Goal: Information Seeking & Learning: Learn about a topic

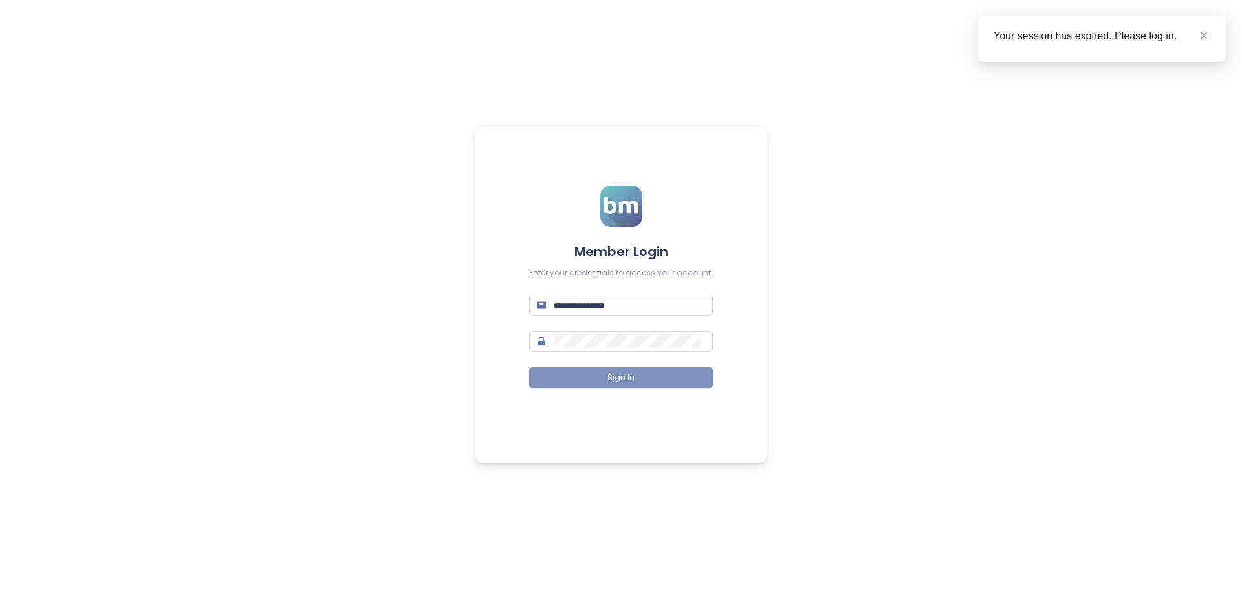
type input "**********"
click at [618, 382] on span "Sign In" at bounding box center [620, 378] width 27 height 12
click at [1203, 36] on icon "close" at bounding box center [1203, 35] width 6 height 6
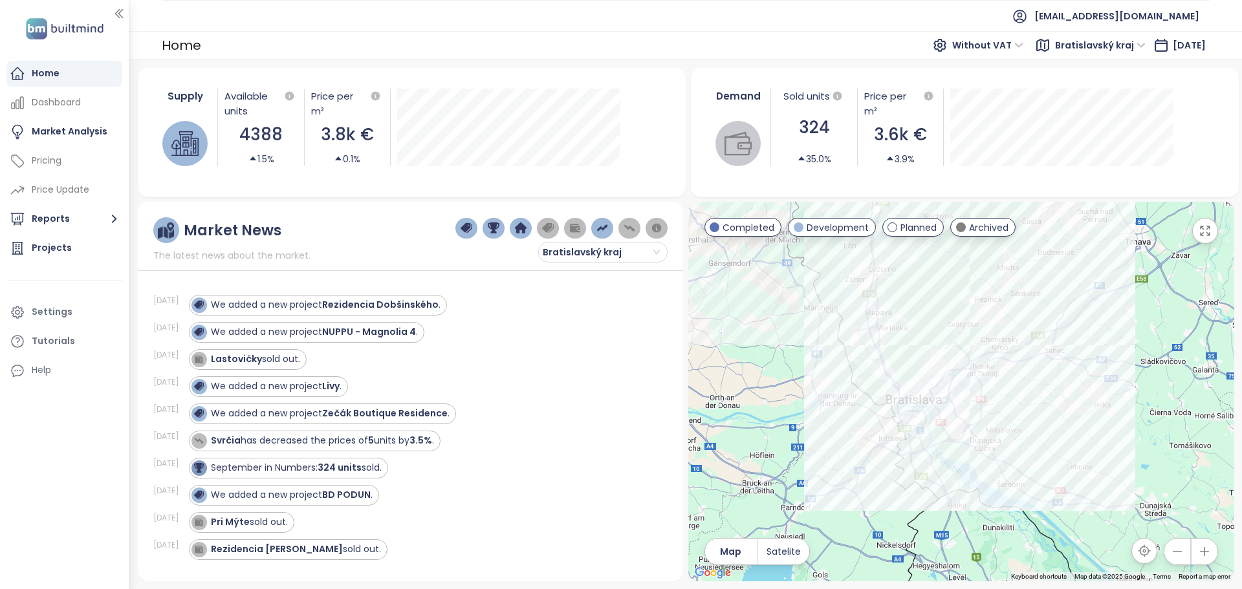
drag, startPoint x: 1124, startPoint y: 355, endPoint x: 1131, endPoint y: 268, distance: 86.9
click at [1131, 268] on div at bounding box center [961, 392] width 546 height 380
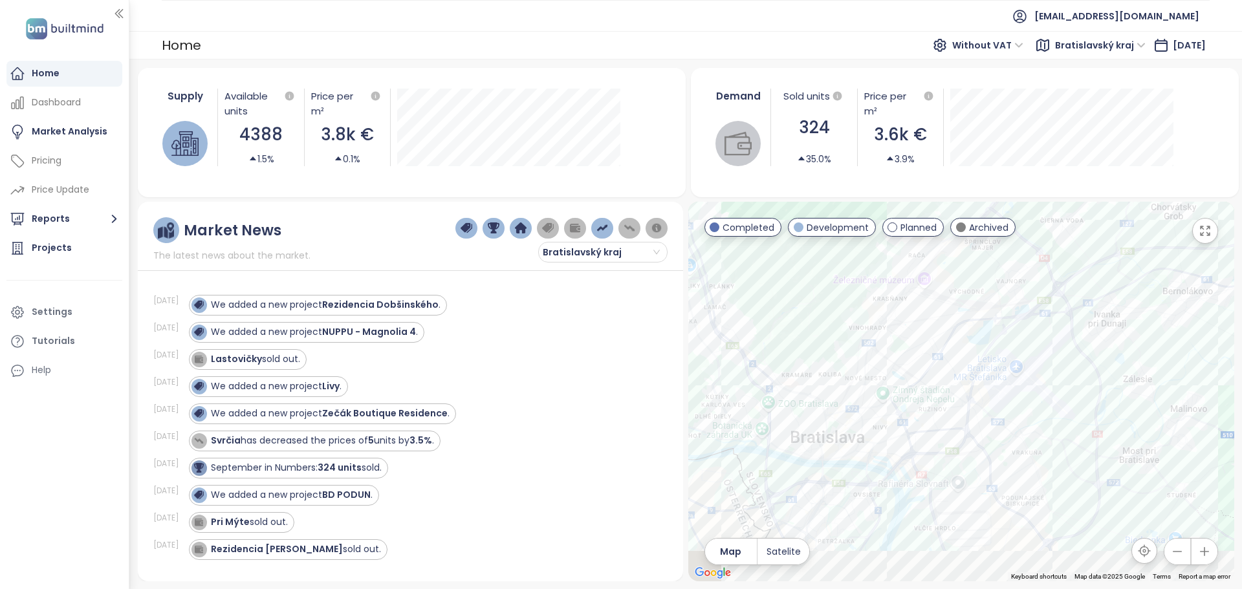
drag, startPoint x: 1012, startPoint y: 416, endPoint x: 1065, endPoint y: 307, distance: 121.5
click at [1065, 307] on div at bounding box center [961, 392] width 546 height 380
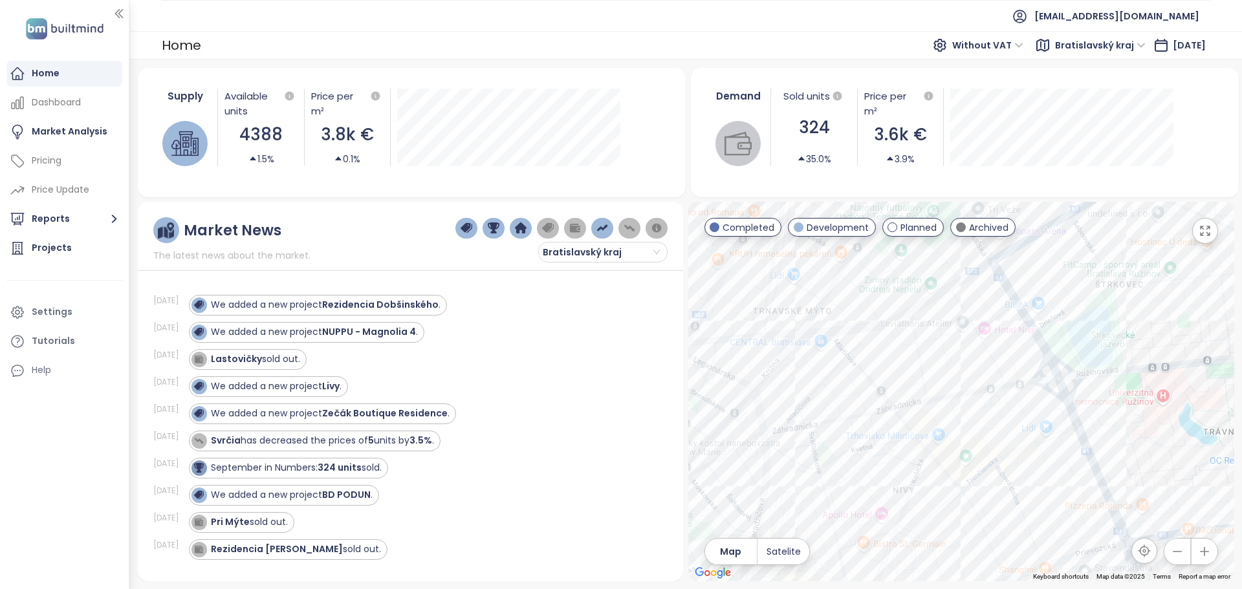
drag, startPoint x: 1137, startPoint y: 421, endPoint x: 1093, endPoint y: 416, distance: 44.2
click at [1093, 416] on div at bounding box center [961, 392] width 546 height 380
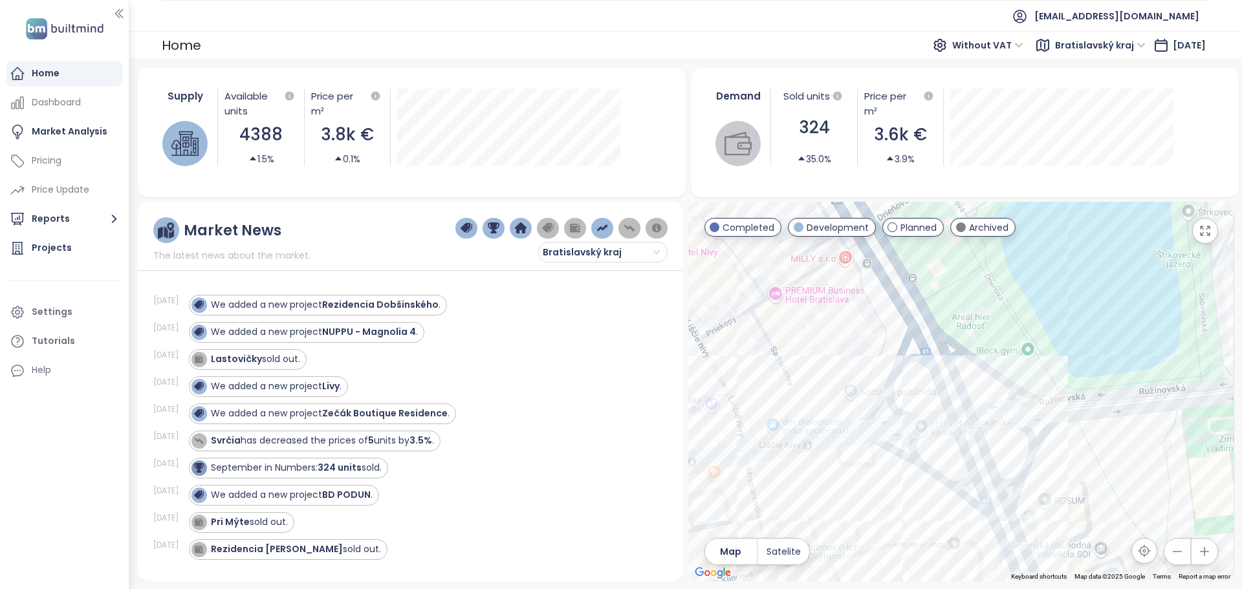
drag, startPoint x: 1068, startPoint y: 347, endPoint x: 940, endPoint y: 290, distance: 140.1
click at [940, 290] on div at bounding box center [961, 392] width 546 height 380
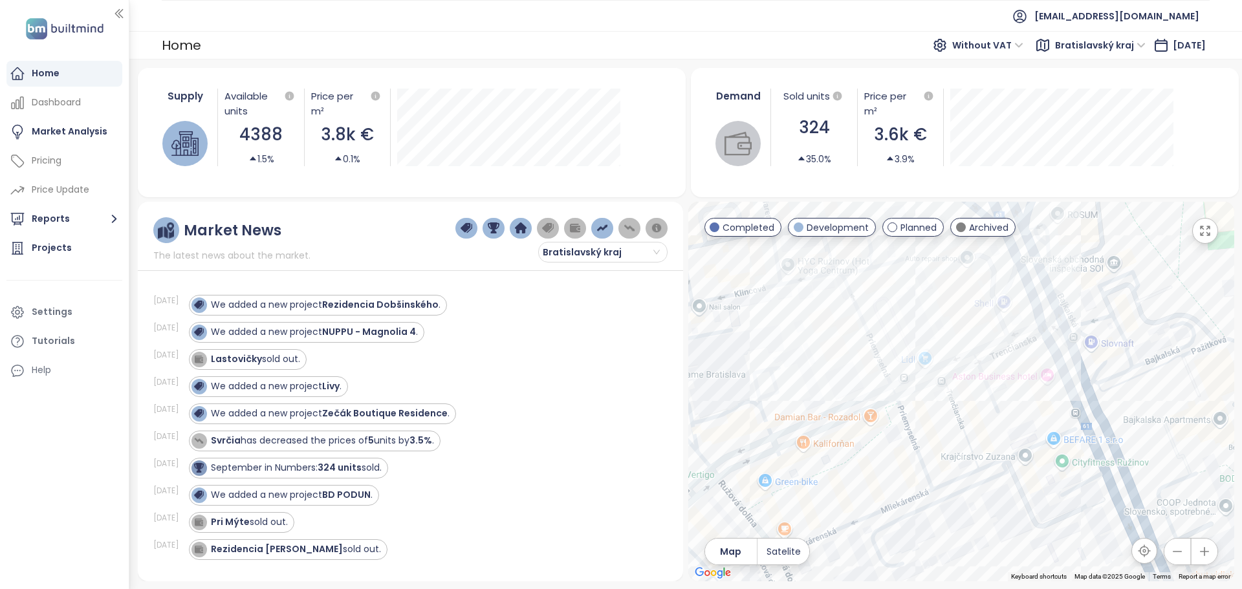
drag, startPoint x: 1093, startPoint y: 530, endPoint x: 1143, endPoint y: 303, distance: 232.4
click at [1143, 303] on div at bounding box center [961, 392] width 546 height 380
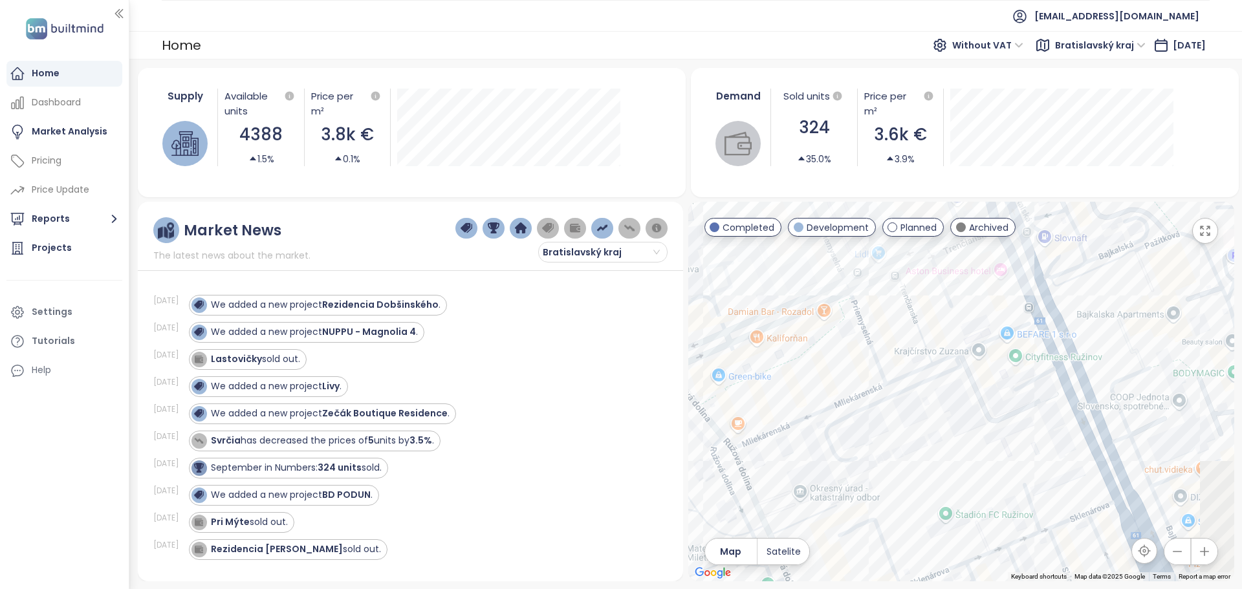
drag, startPoint x: 1114, startPoint y: 471, endPoint x: 1018, endPoint y: 283, distance: 212.0
click at [1018, 283] on div at bounding box center [961, 392] width 546 height 380
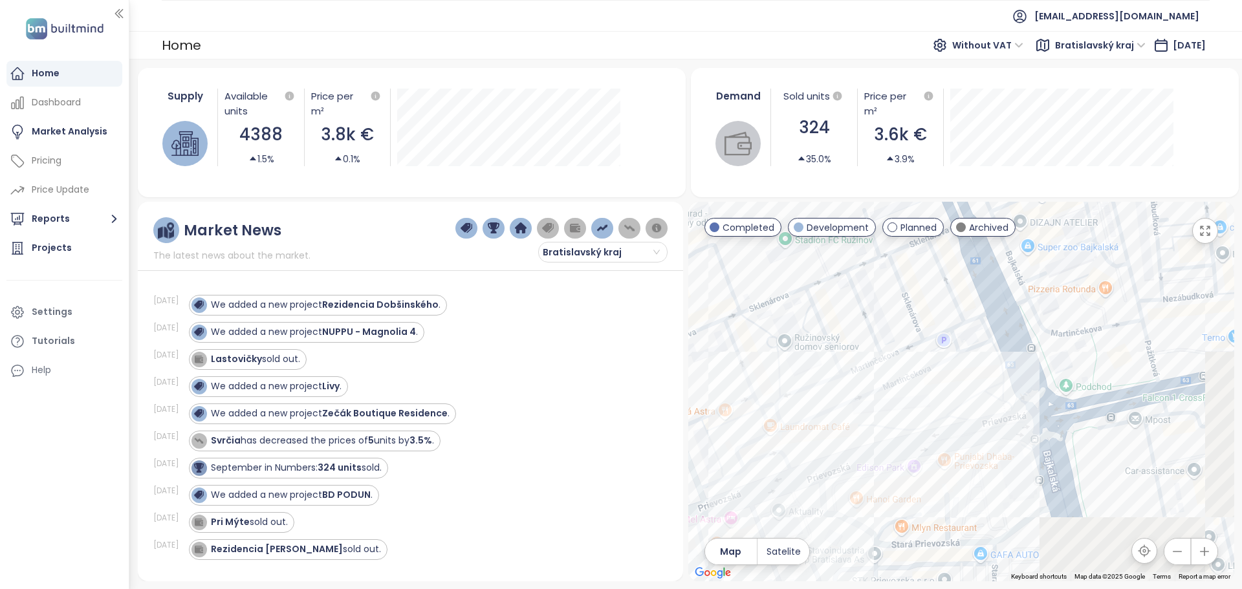
drag, startPoint x: 1083, startPoint y: 425, endPoint x: 979, endPoint y: 242, distance: 210.5
click at [979, 242] on div at bounding box center [961, 392] width 546 height 380
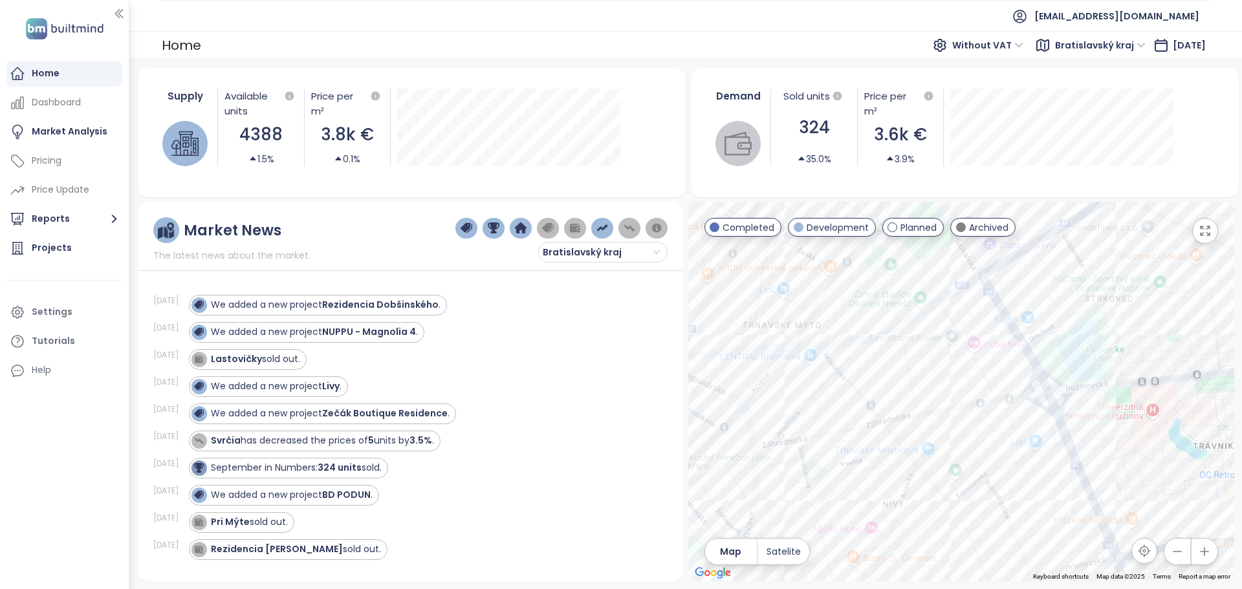
drag, startPoint x: 915, startPoint y: 330, endPoint x: 1038, endPoint y: 513, distance: 221.3
click at [1038, 513] on div at bounding box center [961, 392] width 546 height 380
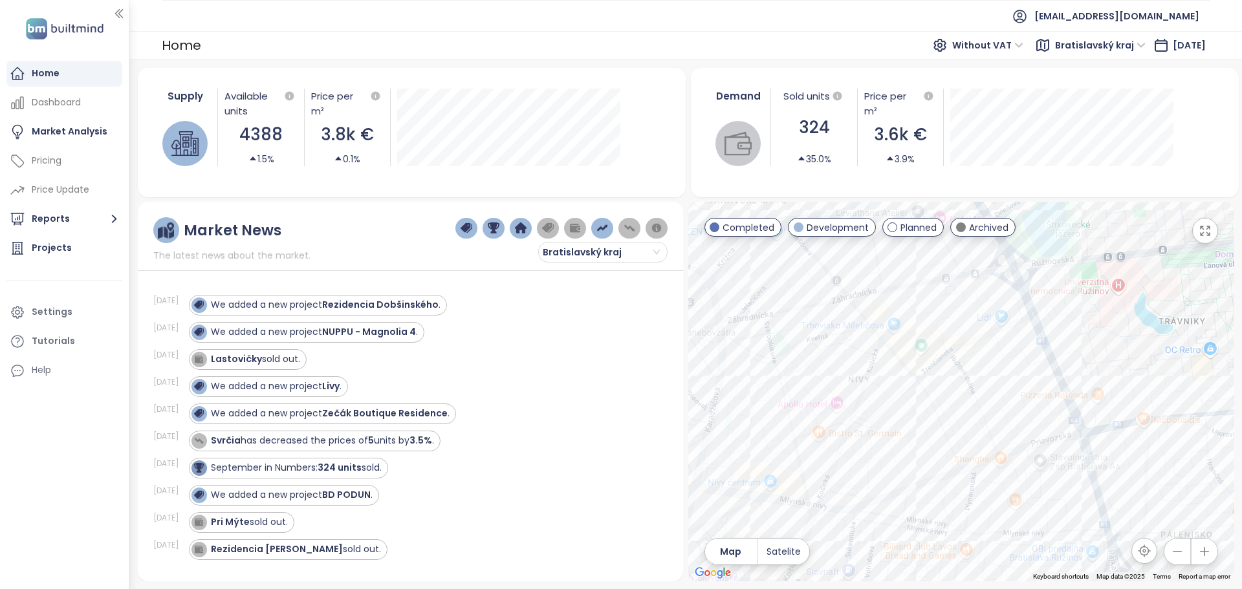
drag, startPoint x: 985, startPoint y: 421, endPoint x: 912, endPoint y: 271, distance: 166.6
click at [912, 271] on div at bounding box center [961, 392] width 546 height 380
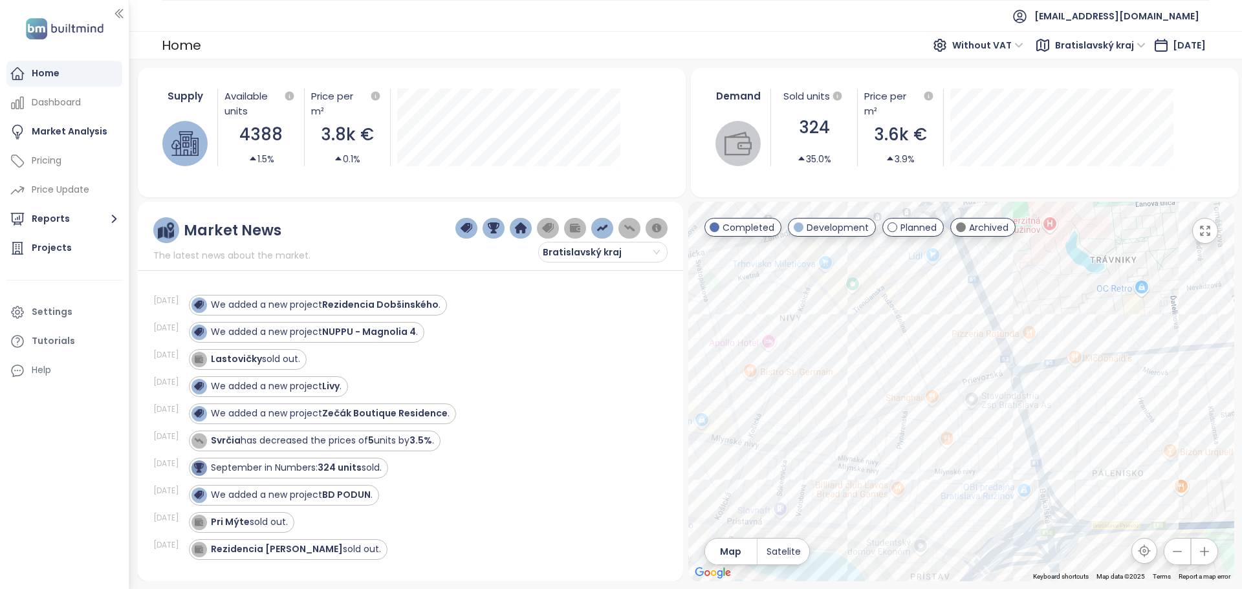
drag, startPoint x: 1079, startPoint y: 468, endPoint x: 1007, endPoint y: 367, distance: 122.9
click at [1007, 367] on div at bounding box center [961, 392] width 546 height 380
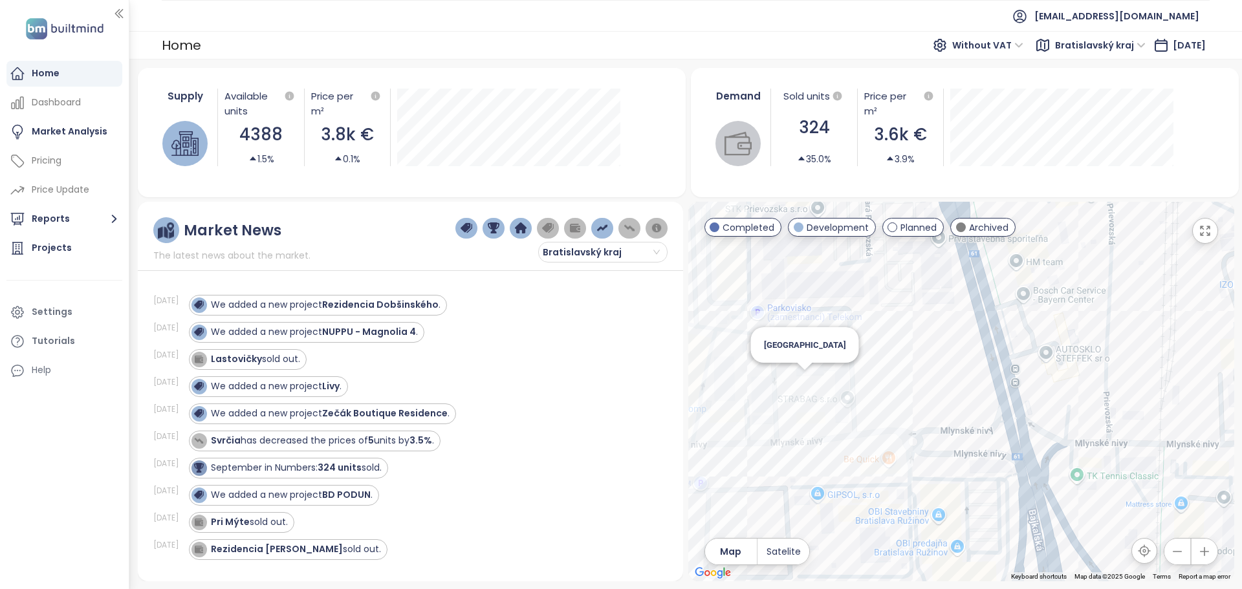
click at [801, 381] on div "[GEOGRAPHIC_DATA]" at bounding box center [961, 392] width 546 height 380
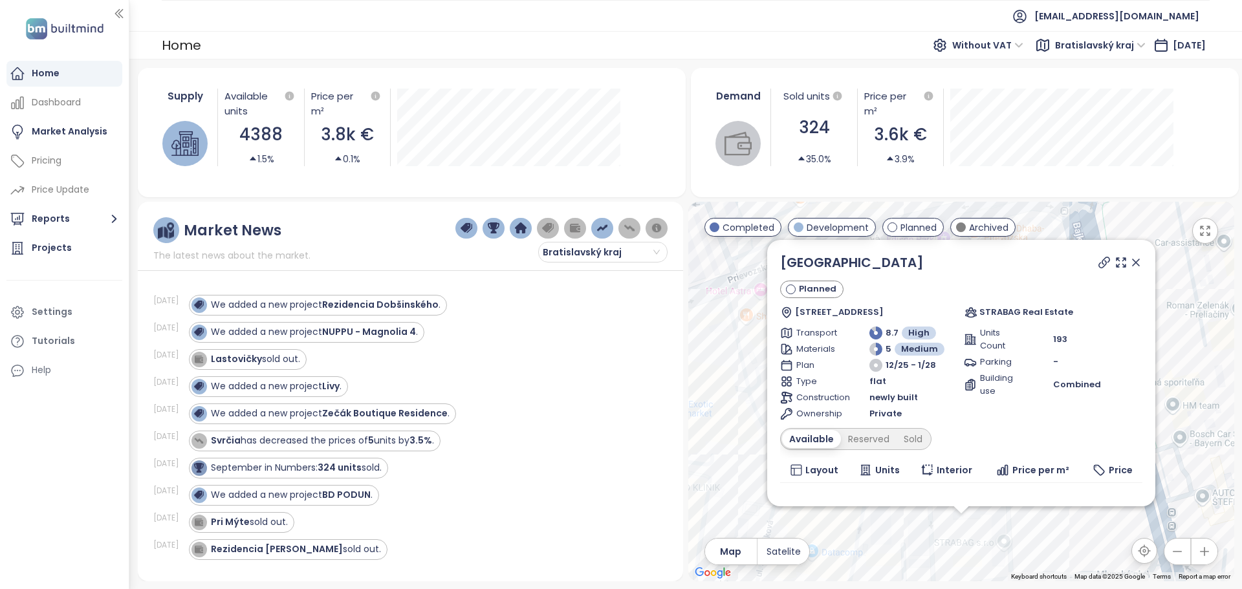
click at [958, 526] on div "STRABAG TOWER Planned Mlynské nivy 1340/61, 821 05 [GEOGRAPHIC_DATA]-[GEOGRAPHI…" at bounding box center [961, 392] width 546 height 380
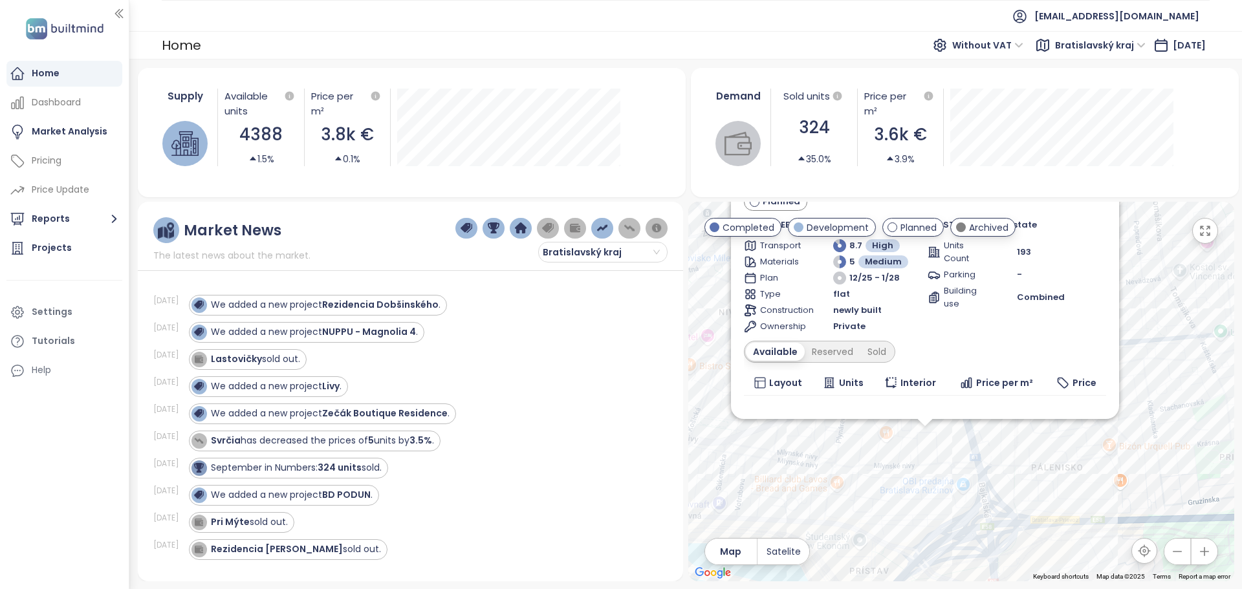
drag, startPoint x: 1001, startPoint y: 396, endPoint x: 951, endPoint y: 473, distance: 92.0
click at [951, 474] on div "STRABAG TOWER Planned Mlynské nivy 1340/61, 821 05 [GEOGRAPHIC_DATA]-[GEOGRAPHI…" at bounding box center [961, 392] width 546 height 380
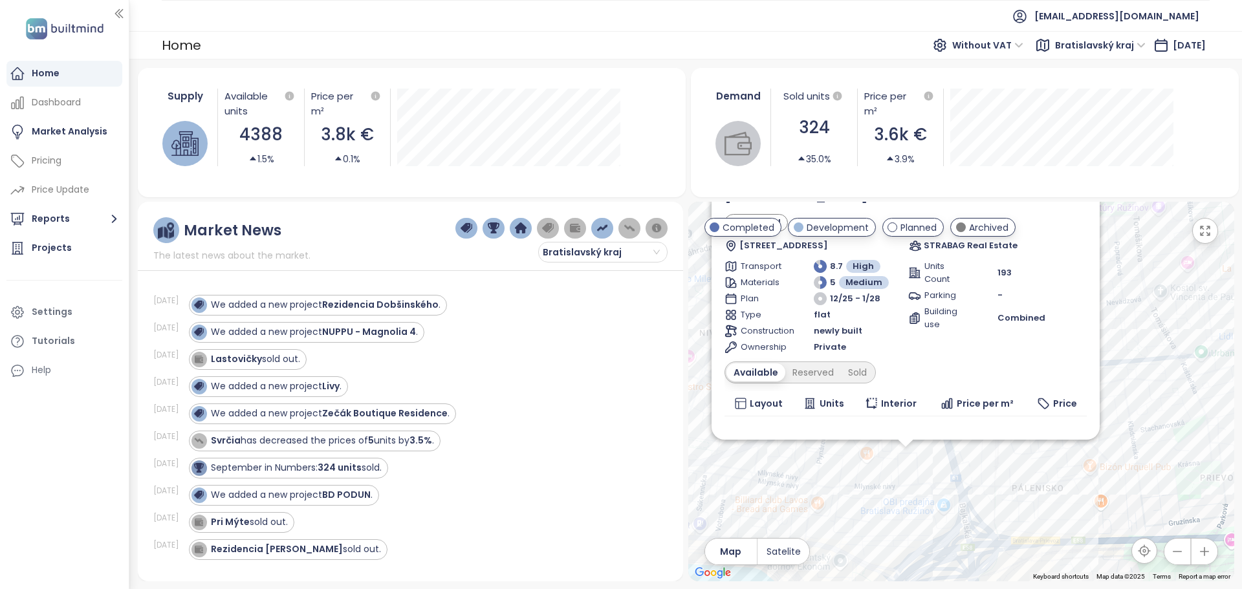
click at [966, 471] on div "STRABAG TOWER Planned Mlynské nivy 1340/61, 821 05 [GEOGRAPHIC_DATA]-[GEOGRAPHI…" at bounding box center [961, 392] width 546 height 380
click at [795, 506] on div "STRABAG TOWER Planned Mlynské nivy 1340/61, 821 05 [GEOGRAPHIC_DATA]-[GEOGRAPHI…" at bounding box center [961, 392] width 546 height 380
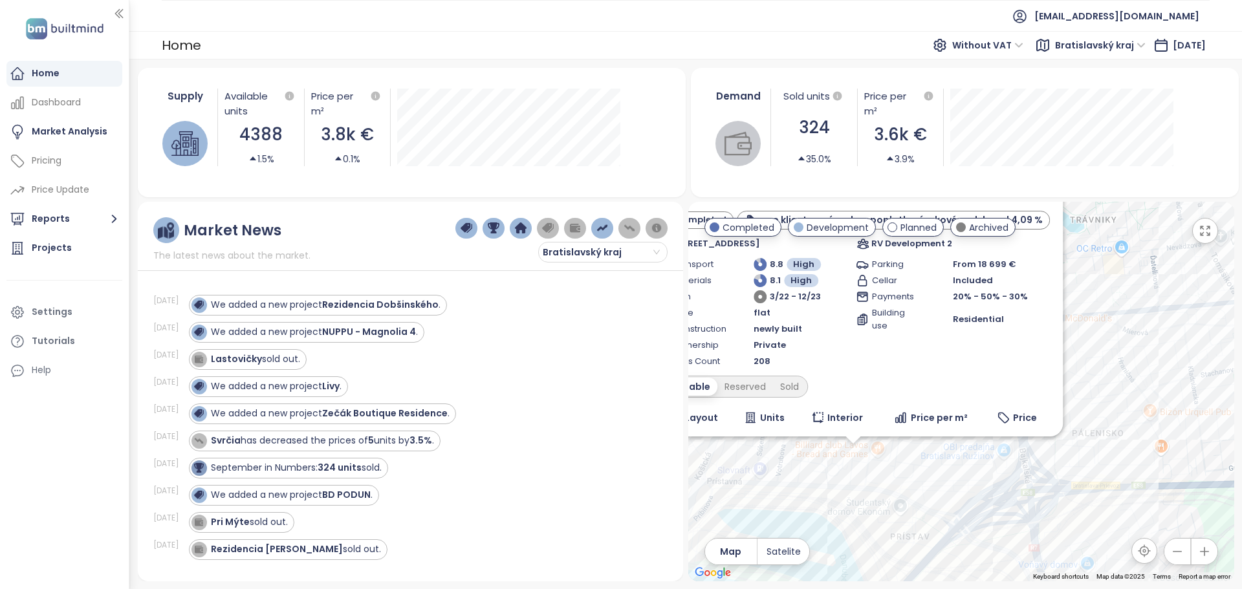
drag, startPoint x: 1038, startPoint y: 387, endPoint x: 938, endPoint y: 457, distance: 122.3
click at [931, 471] on div "Prístavná 1 Completed pre klientov - úver bez poplatku, úrokové sadzby od 4,09 …" at bounding box center [961, 392] width 546 height 380
click at [1210, 224] on icon "button" at bounding box center [1204, 230] width 13 height 13
click at [1205, 230] on icon "button" at bounding box center [1204, 230] width 13 height 13
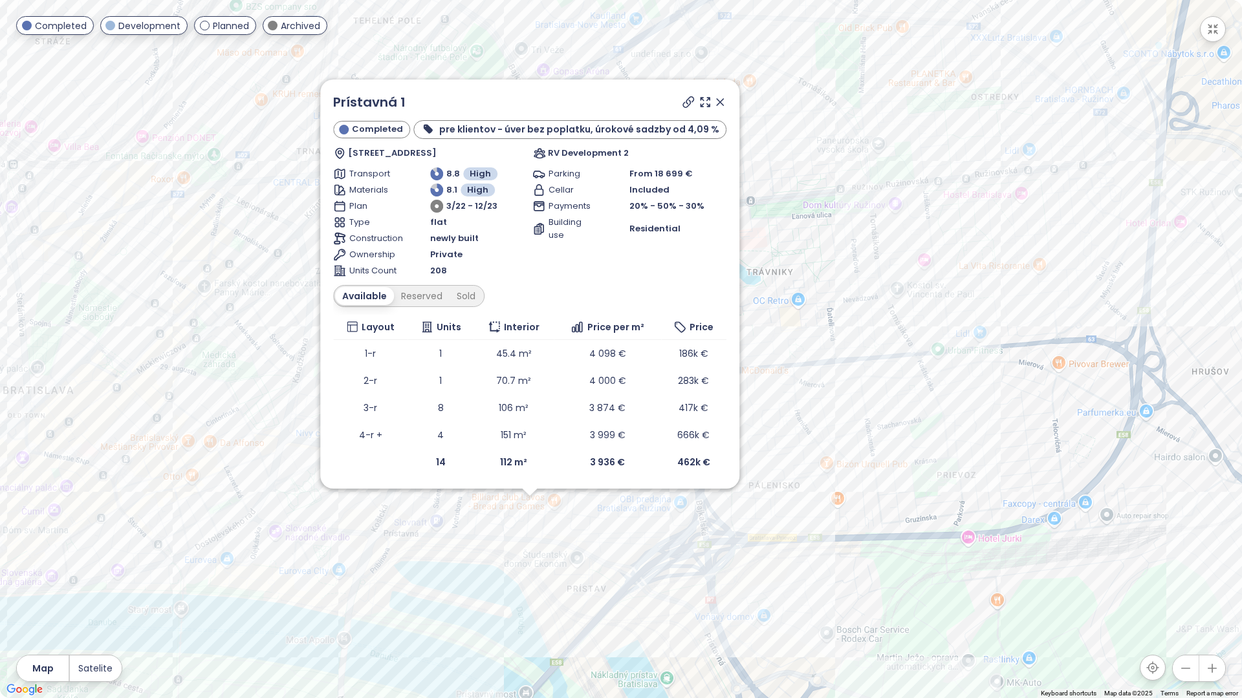
drag, startPoint x: 619, startPoint y: 441, endPoint x: 638, endPoint y: 534, distance: 95.1
click at [638, 534] on div "Prístavná 1 Completed pre klientov - úver bez poplatku, úrokové sadzby od 4,09 …" at bounding box center [621, 349] width 1242 height 698
click at [716, 99] on icon at bounding box center [719, 102] width 6 height 6
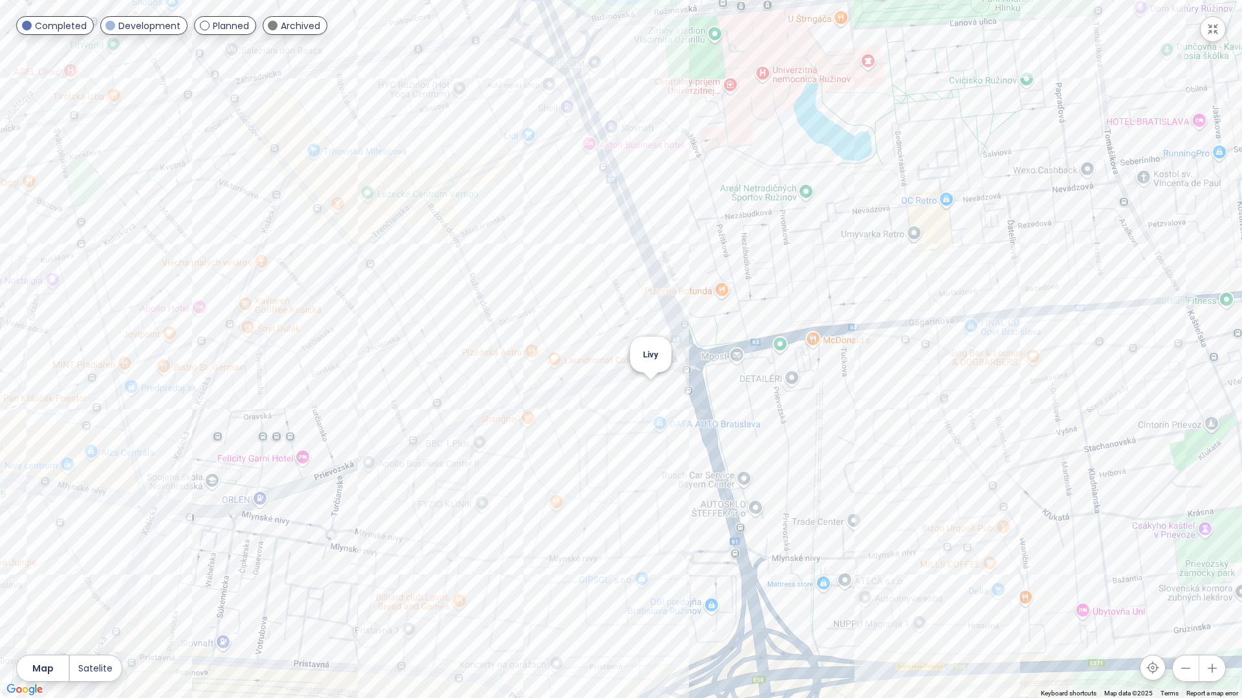
click at [651, 391] on div "Livy" at bounding box center [621, 349] width 1242 height 698
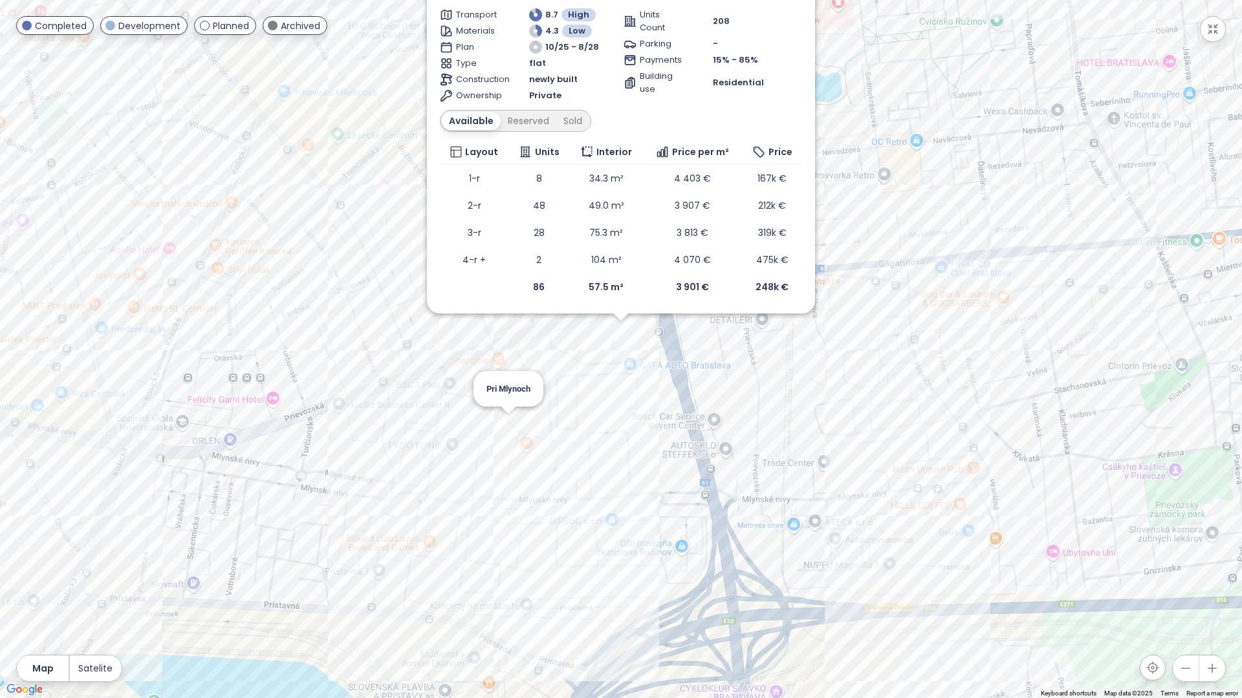
click at [508, 427] on div "Livy Development Stará [STREET_ADDRESS] Metrostav [GEOGRAPHIC_DATA] Transport 8…" at bounding box center [621, 349] width 1242 height 698
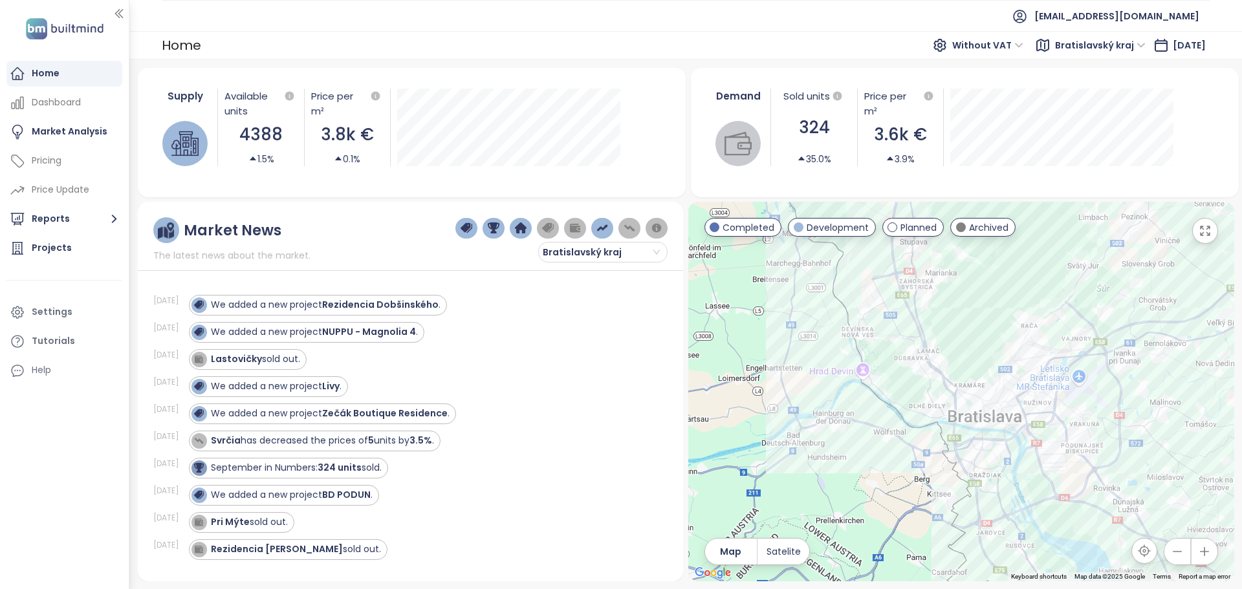
drag, startPoint x: 888, startPoint y: 497, endPoint x: 1160, endPoint y: 417, distance: 283.6
click at [1163, 416] on div at bounding box center [961, 392] width 546 height 380
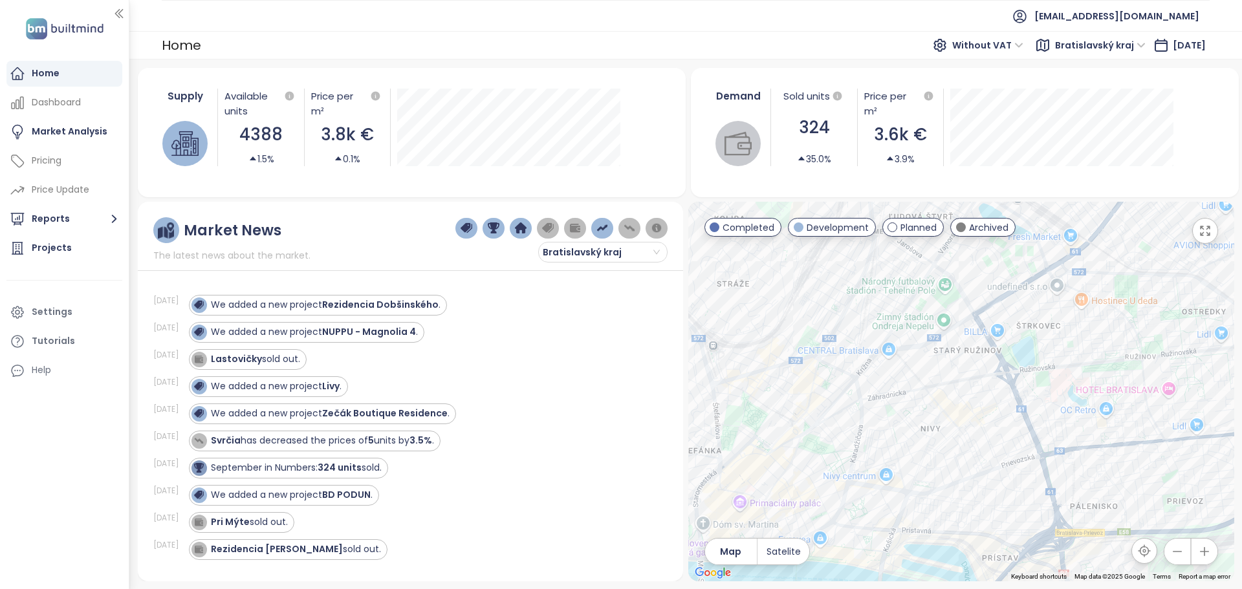
drag, startPoint x: 973, startPoint y: 482, endPoint x: 1061, endPoint y: 375, distance: 139.2
click at [1061, 375] on div at bounding box center [961, 392] width 546 height 380
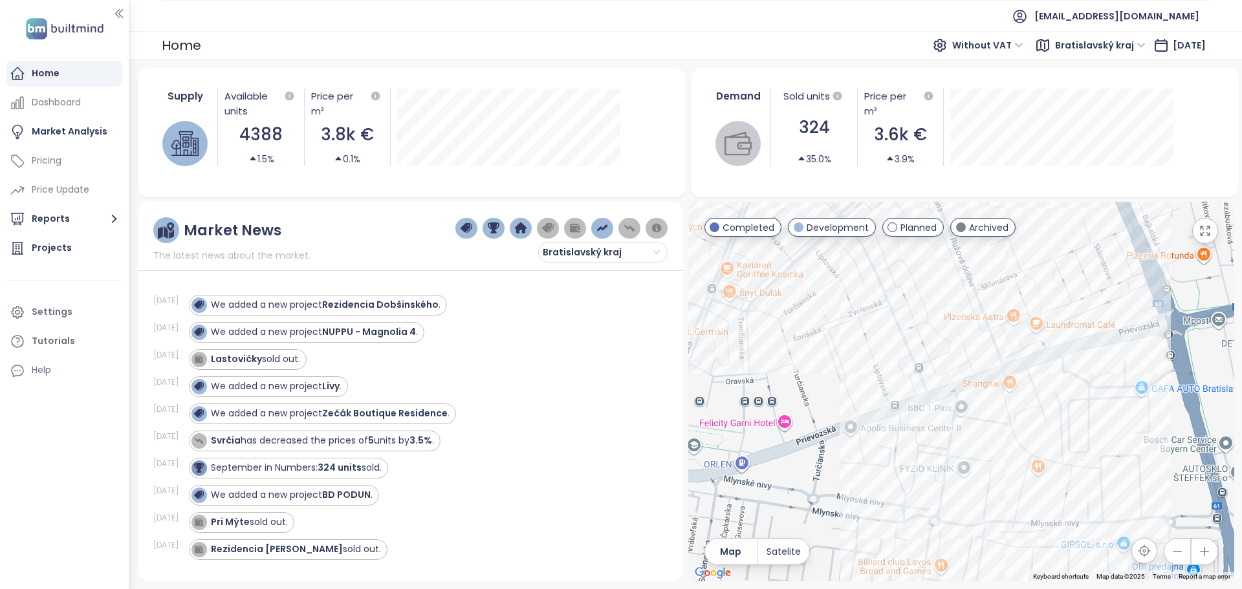
drag, startPoint x: 1093, startPoint y: 403, endPoint x: 1043, endPoint y: 217, distance: 192.1
click at [1043, 217] on div at bounding box center [961, 392] width 546 height 380
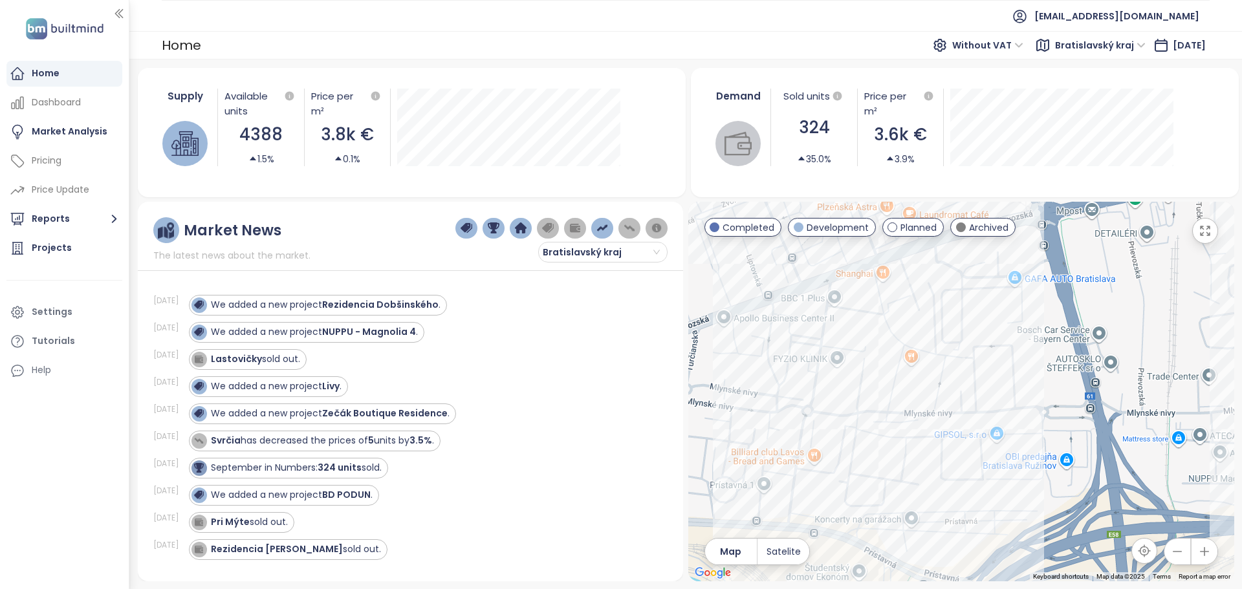
drag, startPoint x: 1099, startPoint y: 460, endPoint x: 976, endPoint y: 369, distance: 152.5
click at [976, 369] on div at bounding box center [961, 392] width 546 height 380
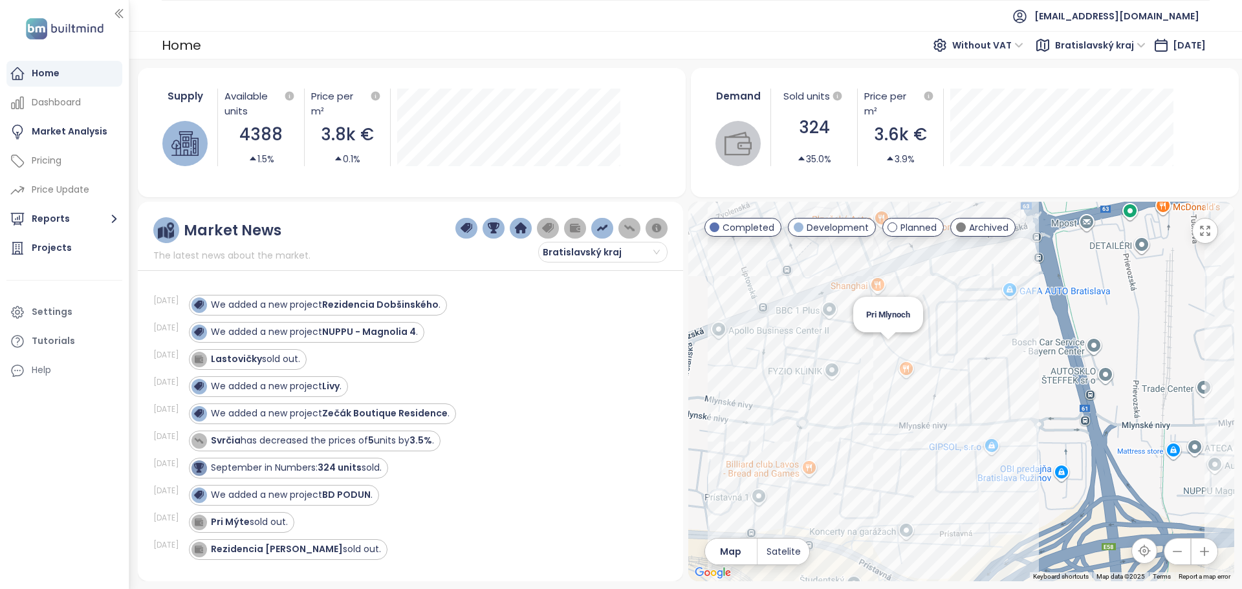
click at [886, 351] on div "Pri Mlynoch" at bounding box center [961, 392] width 546 height 380
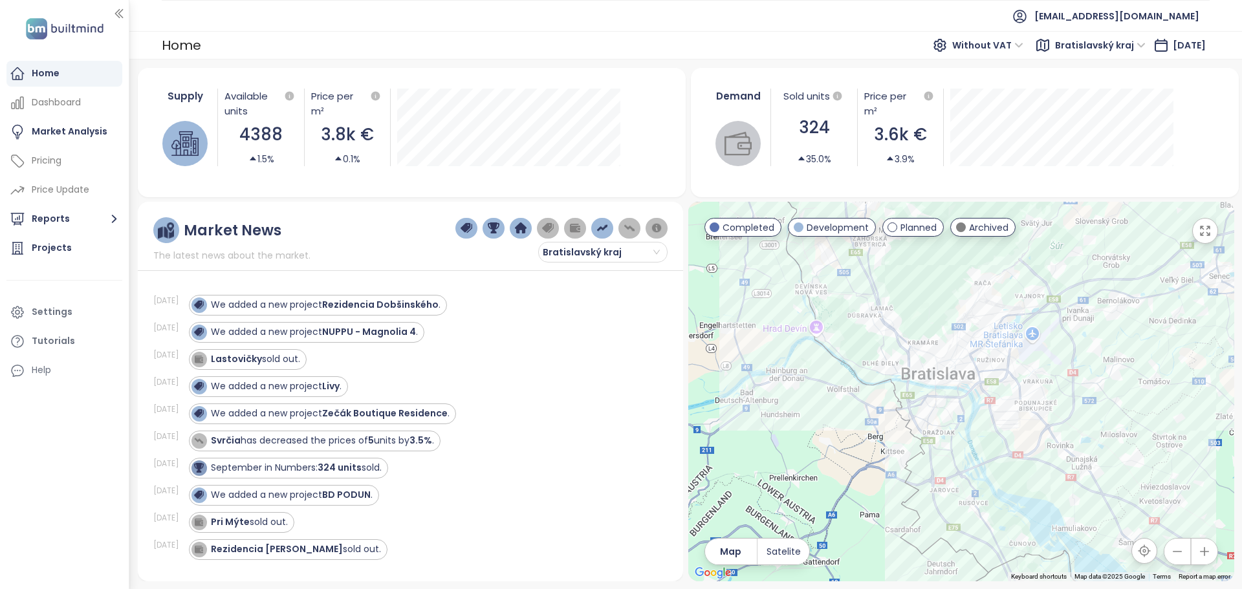
drag, startPoint x: 1051, startPoint y: 473, endPoint x: 1086, endPoint y: 350, distance: 127.9
click at [1086, 350] on div at bounding box center [961, 392] width 546 height 380
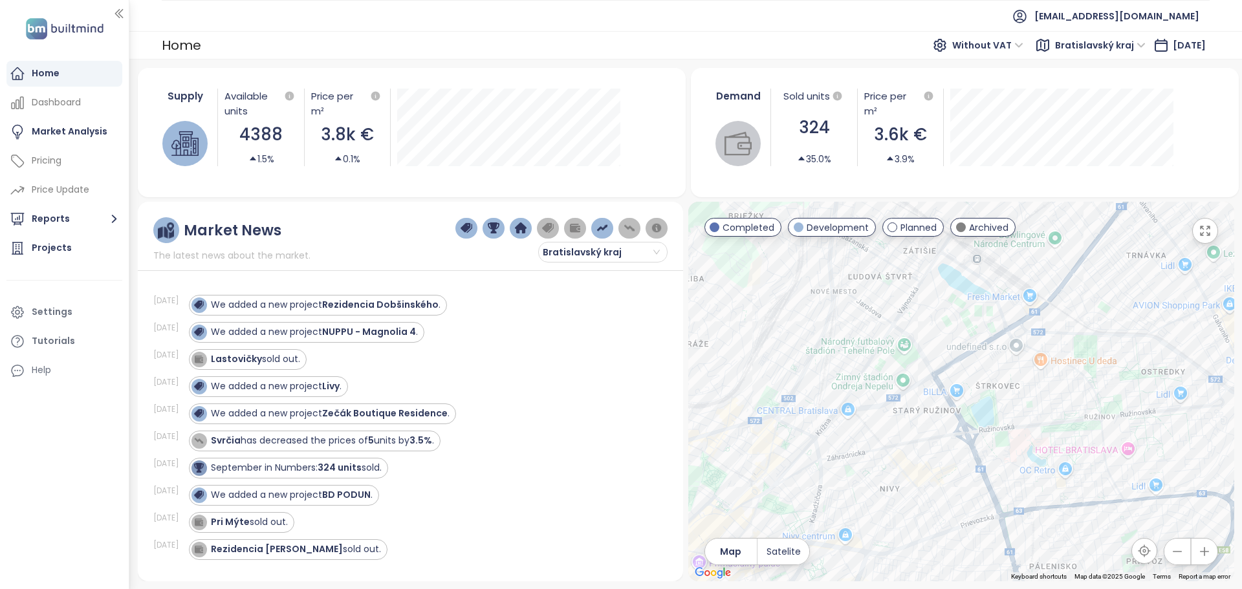
drag, startPoint x: 987, startPoint y: 448, endPoint x: 1101, endPoint y: 317, distance: 173.7
click at [1101, 317] on div at bounding box center [961, 392] width 546 height 380
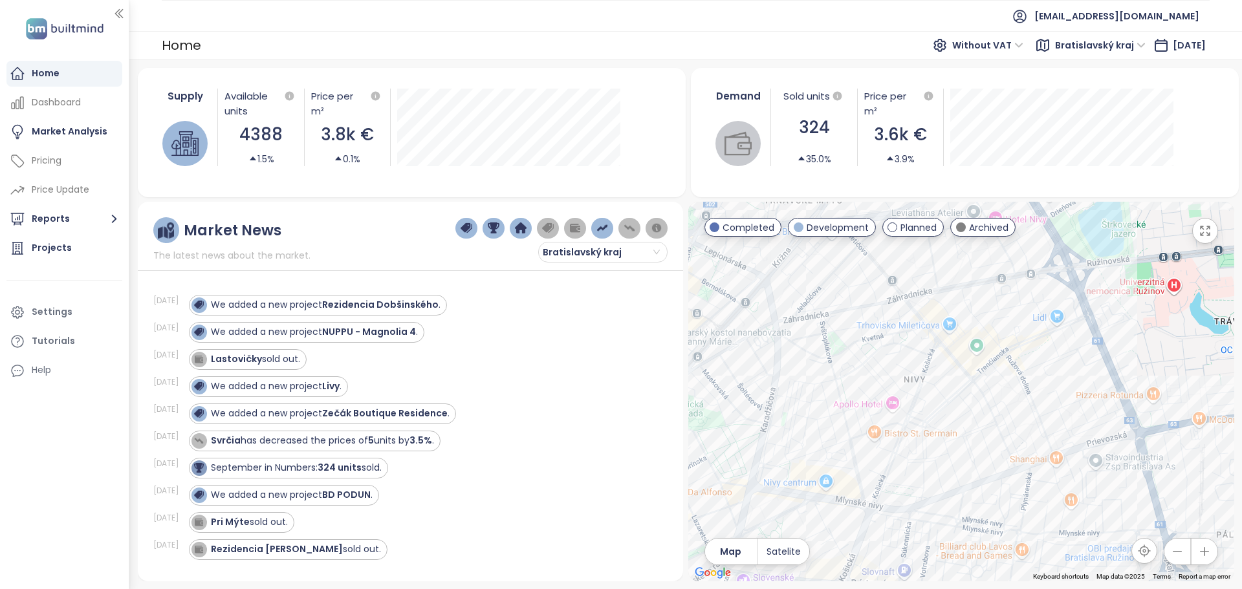
click at [1211, 236] on button "button" at bounding box center [1205, 231] width 26 height 26
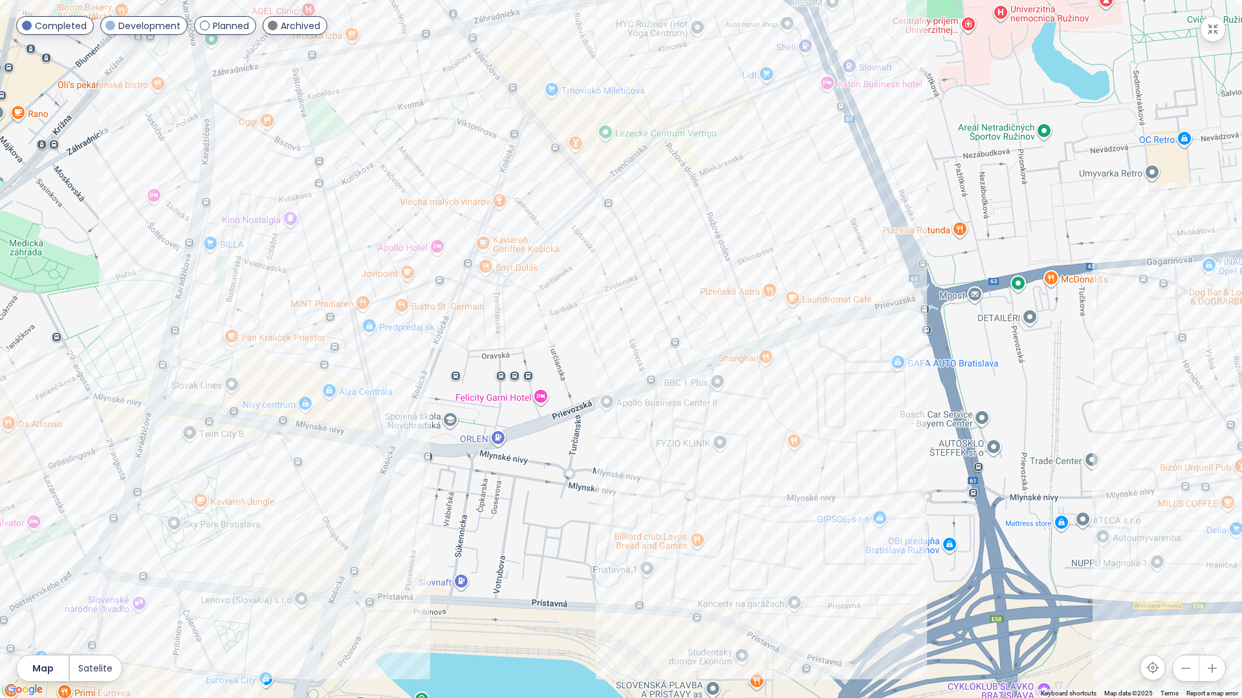
drag, startPoint x: 978, startPoint y: 627, endPoint x: 747, endPoint y: 457, distance: 286.3
click at [875, 551] on div at bounding box center [621, 349] width 1242 height 698
click at [773, 425] on div "Pri Mlynoch" at bounding box center [621, 349] width 1242 height 698
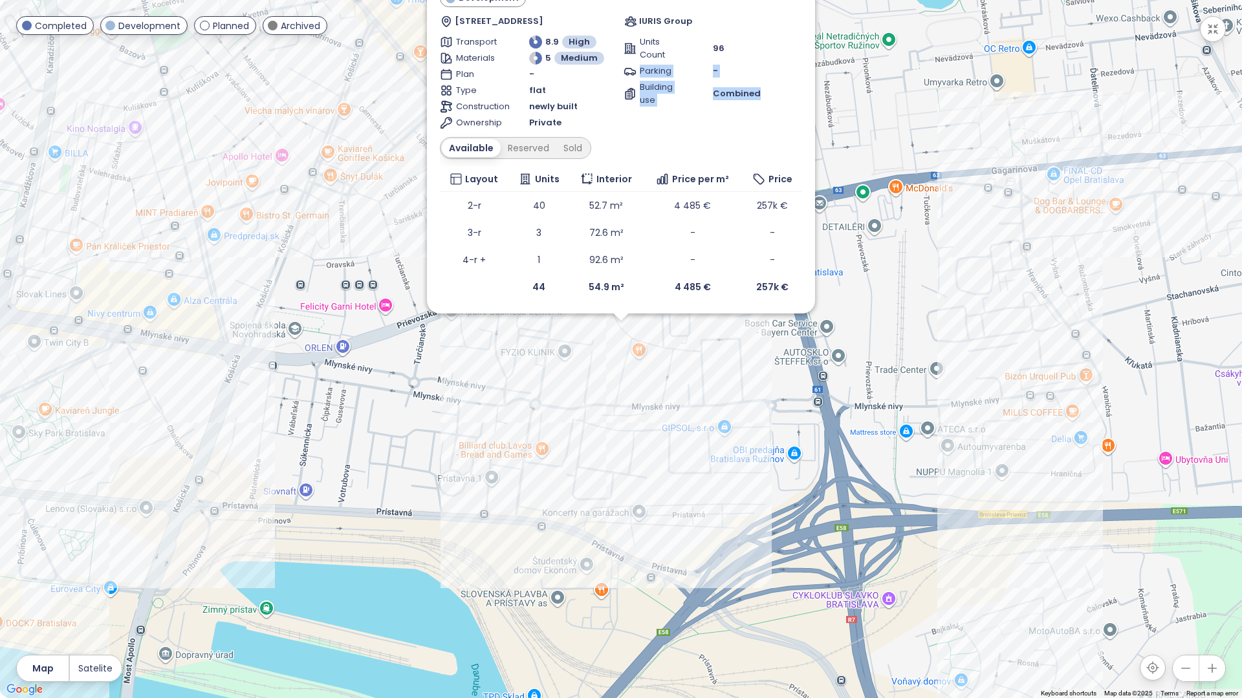
drag, startPoint x: 771, startPoint y: 32, endPoint x: 782, endPoint y: 93, distance: 61.7
click at [782, 93] on div "Pri Mlynoch Development Jarabinková 6, 821 09 [GEOGRAPHIC_DATA], [GEOGRAPHIC_DA…" at bounding box center [621, 131] width 362 height 339
drag, startPoint x: 564, startPoint y: 5, endPoint x: 565, endPoint y: 35, distance: 30.4
click at [565, 35] on div "Pri Mlynoch Development Jarabinková 6, 821 09 [GEOGRAPHIC_DATA], [GEOGRAPHIC_DA…" at bounding box center [621, 131] width 362 height 339
click at [771, 96] on div "Combined" at bounding box center [757, 93] width 89 height 13
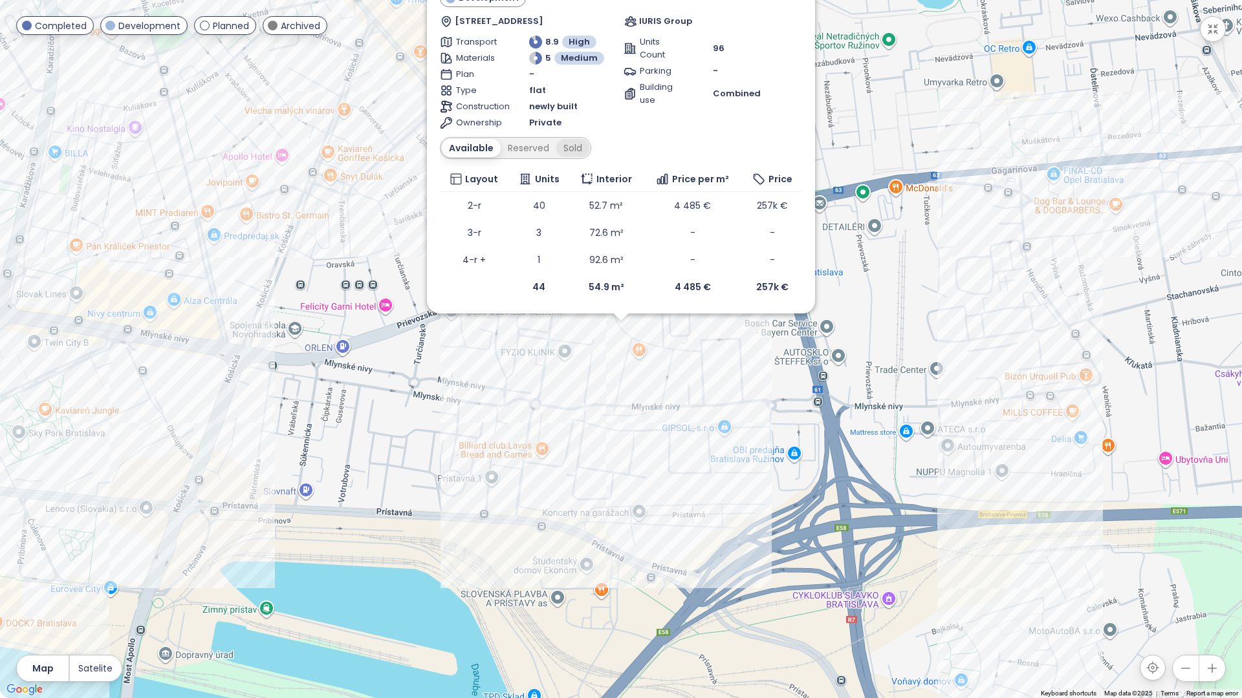
click at [574, 146] on div "Sold" at bounding box center [572, 148] width 33 height 18
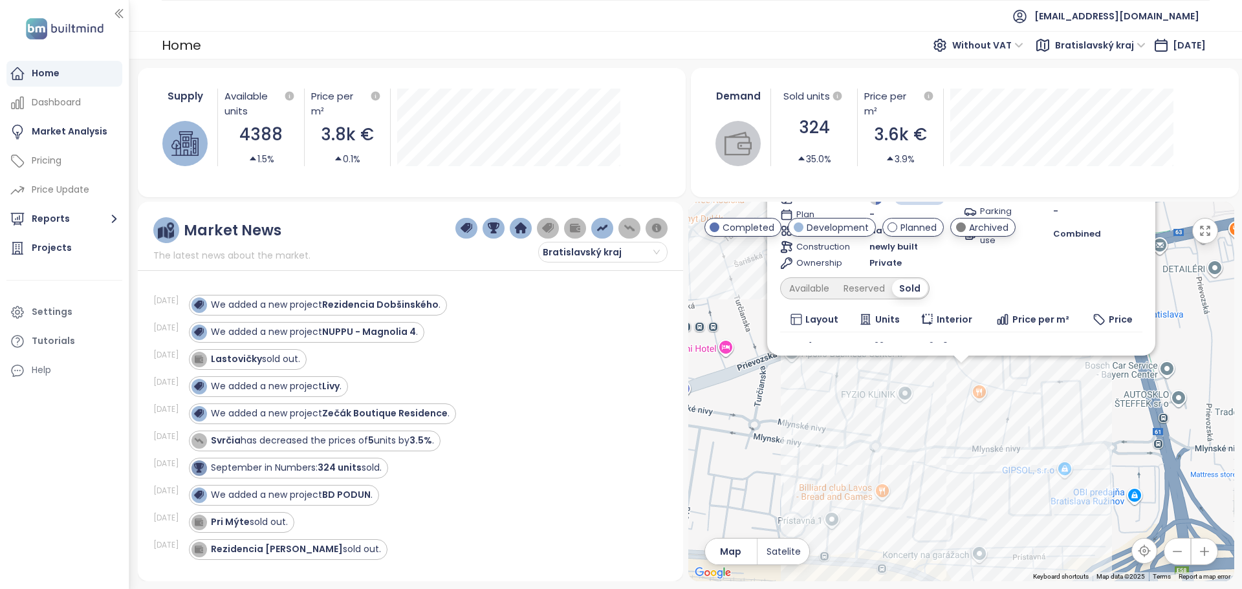
click at [1206, 229] on html "Home Dashboard Market Analysis Pricing Price Update Reports Projects Settings T…" at bounding box center [621, 294] width 1242 height 589
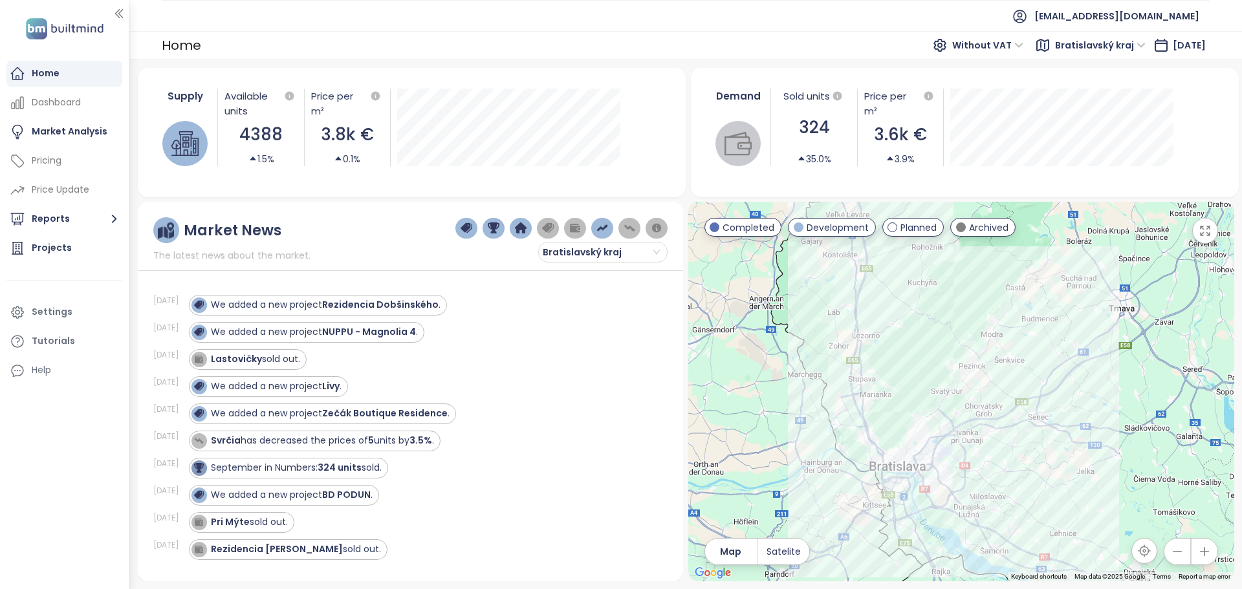
click at [1208, 235] on icon "button" at bounding box center [1204, 230] width 9 height 9
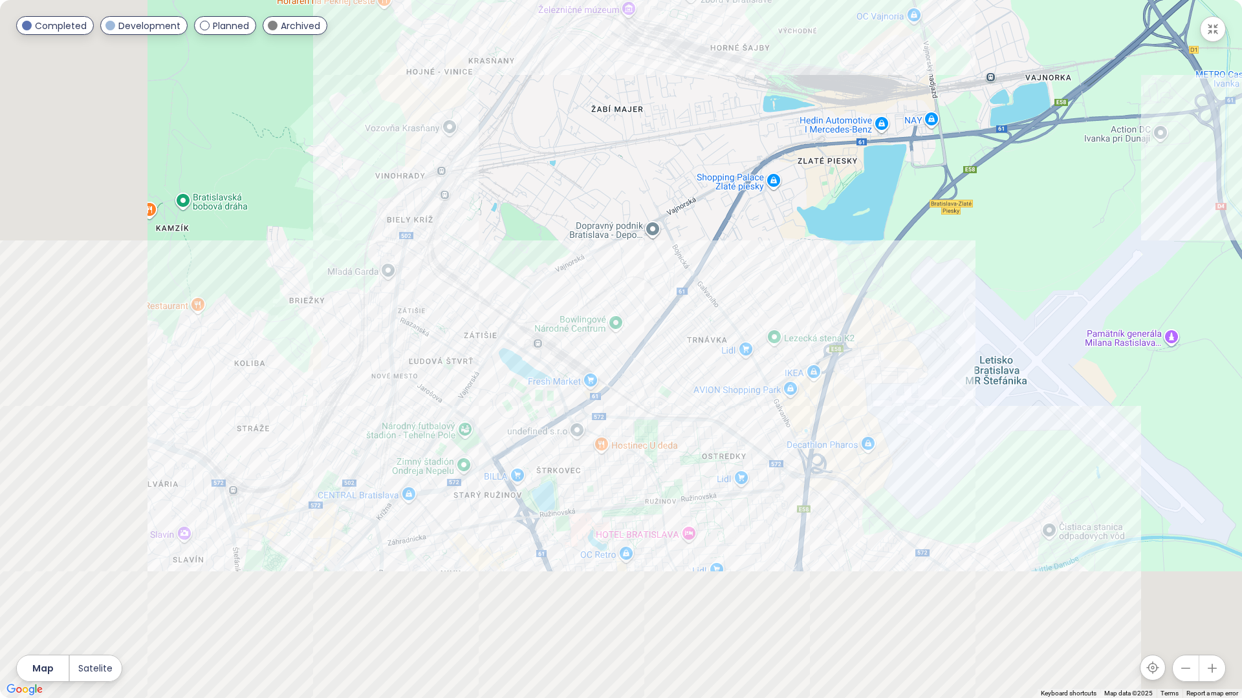
drag, startPoint x: 521, startPoint y: 625, endPoint x: 748, endPoint y: 447, distance: 288.3
click at [748, 447] on div at bounding box center [621, 349] width 1242 height 698
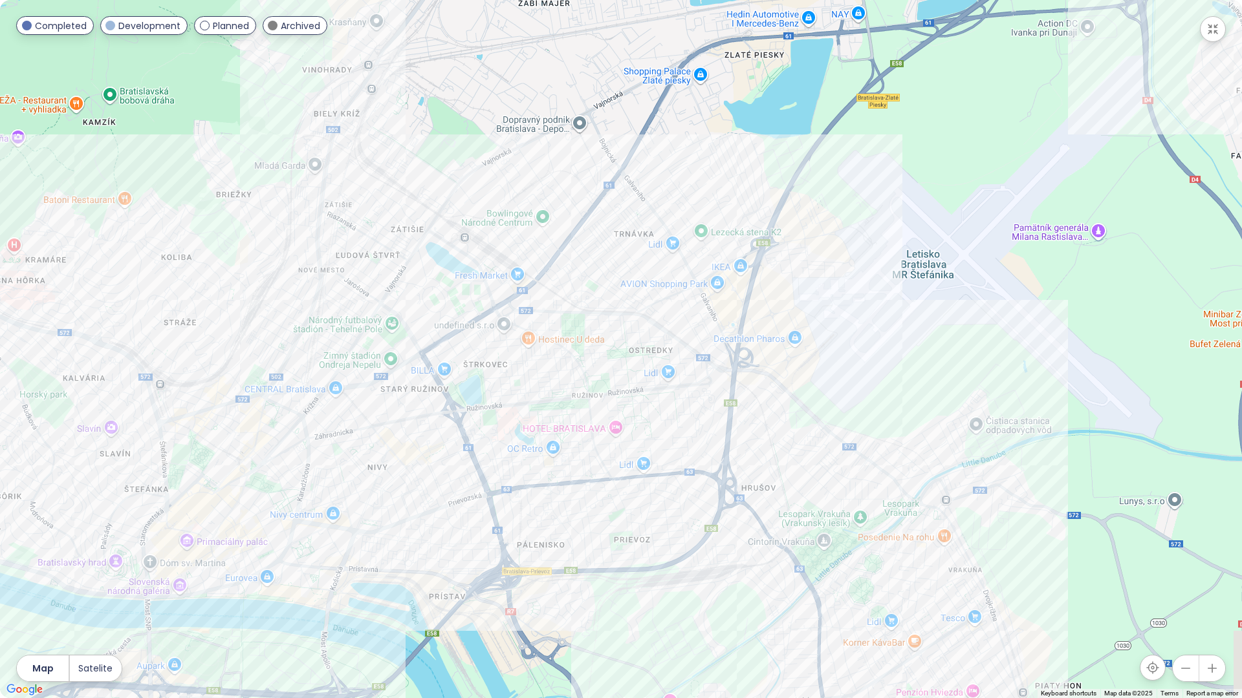
drag, startPoint x: 715, startPoint y: 478, endPoint x: 648, endPoint y: 374, distance: 123.0
click at [648, 374] on div at bounding box center [621, 349] width 1242 height 698
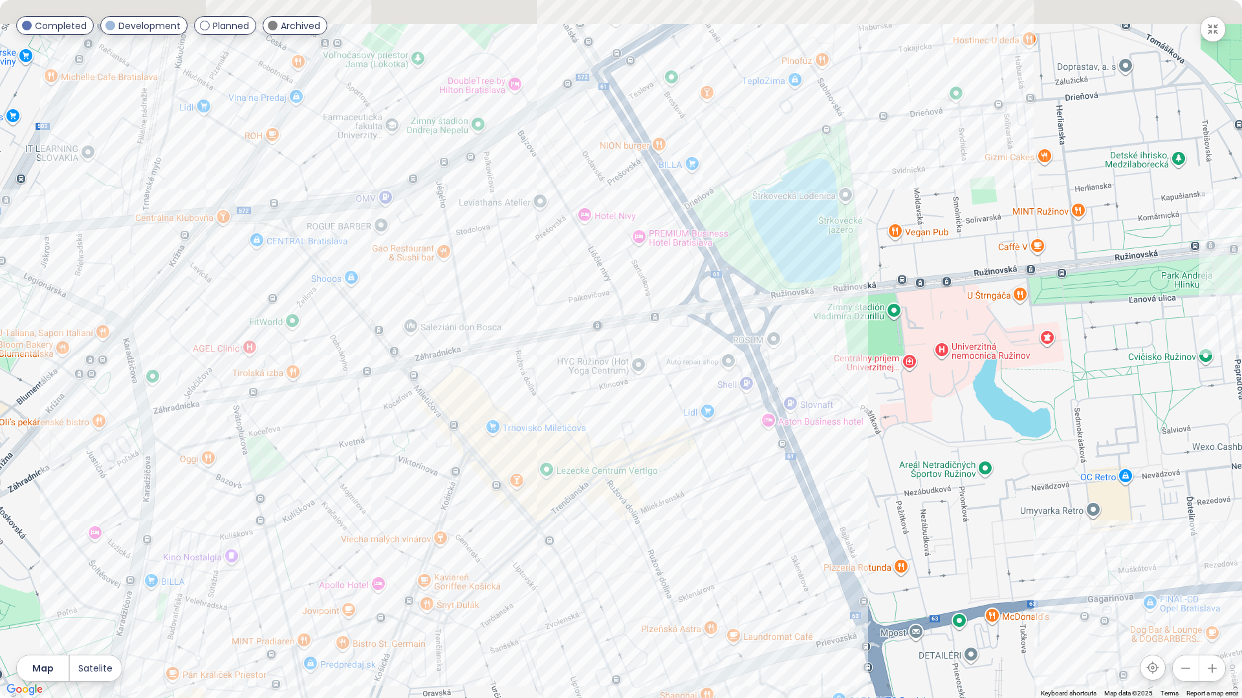
drag, startPoint x: 495, startPoint y: 490, endPoint x: 672, endPoint y: 536, distance: 183.8
click at [672, 536] on div at bounding box center [621, 349] width 1242 height 698
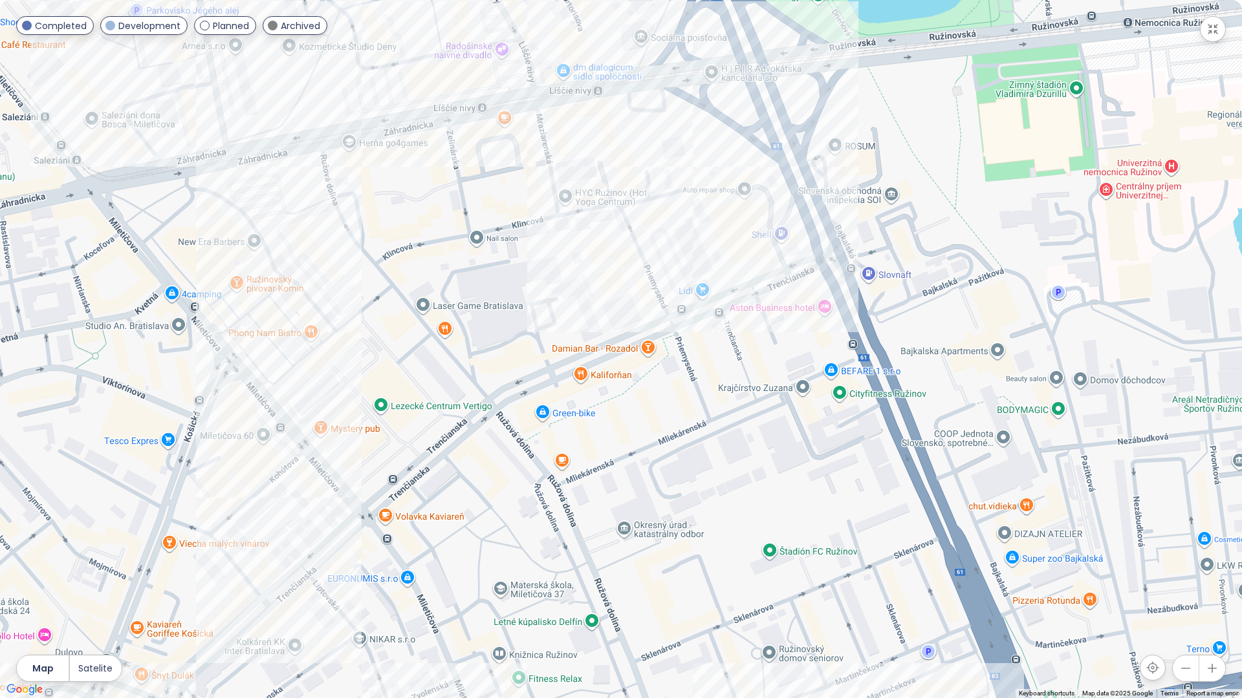
drag, startPoint x: 671, startPoint y: 327, endPoint x: 642, endPoint y: 279, distance: 56.0
click at [642, 279] on div at bounding box center [621, 349] width 1242 height 698
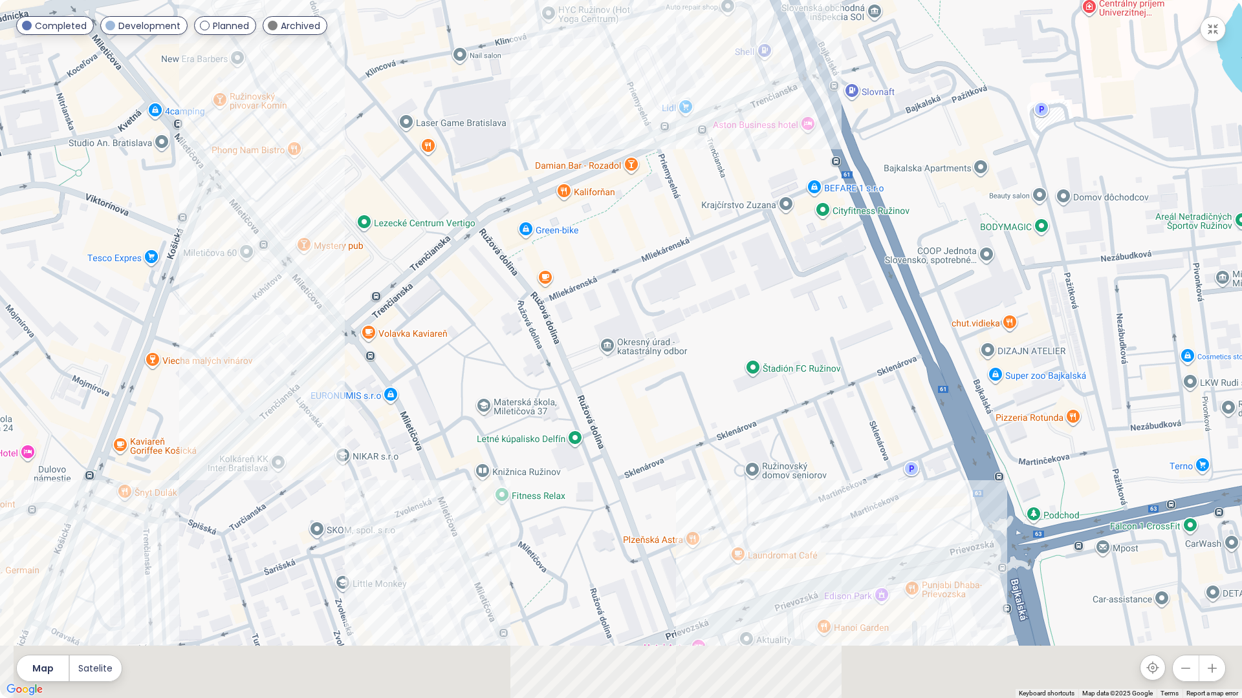
drag, startPoint x: 711, startPoint y: 454, endPoint x: 694, endPoint y: 269, distance: 185.8
click at [694, 269] on div at bounding box center [621, 349] width 1242 height 698
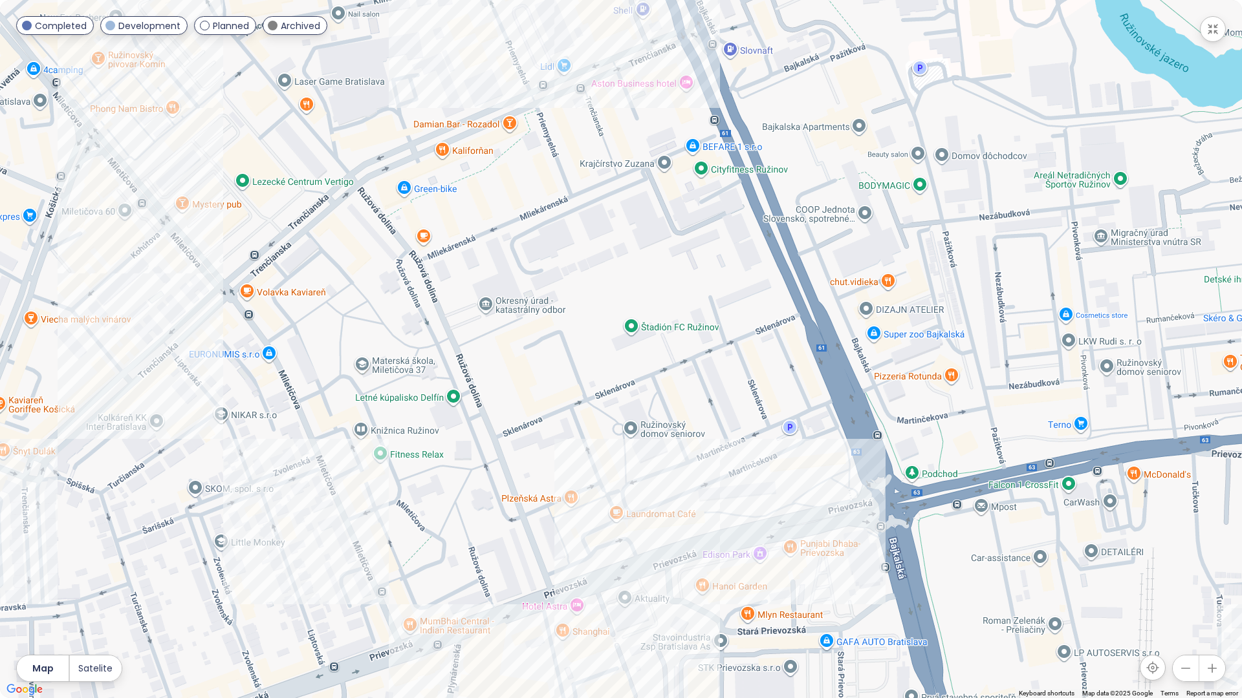
drag, startPoint x: 832, startPoint y: 444, endPoint x: 711, endPoint y: 404, distance: 127.2
click at [711, 404] on div at bounding box center [621, 349] width 1242 height 698
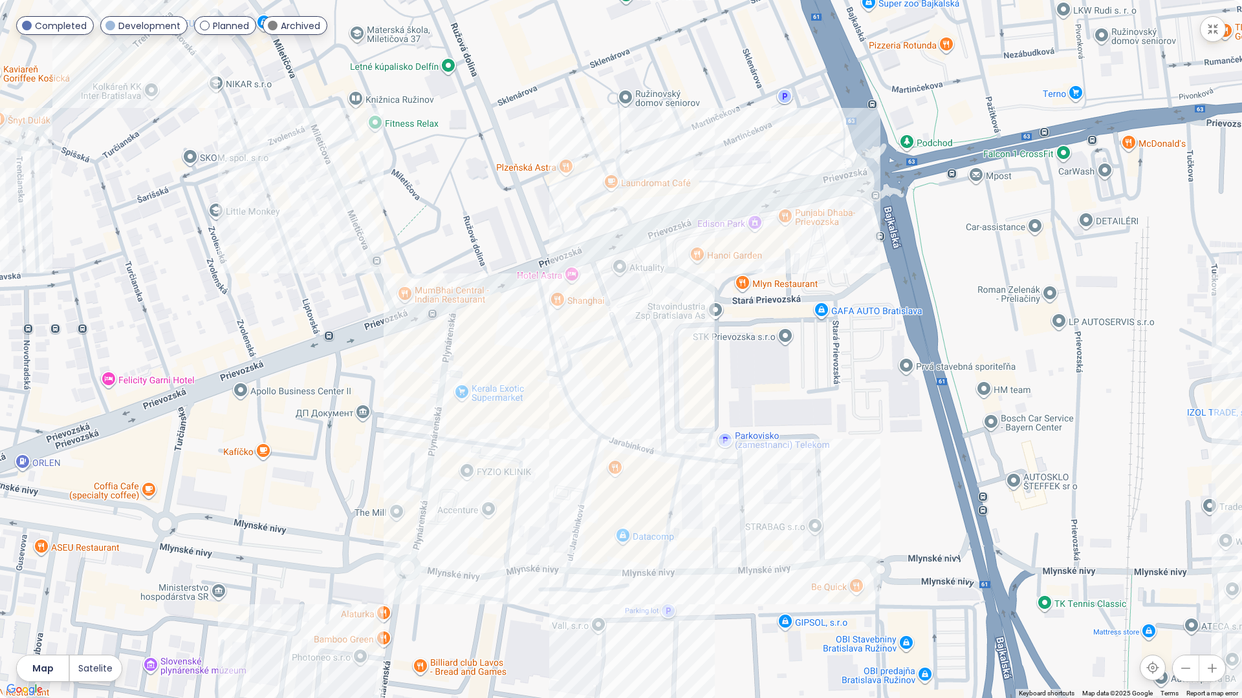
drag, startPoint x: 748, startPoint y: 514, endPoint x: 692, endPoint y: 433, distance: 99.0
click at [692, 433] on div at bounding box center [621, 349] width 1242 height 698
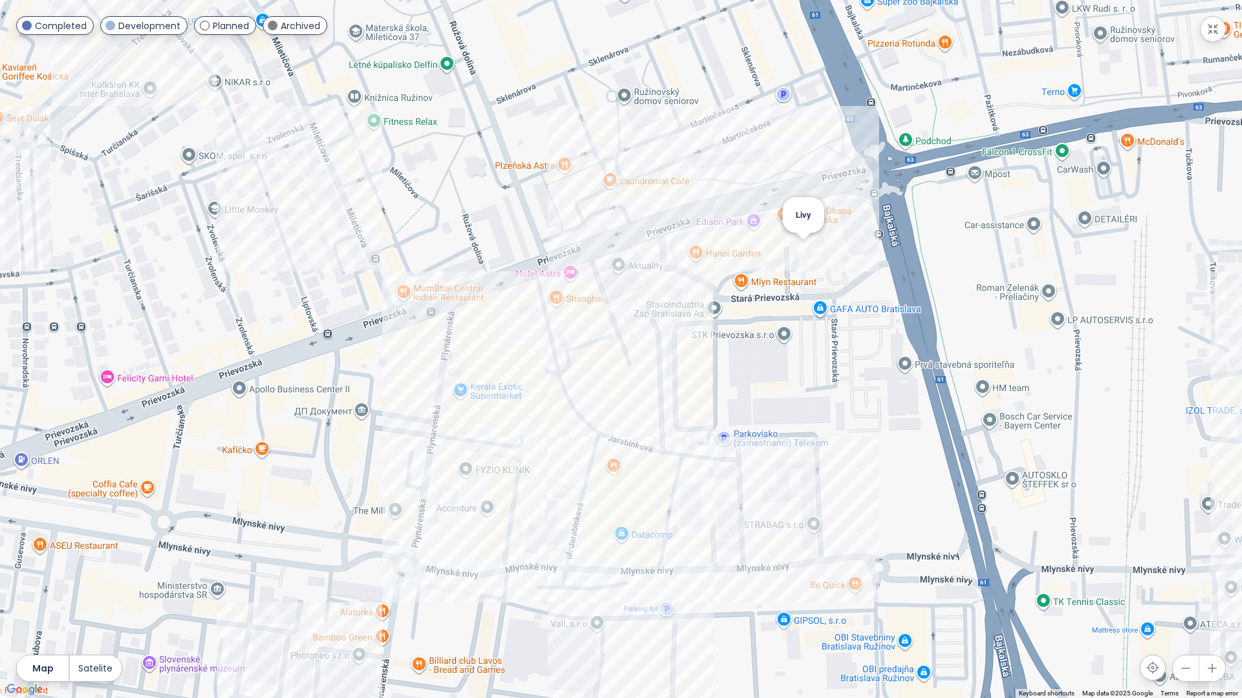
click at [804, 251] on div "Livy" at bounding box center [621, 349] width 1242 height 698
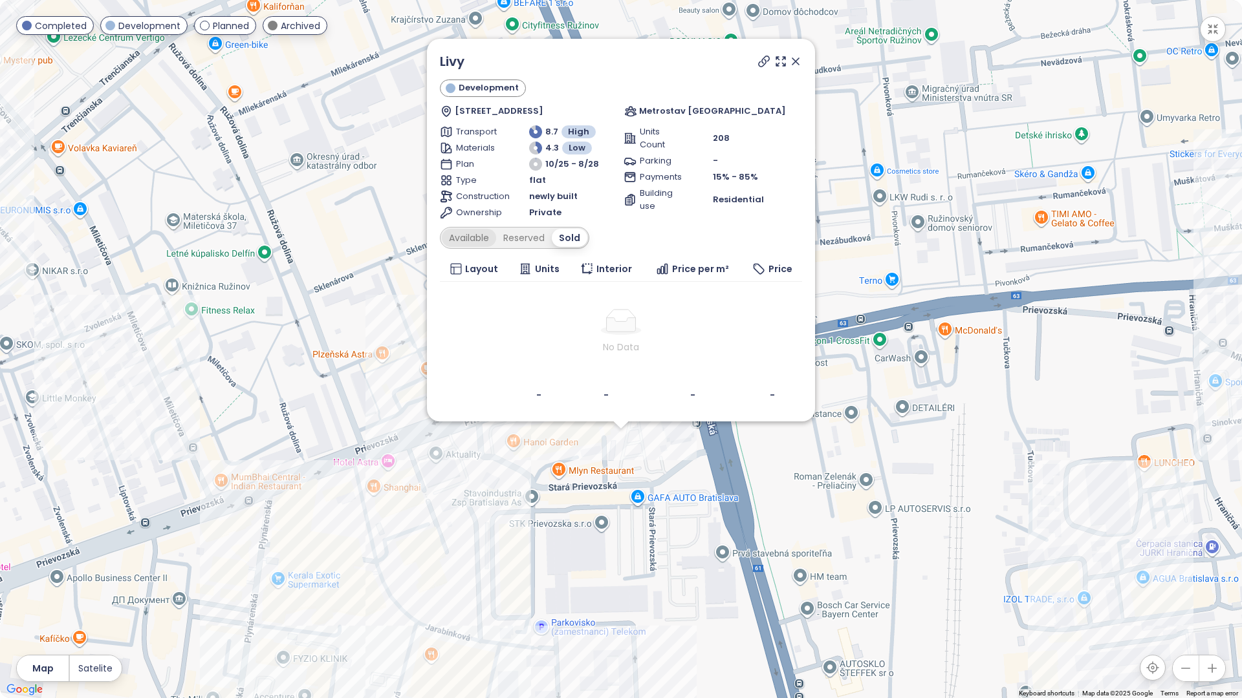
click at [476, 237] on div "Available" at bounding box center [469, 238] width 54 height 18
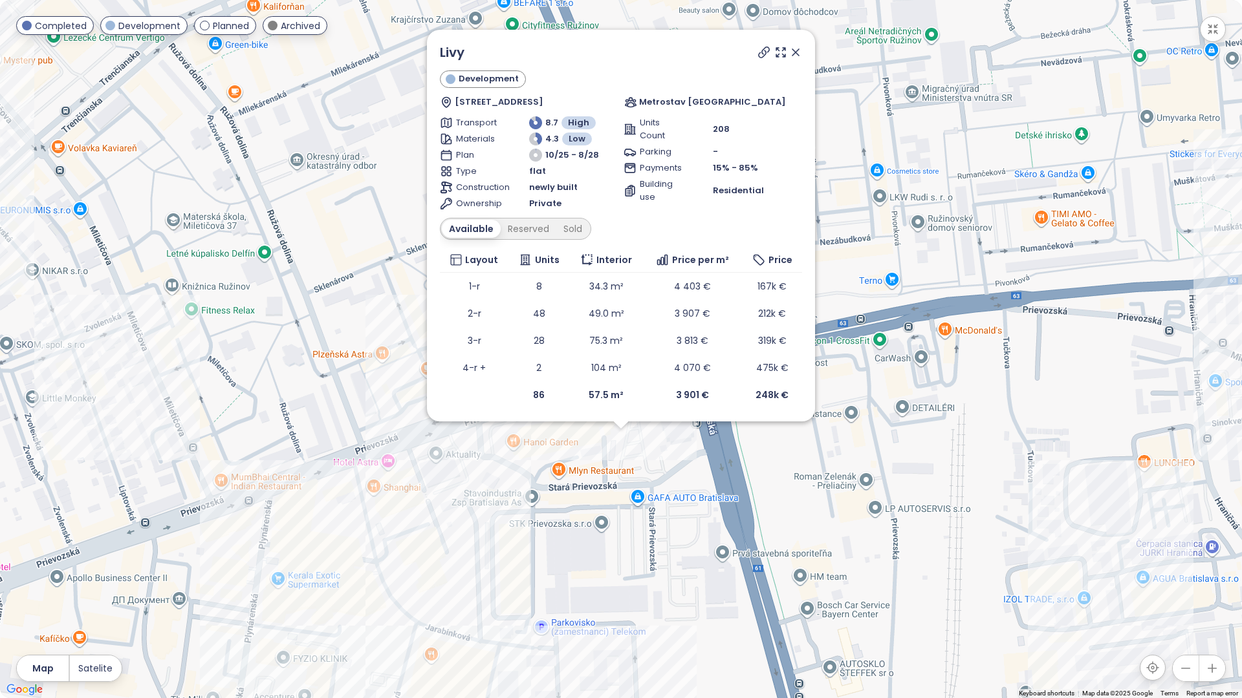
click at [793, 54] on icon at bounding box center [795, 52] width 6 height 6
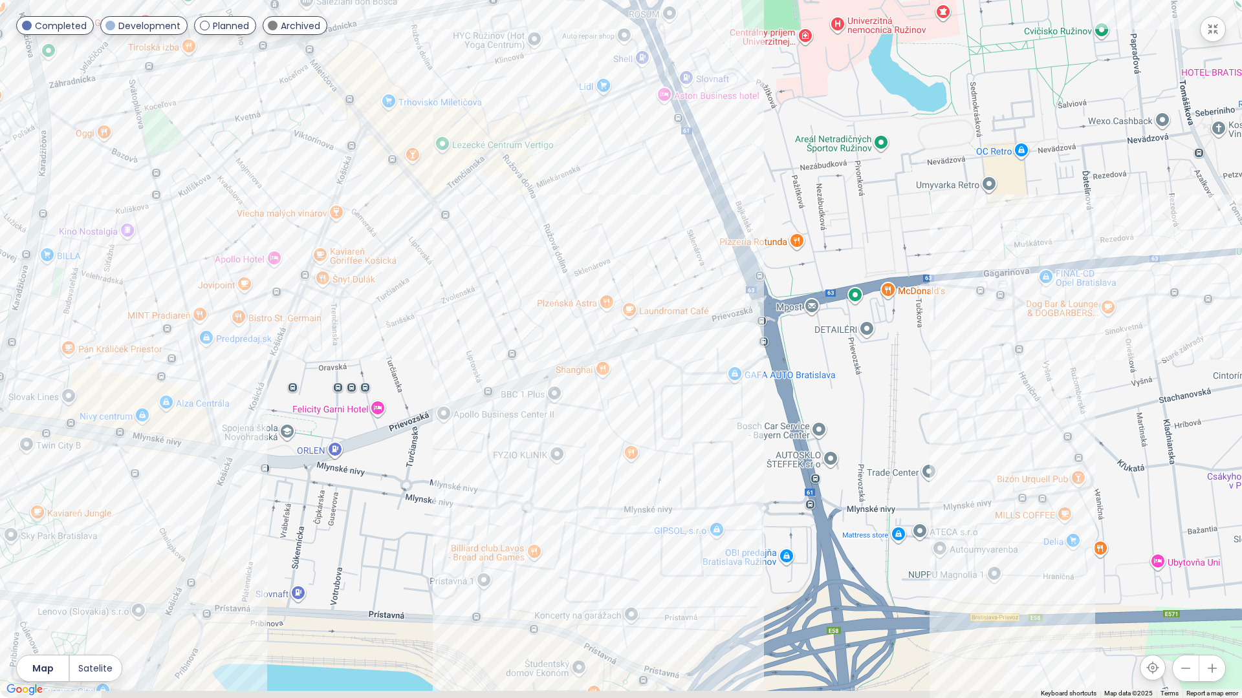
drag, startPoint x: 587, startPoint y: 511, endPoint x: 686, endPoint y: 430, distance: 128.2
click at [686, 430] on div at bounding box center [621, 349] width 1242 height 698
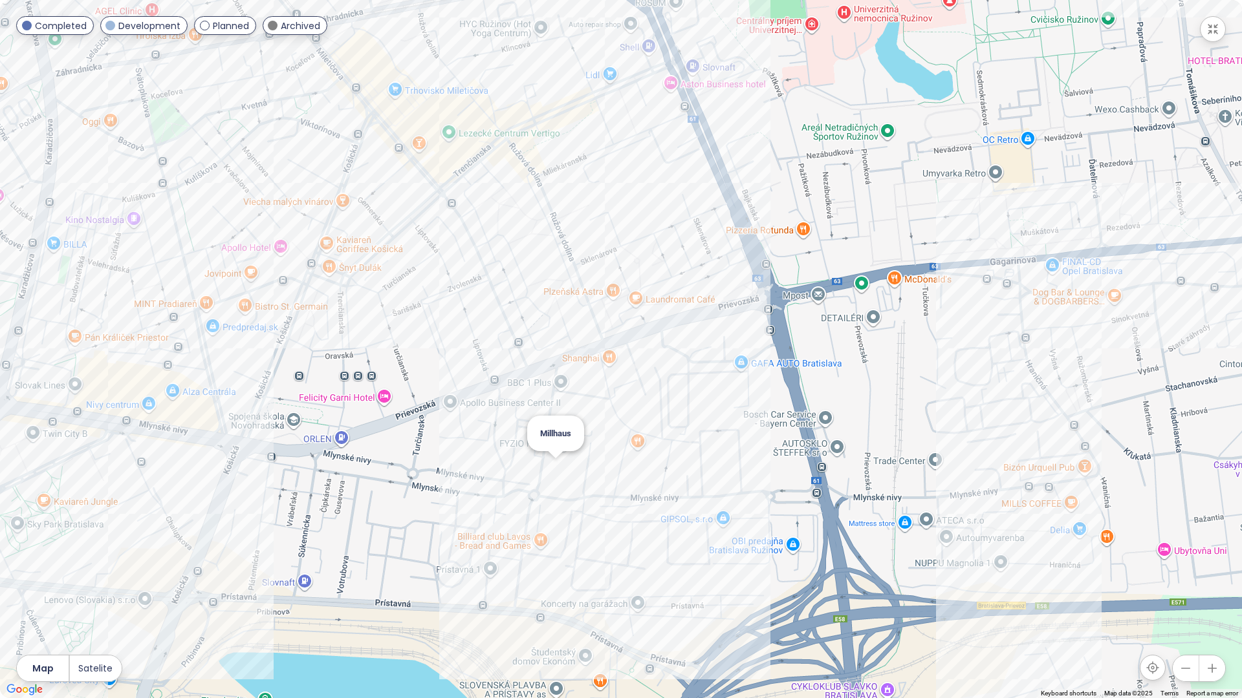
click at [556, 469] on div "Millhaus" at bounding box center [621, 349] width 1242 height 698
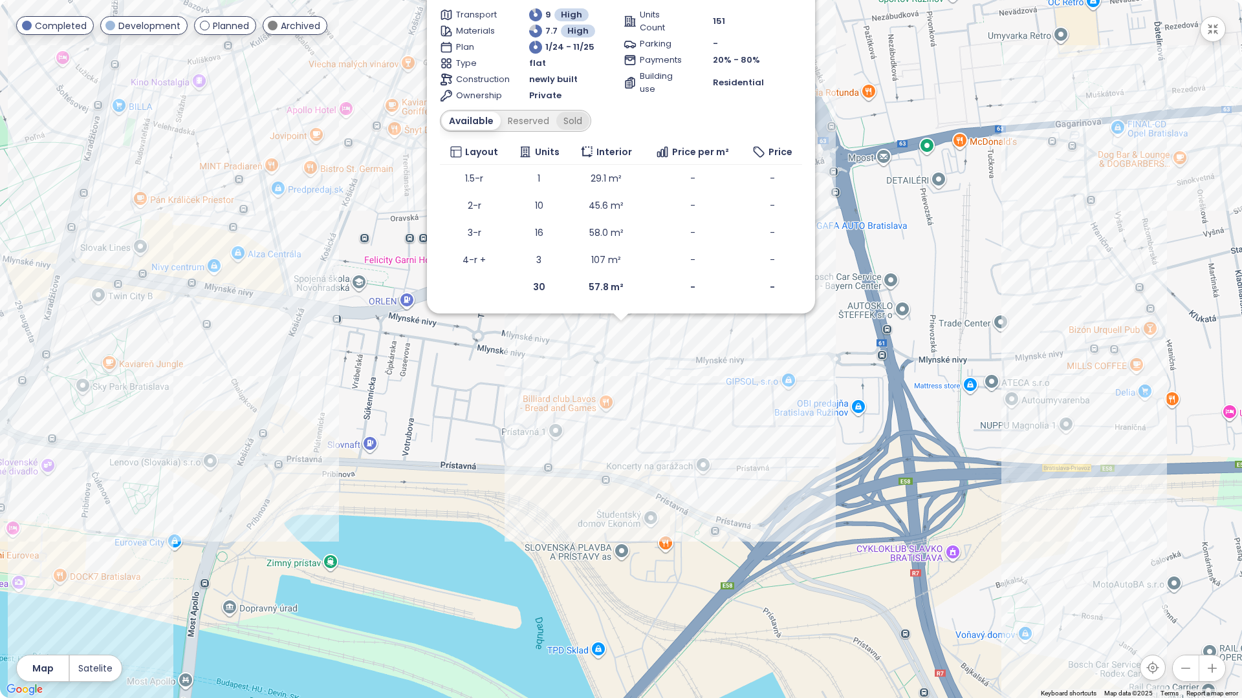
click at [564, 122] on div "Sold" at bounding box center [572, 121] width 33 height 18
click at [533, 125] on div "Reserved" at bounding box center [524, 121] width 56 height 18
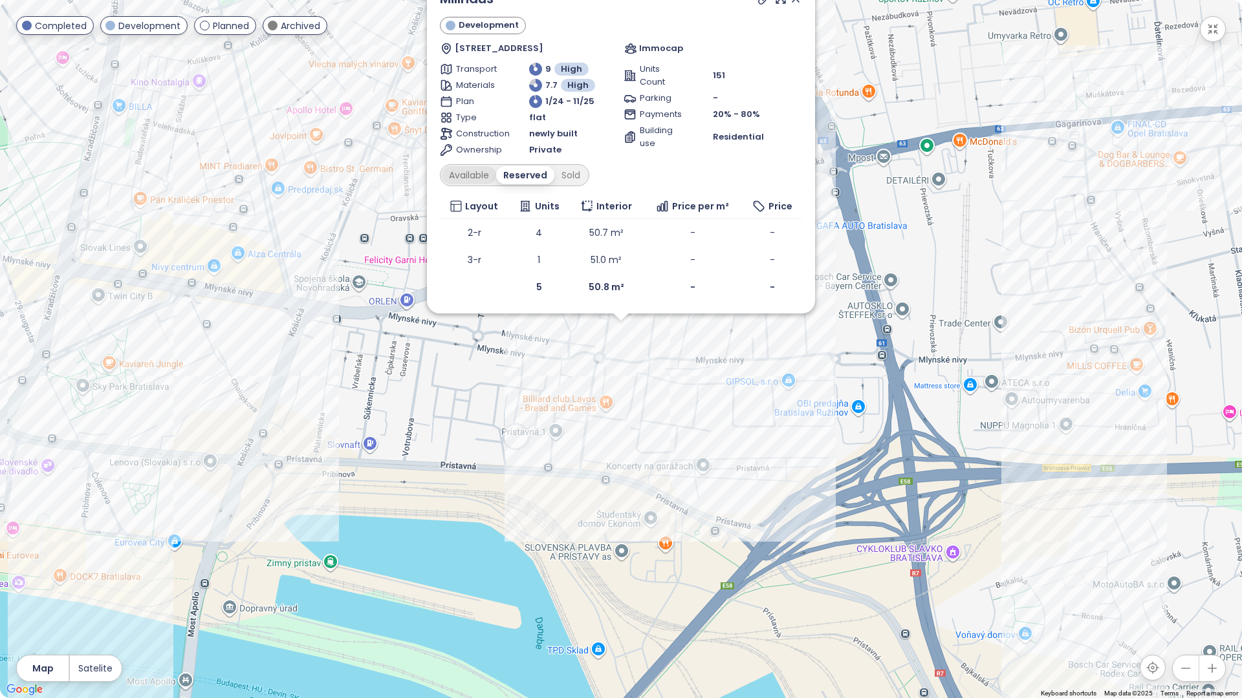
click at [470, 178] on div "Available" at bounding box center [469, 175] width 54 height 18
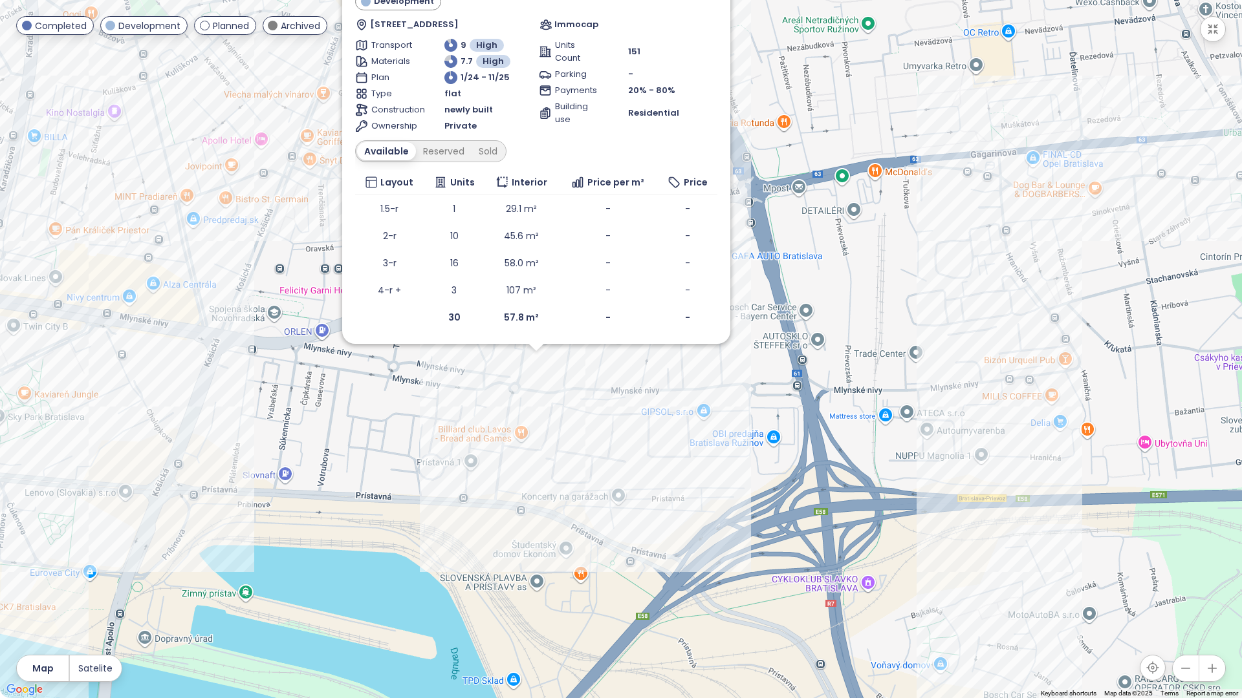
drag, startPoint x: 669, startPoint y: 431, endPoint x: 578, endPoint y: 464, distance: 96.1
click at [578, 464] on div "Millhaus Development [STREET_ADDRESS] Immocap Transport 9 High Materials 7.7 Hi…" at bounding box center [621, 349] width 1242 height 698
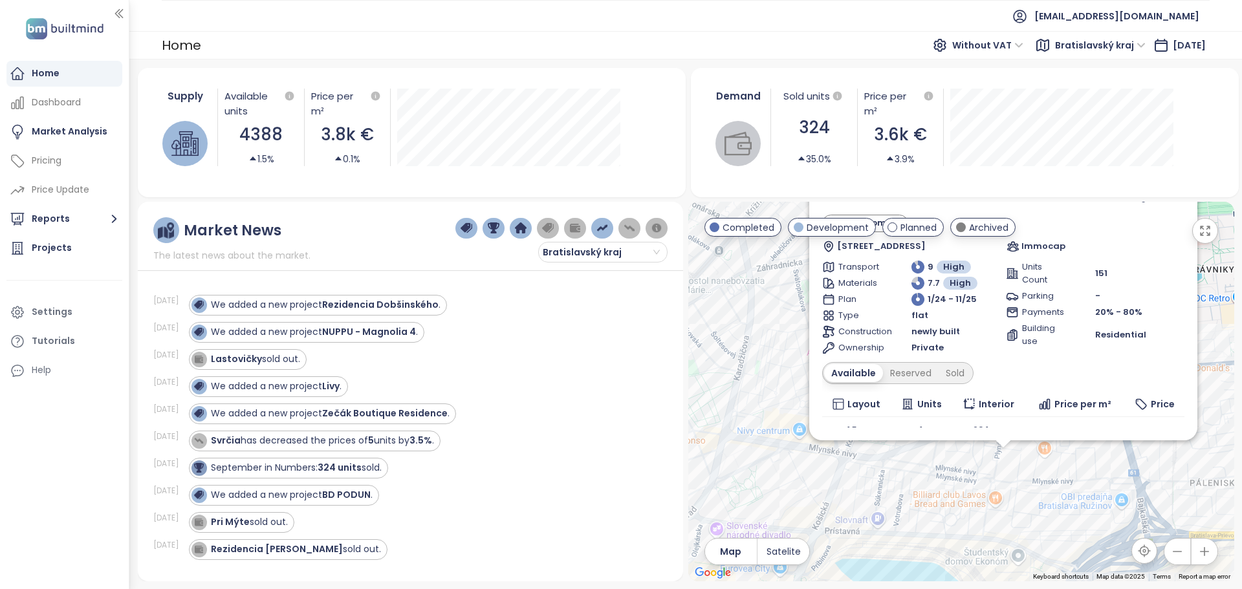
click at [1207, 236] on icon "button" at bounding box center [1204, 230] width 13 height 13
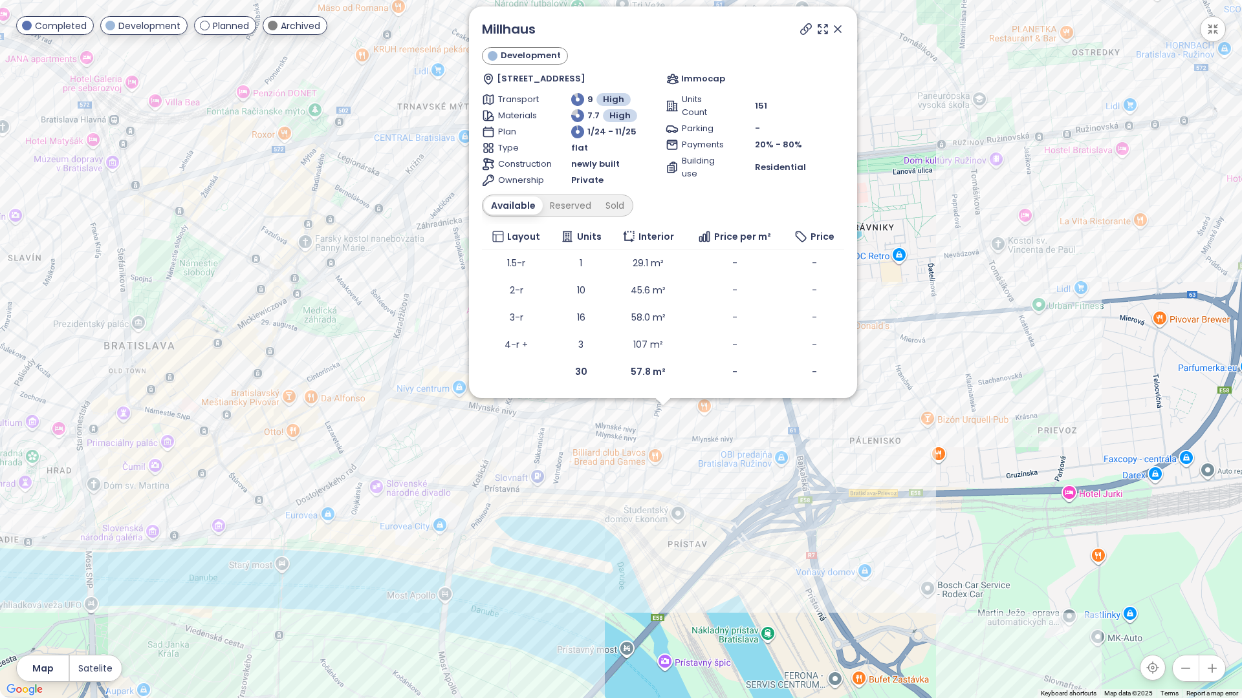
click at [839, 32] on icon at bounding box center [837, 29] width 13 height 13
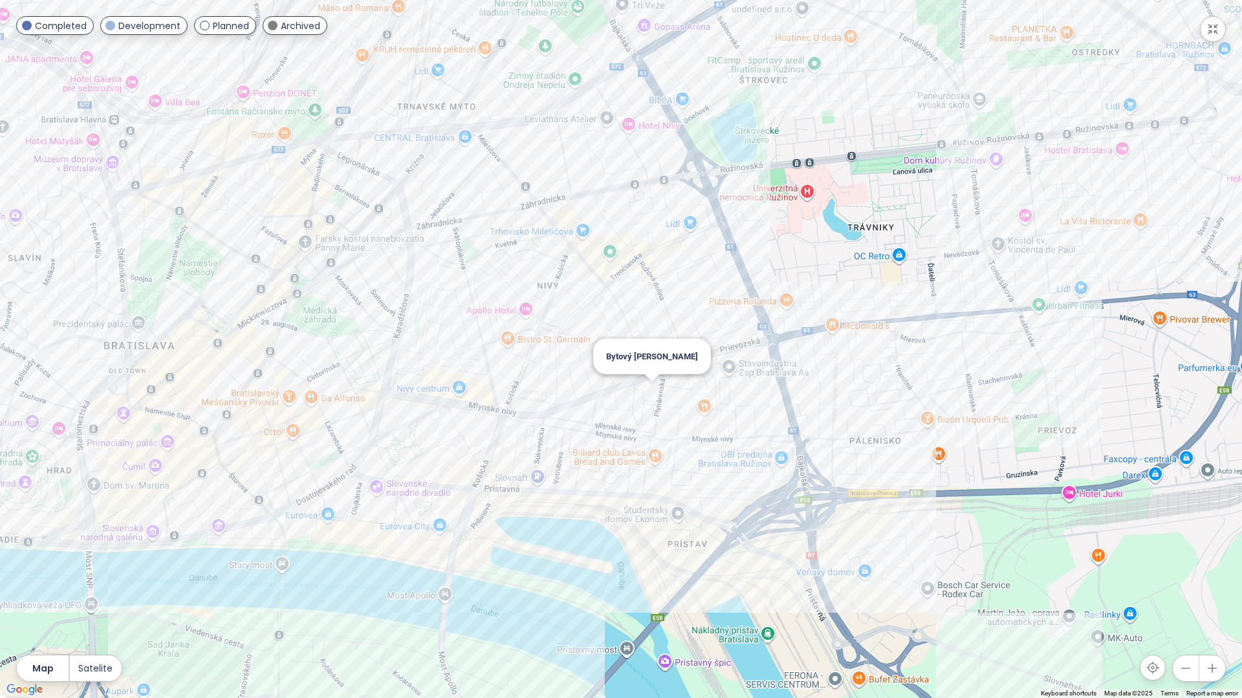
click at [652, 396] on div "Bytový [PERSON_NAME]" at bounding box center [621, 349] width 1242 height 698
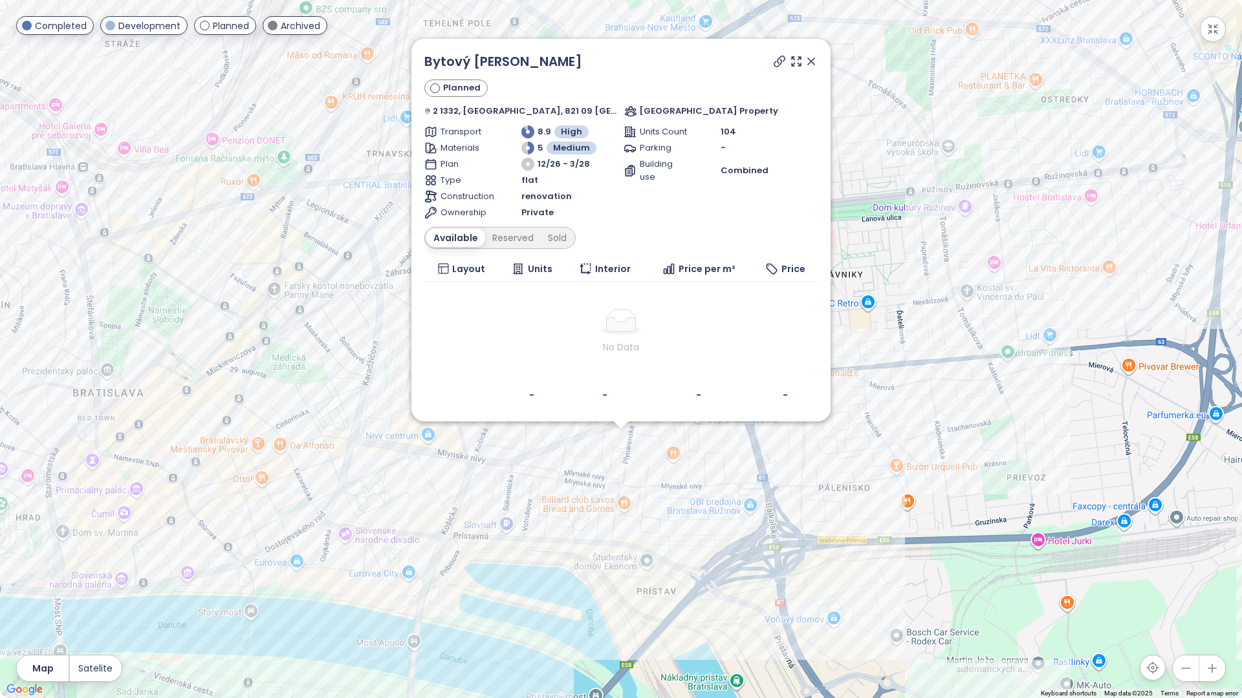
click at [804, 58] on icon at bounding box center [810, 61] width 13 height 13
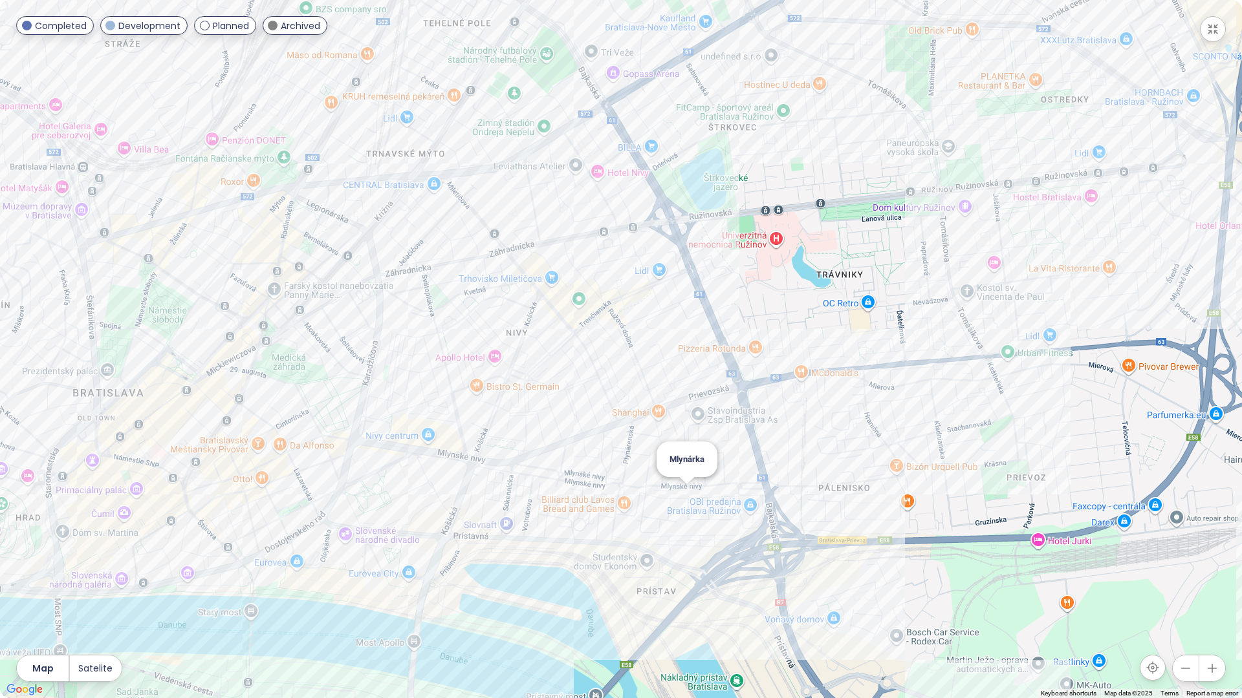
click at [687, 497] on div "Mlynárka" at bounding box center [621, 349] width 1242 height 698
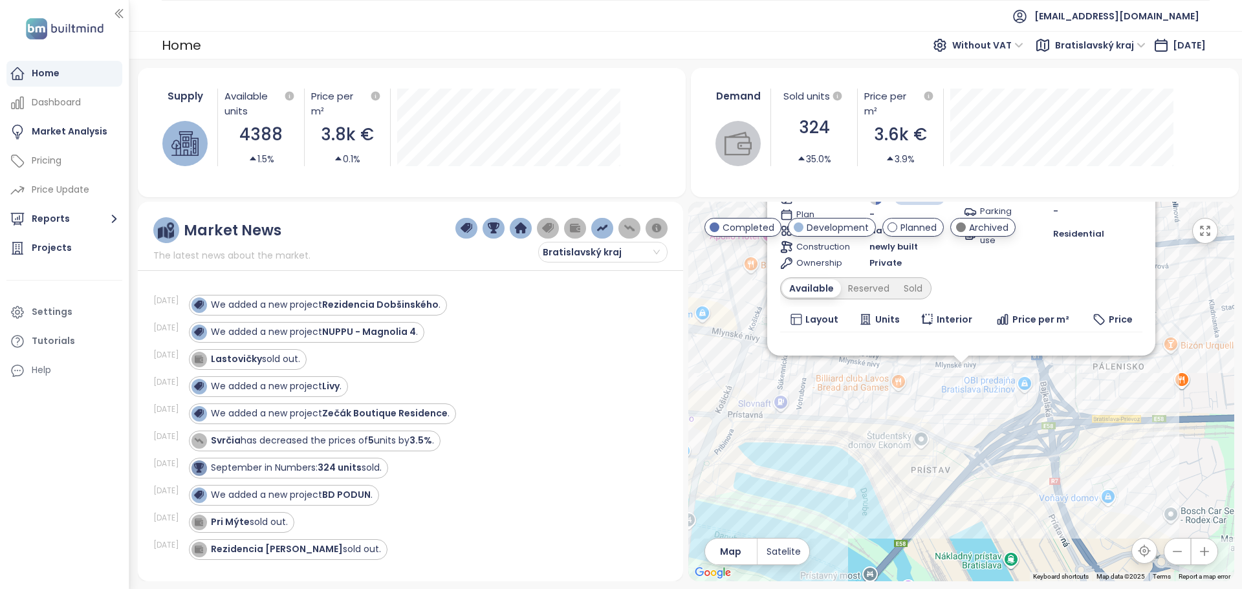
click at [1201, 232] on icon "button" at bounding box center [1204, 230] width 13 height 13
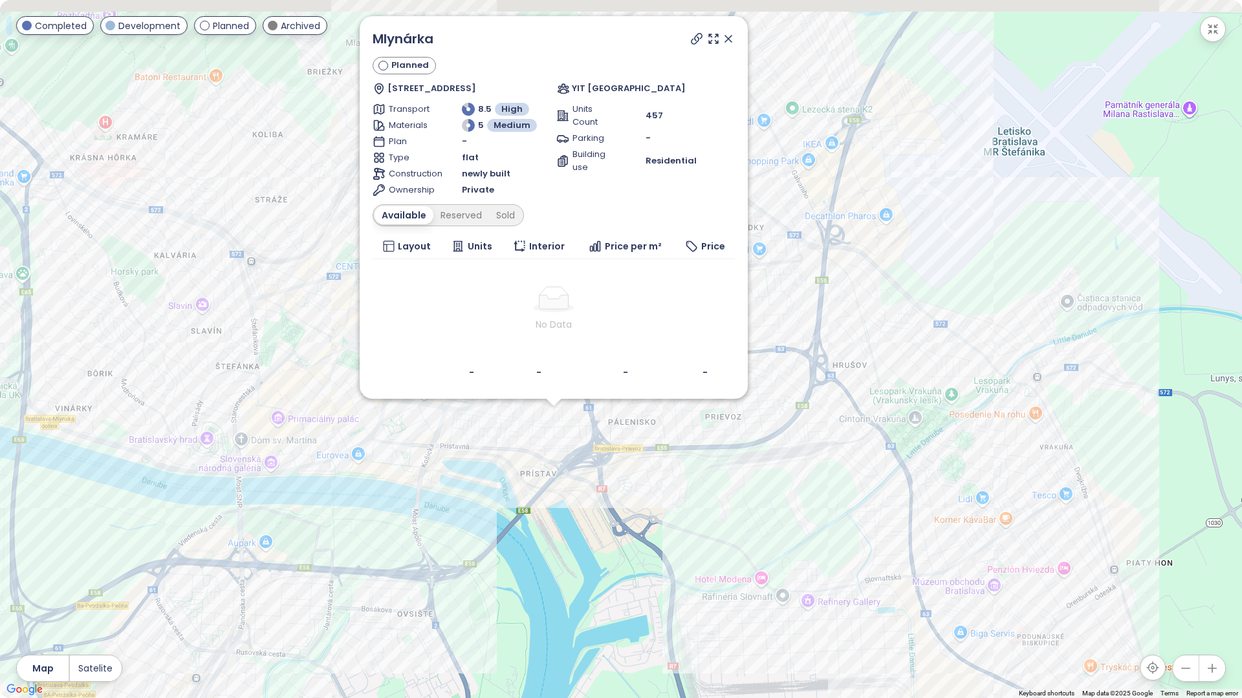
drag, startPoint x: 634, startPoint y: 359, endPoint x: 580, endPoint y: 447, distance: 103.0
click at [580, 447] on div "Mlynárka Planned [STREET_ADDRESS] YIT [GEOGRAPHIC_DATA] Transport 8.5 High Mate…" at bounding box center [621, 349] width 1242 height 698
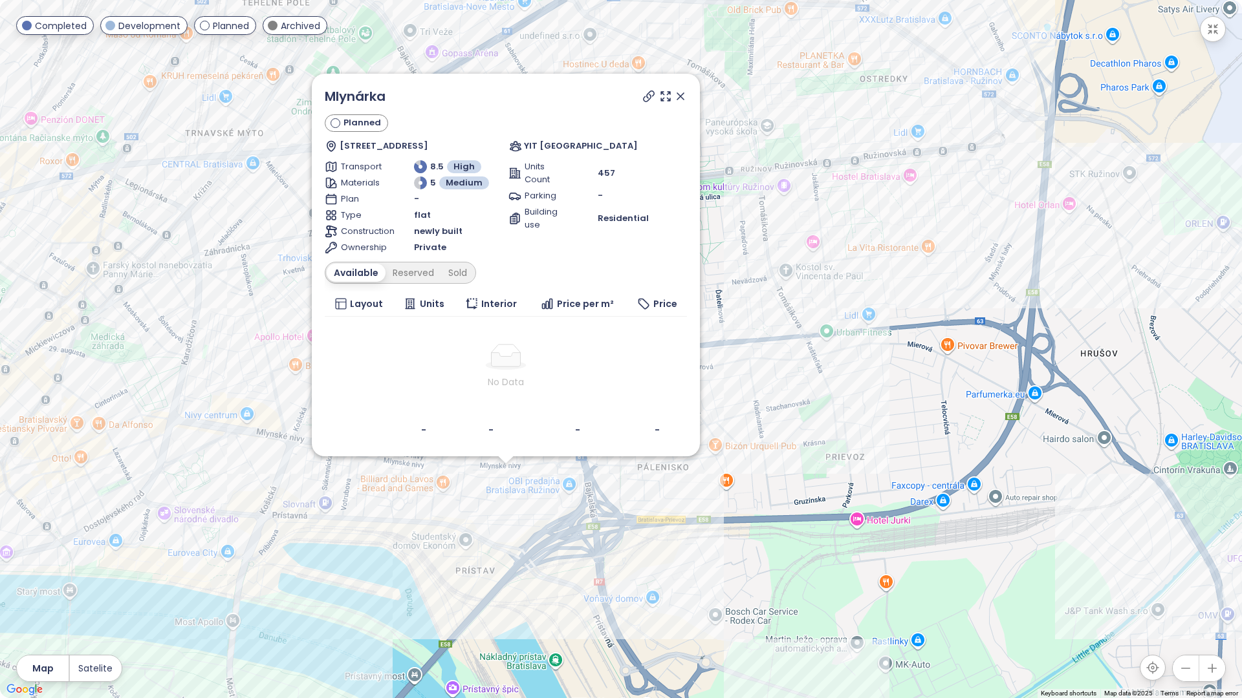
drag, startPoint x: 680, startPoint y: 95, endPoint x: 671, endPoint y: 136, distance: 42.4
click at [680, 95] on icon at bounding box center [680, 96] width 6 height 6
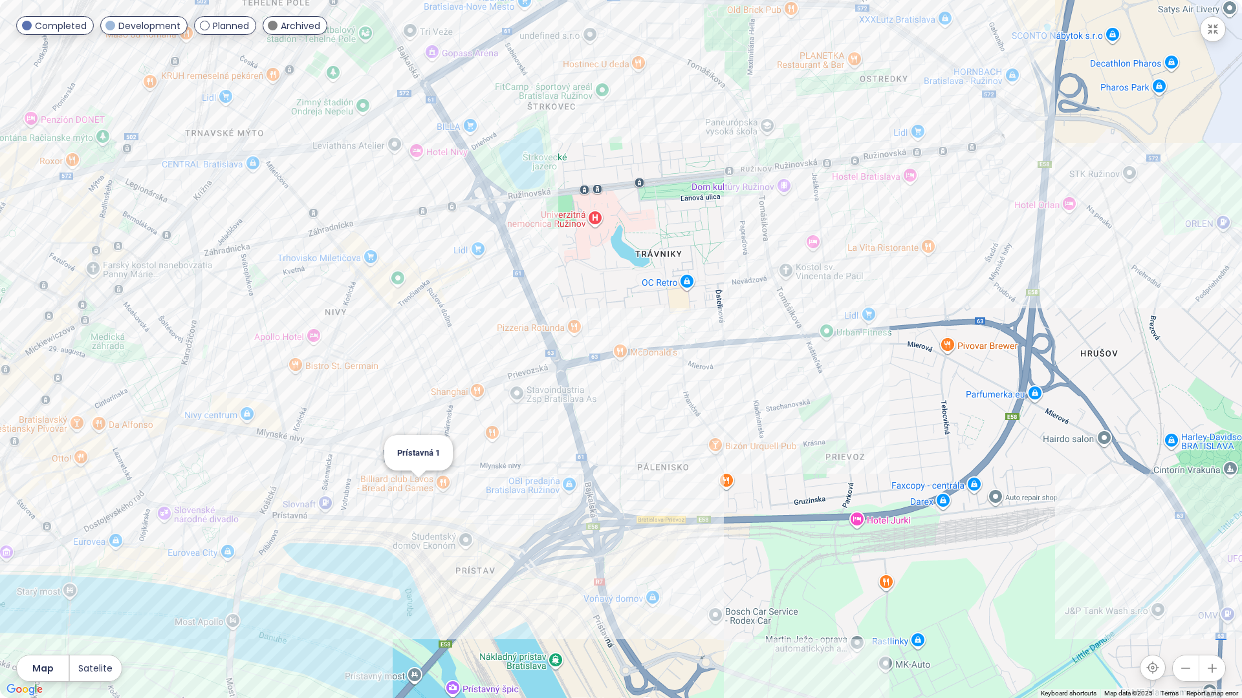
click at [421, 490] on div "Prístavná 1" at bounding box center [621, 349] width 1242 height 698
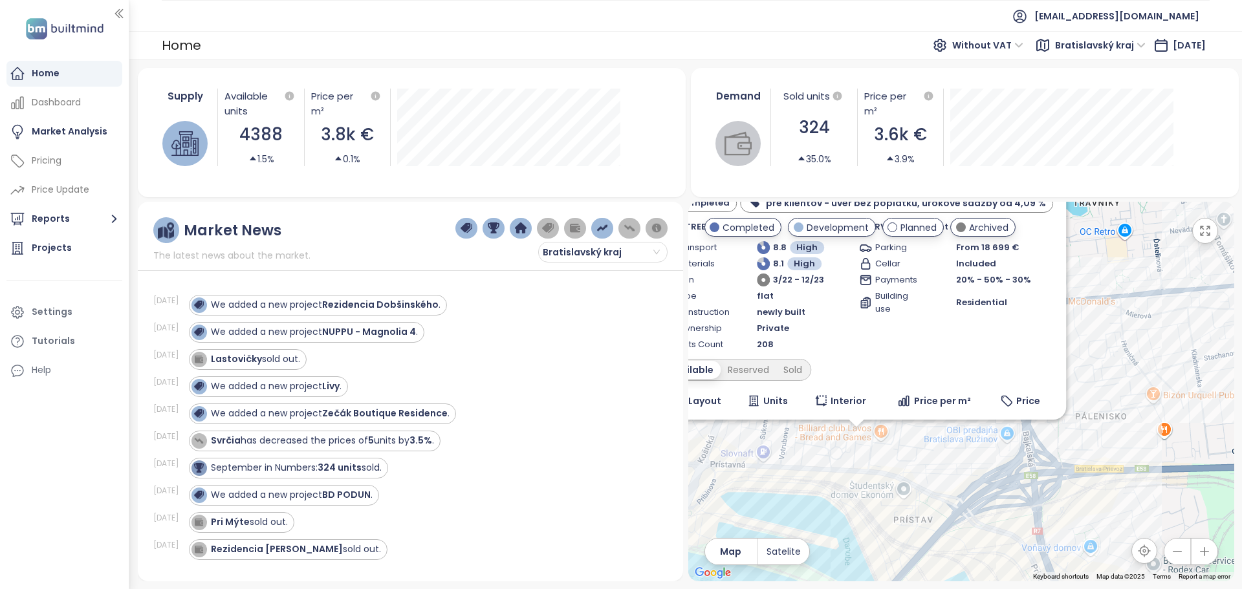
drag, startPoint x: 996, startPoint y: 426, endPoint x: 891, endPoint y: 492, distance: 124.3
click at [891, 492] on div "Prístavná 1 Completed pre klientov - úver bez poplatku, úrokové sadzby od 4,09 …" at bounding box center [961, 392] width 546 height 380
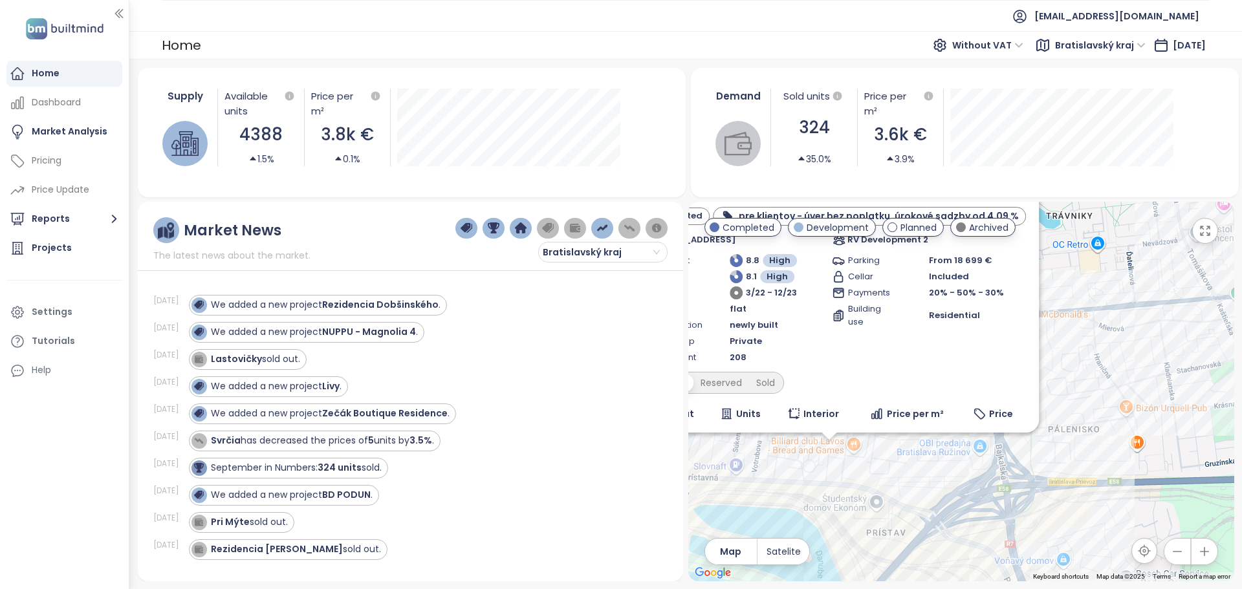
click at [1203, 231] on icon "button" at bounding box center [1204, 230] width 13 height 13
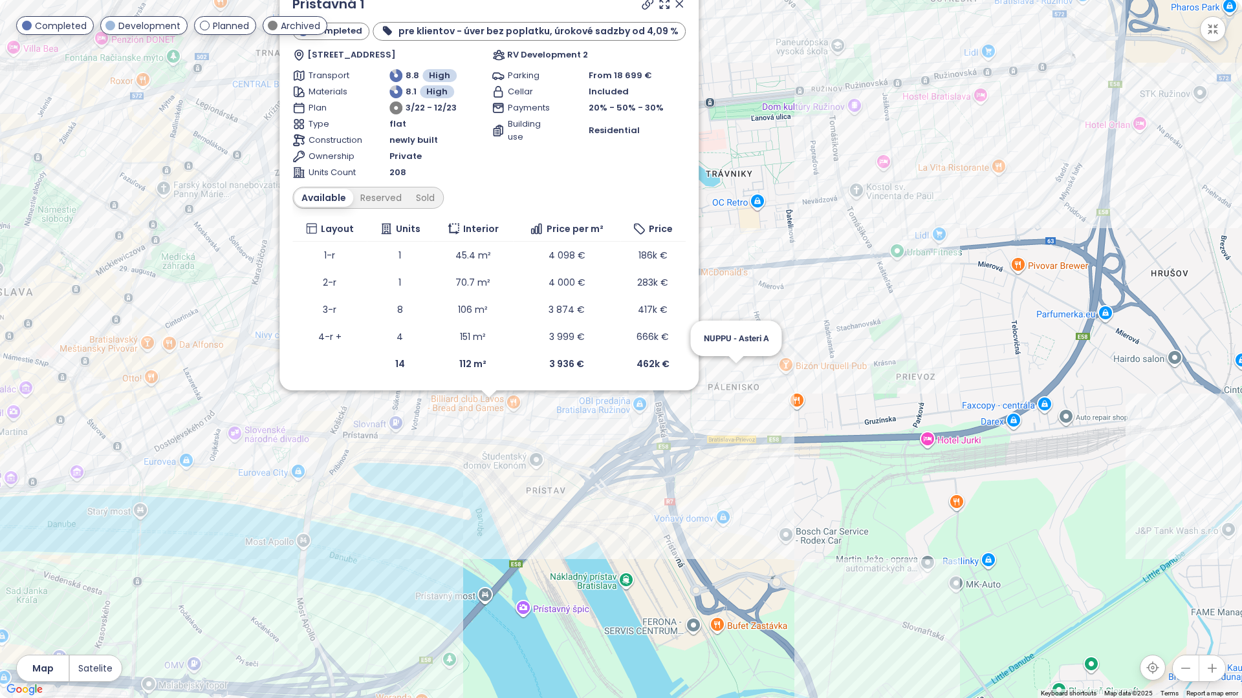
click at [737, 369] on div "Prístavná 1 Completed pre klientov - úver bez poplatku, úrokové sadzby od 4,09 …" at bounding box center [621, 349] width 1242 height 698
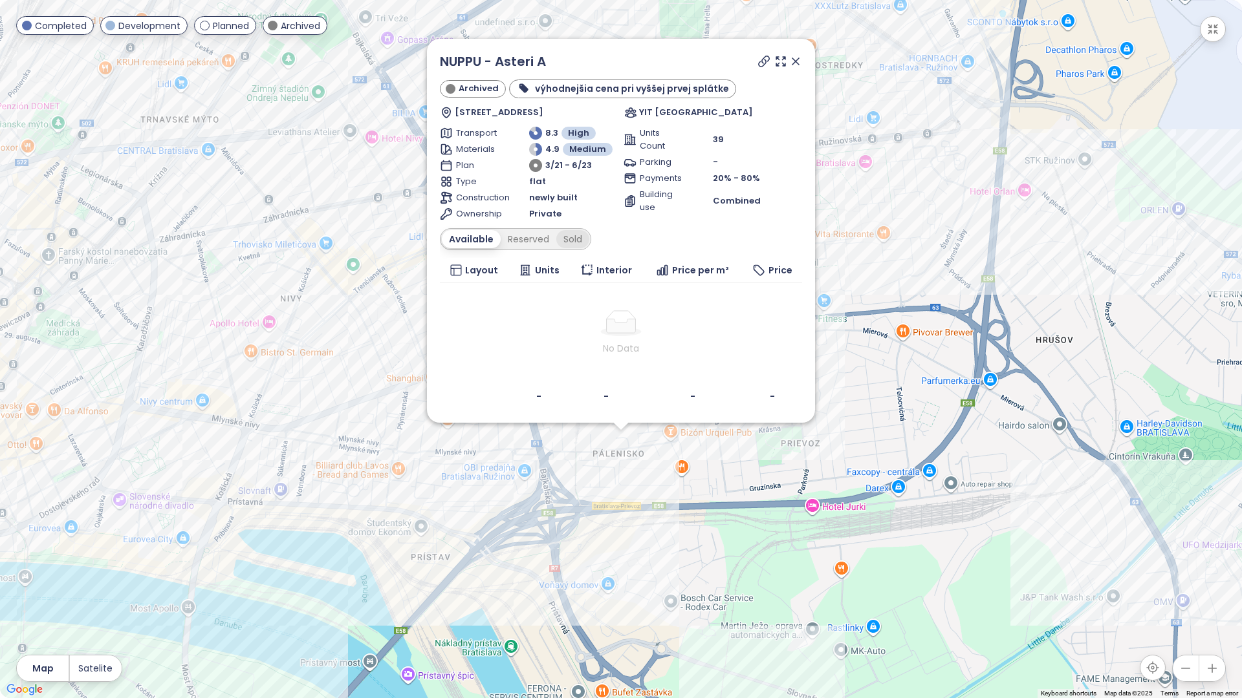
click at [568, 240] on div "Sold" at bounding box center [572, 239] width 33 height 18
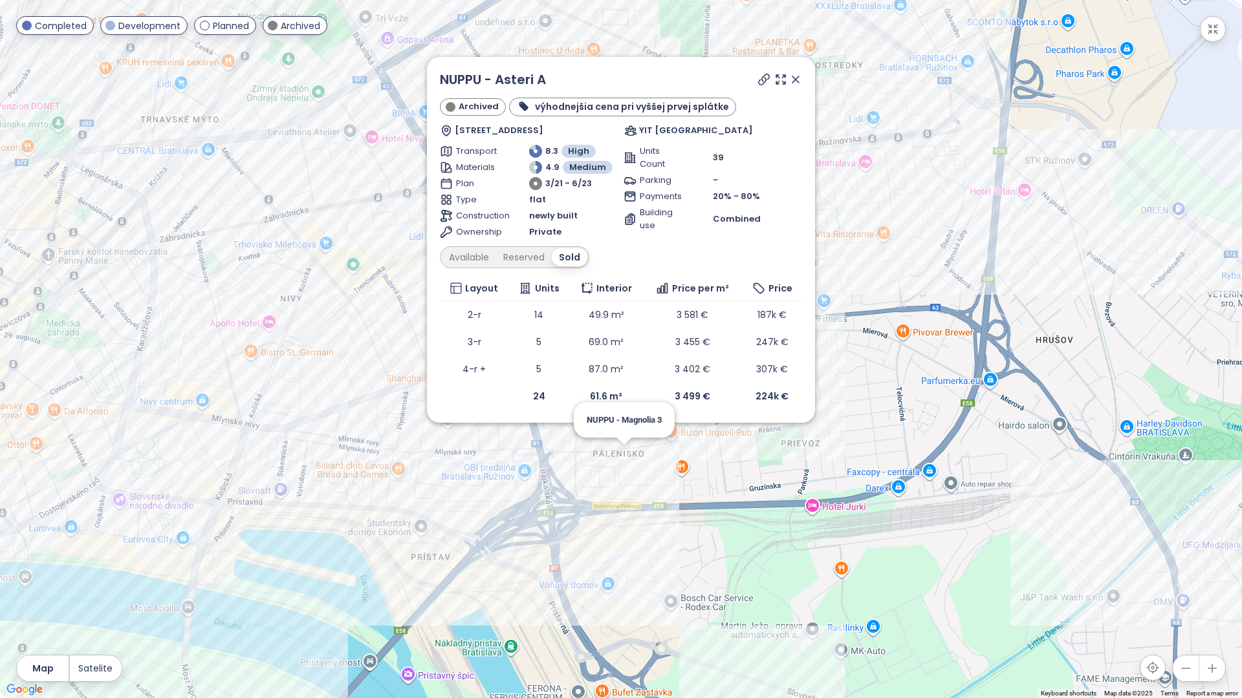
click at [621, 454] on div "NUPPU - Asteri A Archived výhodnejšia cena pri vyššej prvej splátke [STREET_ADD…" at bounding box center [621, 349] width 1242 height 698
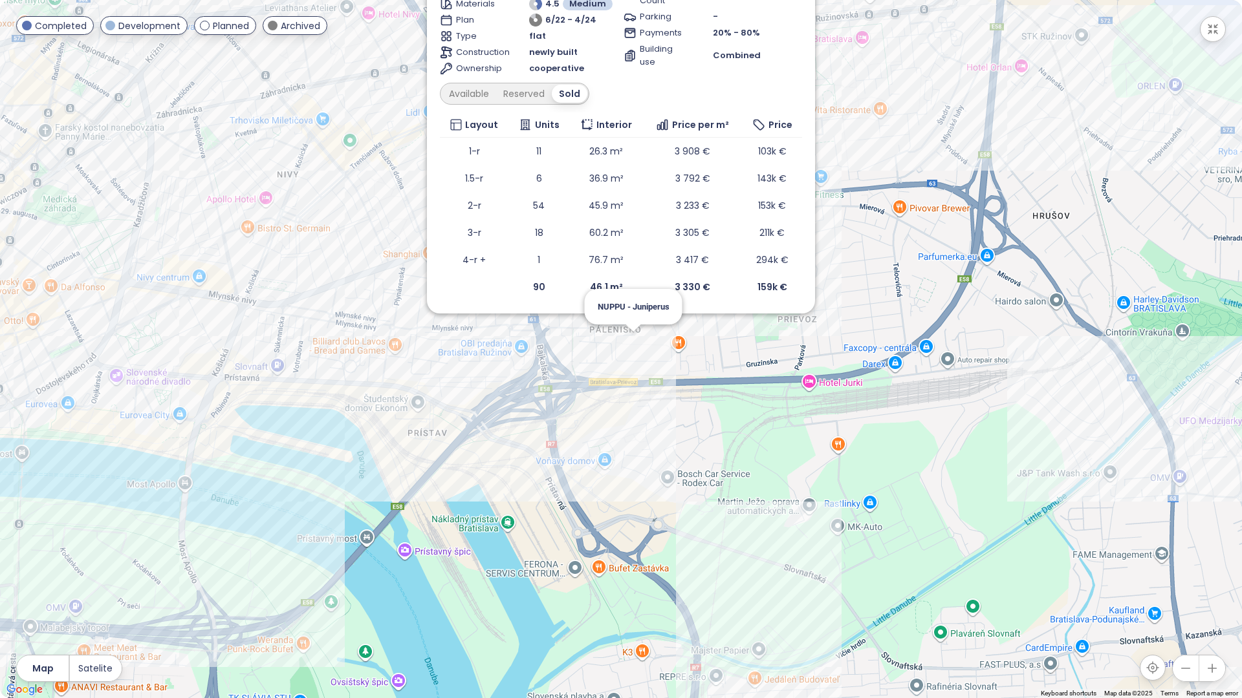
click at [631, 341] on div "NUPPU - Magnolia 3 Archived výhodnejšia cena pri vyššej prvej splátke [STREET_A…" at bounding box center [621, 349] width 1242 height 698
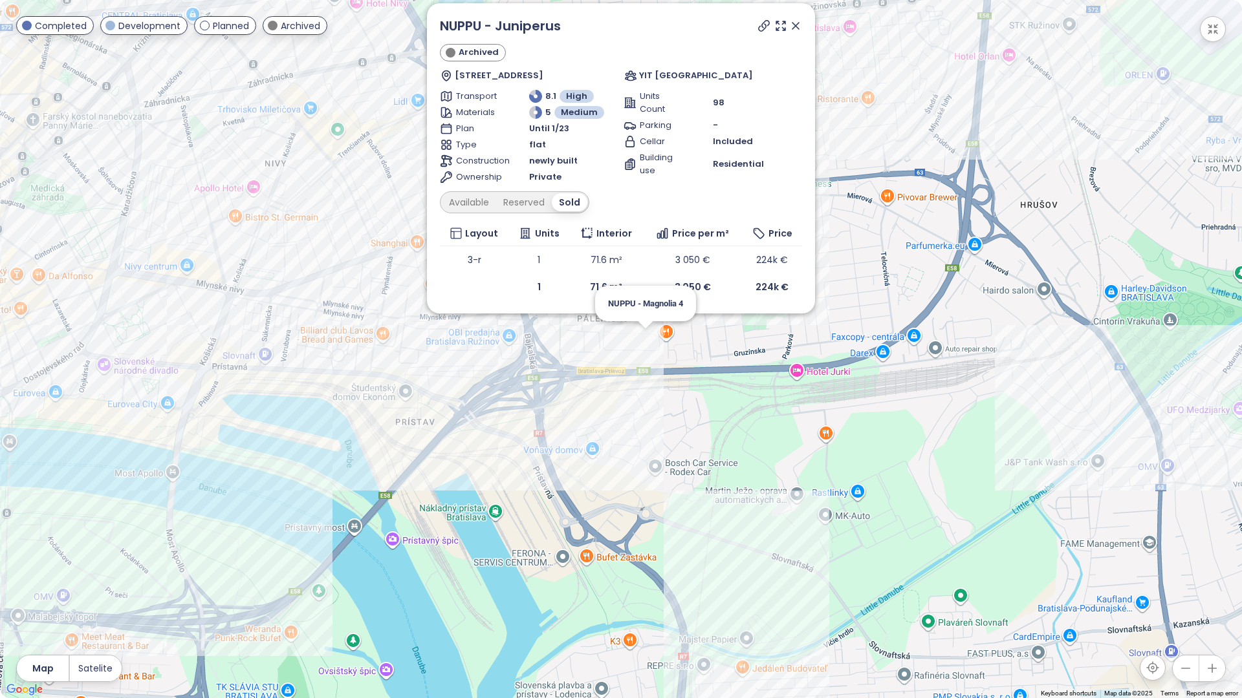
click at [647, 341] on div "NUPPU - Juniperus Archived [STREET_ADDRESS] YIT [GEOGRAPHIC_DATA] Transport 8.1…" at bounding box center [621, 349] width 1242 height 698
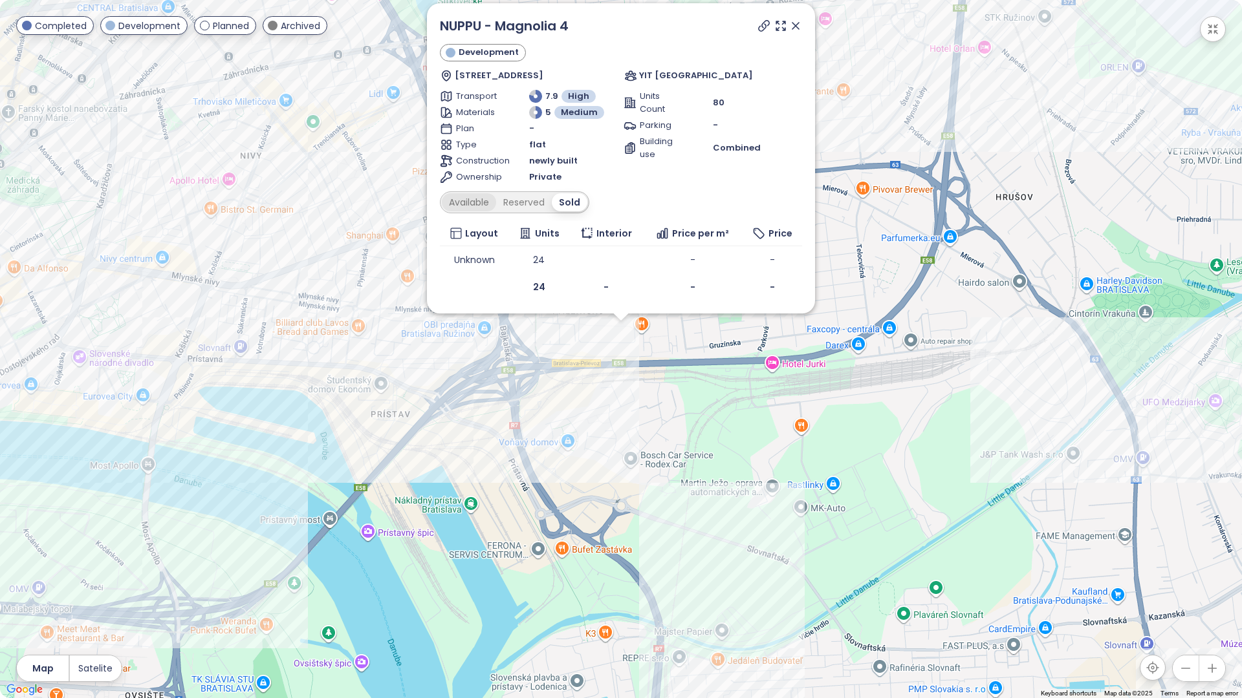
click at [482, 210] on div "Available" at bounding box center [469, 202] width 54 height 18
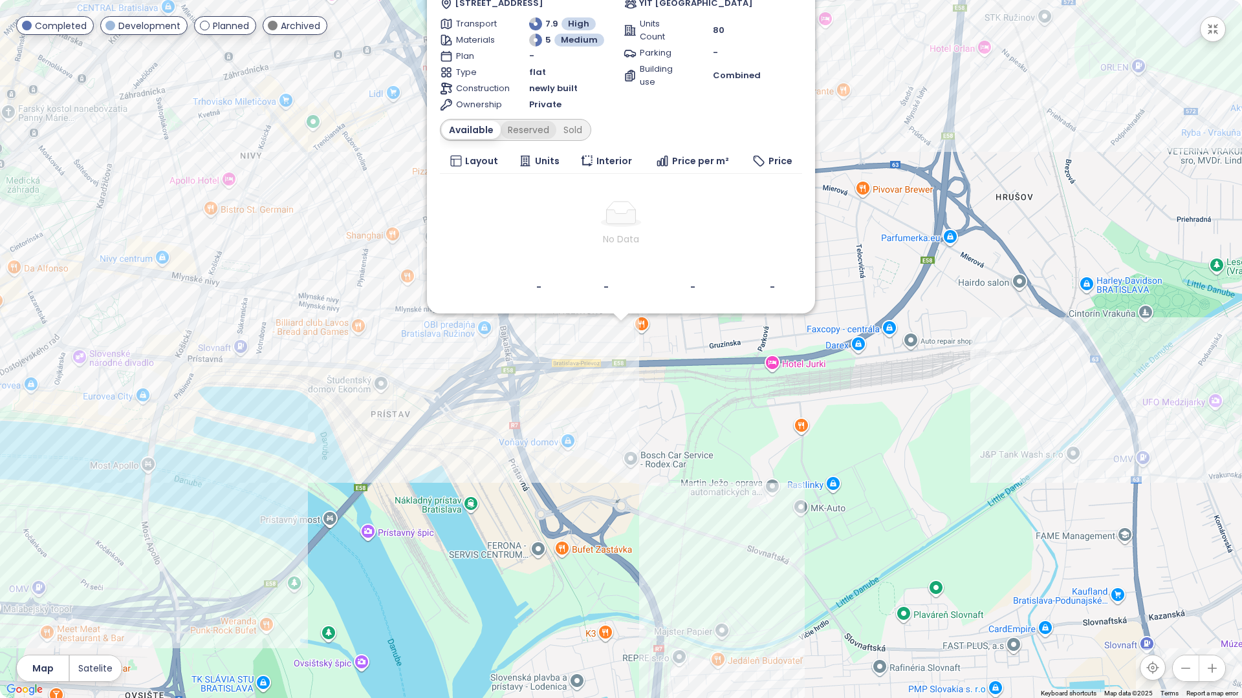
click at [530, 131] on div "Reserved" at bounding box center [528, 130] width 56 height 18
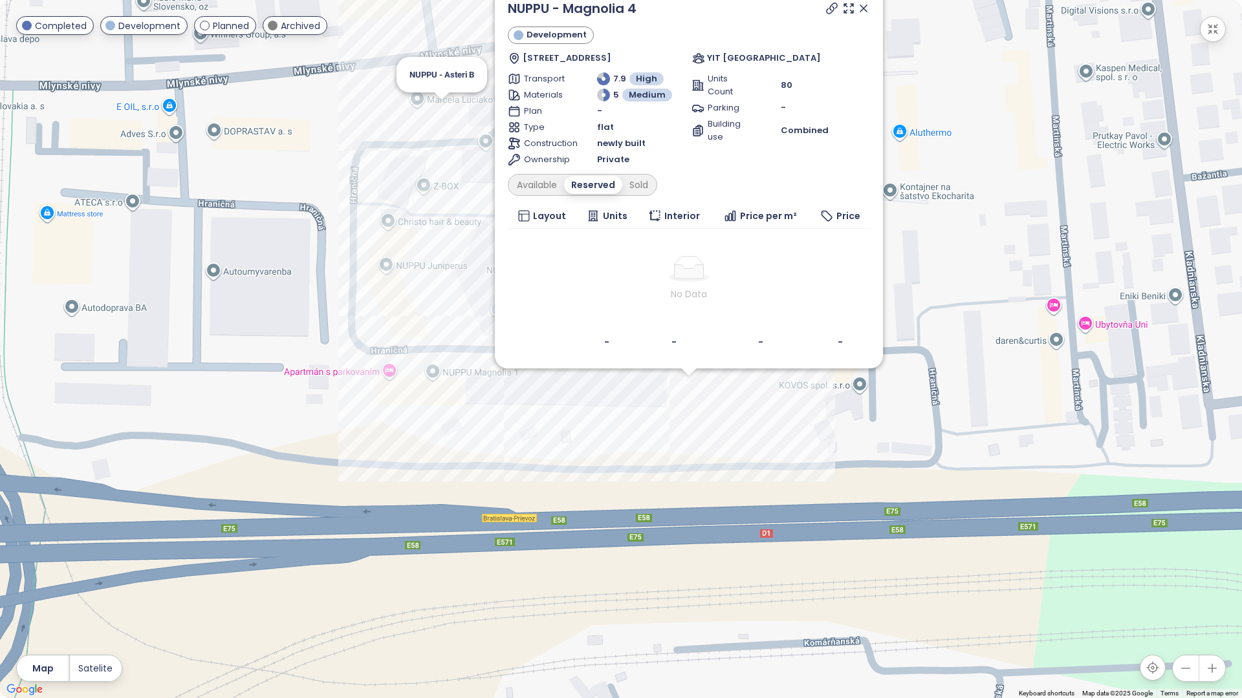
click at [438, 111] on div "NUPPU - Magnolia 4 Development [STREET_ADDRESS] YIT [GEOGRAPHIC_DATA] Transport…" at bounding box center [621, 349] width 1242 height 698
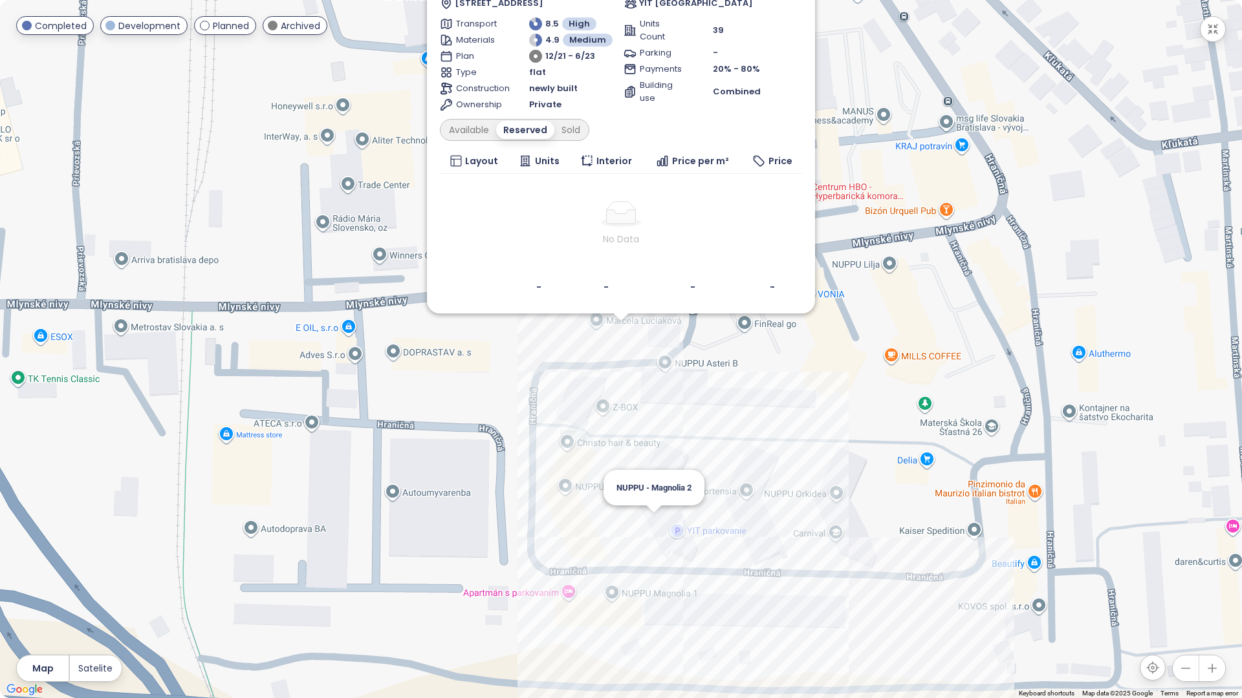
click at [656, 526] on div "NUPPU - Asteri B Archived výhodnejšia cena pri vyššej prvej splátke Mlynské niv…" at bounding box center [621, 349] width 1242 height 698
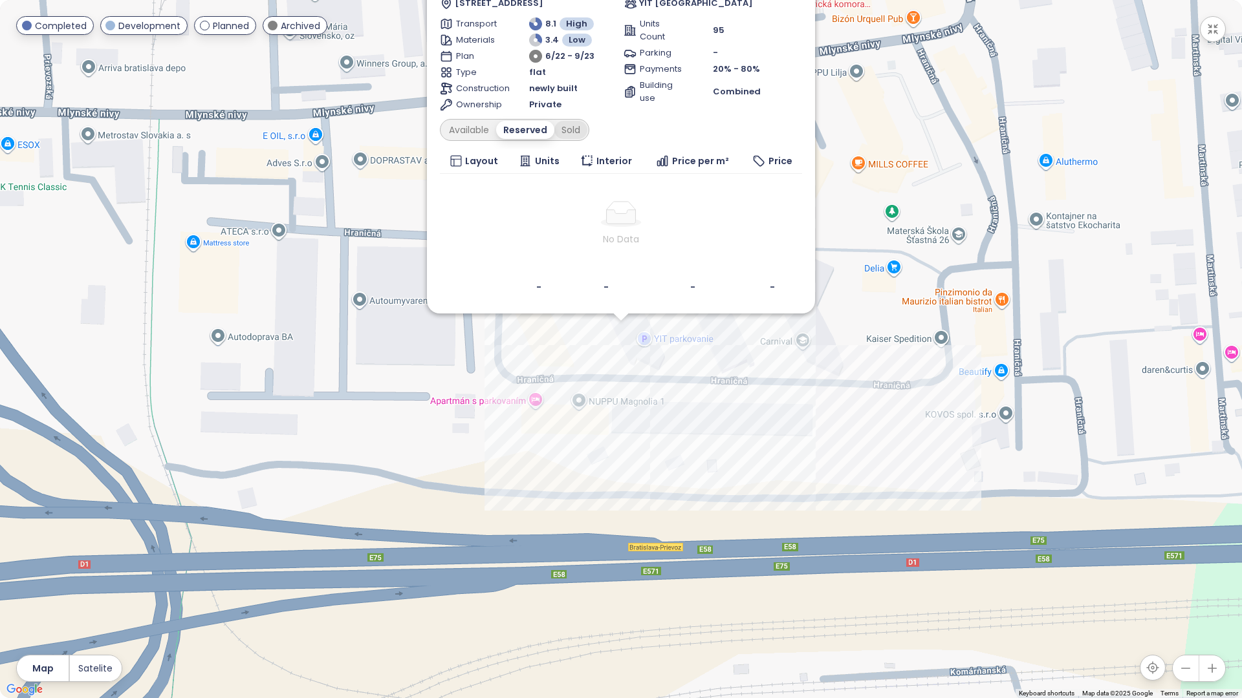
click at [581, 129] on div "Sold" at bounding box center [570, 130] width 33 height 18
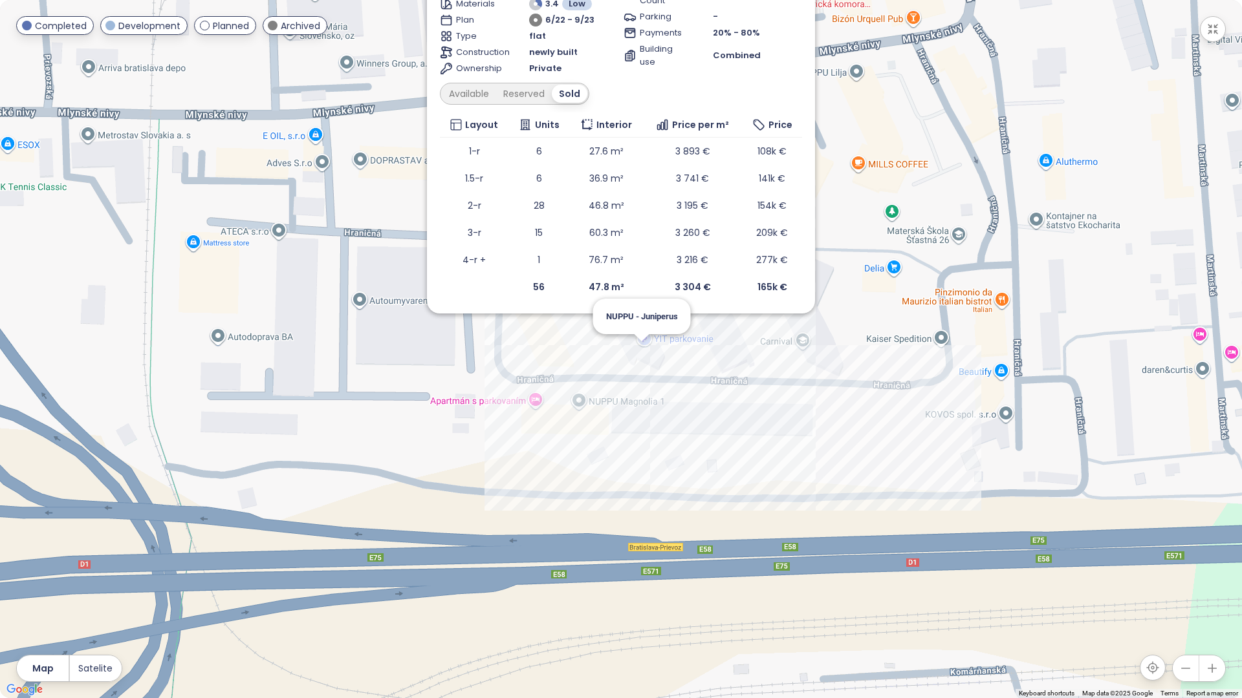
click at [645, 355] on div "NUPPU - Magnolia 2 Archived výhodnejšia cena pri vyššej prvej splátke Mlynské n…" at bounding box center [621, 349] width 1242 height 698
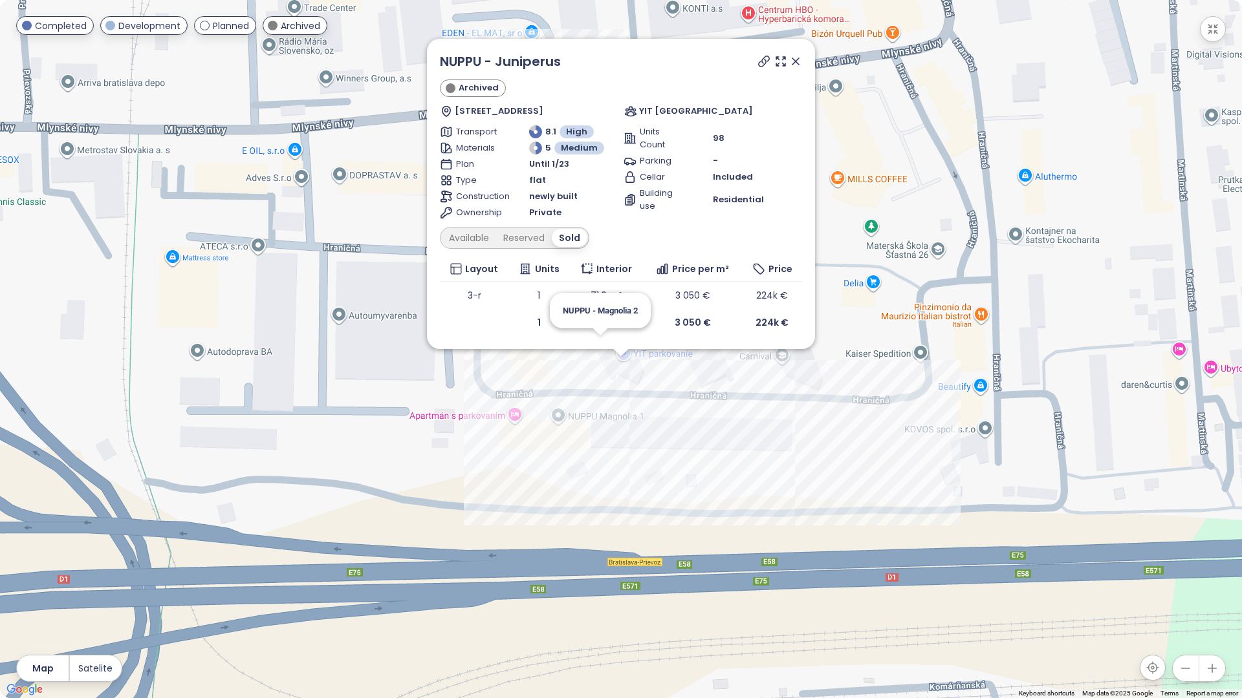
click at [597, 357] on div "NUPPU - Juniperus Archived [STREET_ADDRESS] YIT [GEOGRAPHIC_DATA] Transport 8.1…" at bounding box center [621, 349] width 1242 height 698
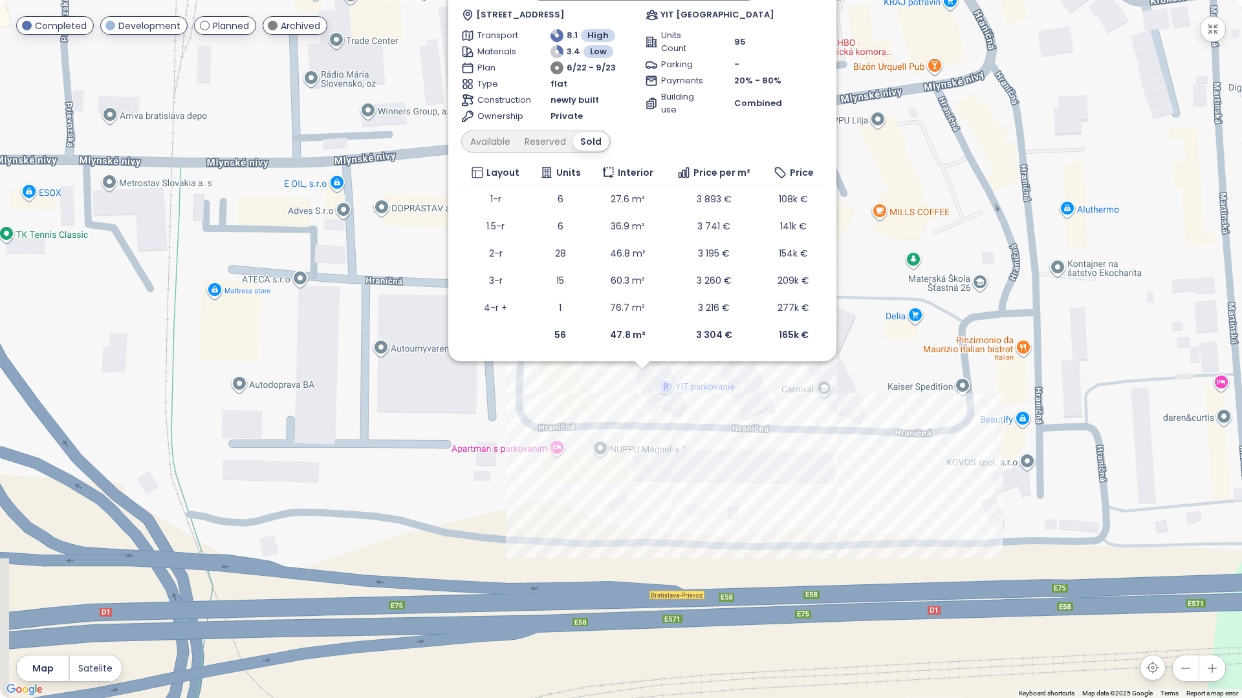
drag, startPoint x: 927, startPoint y: 369, endPoint x: 945, endPoint y: 441, distance: 74.0
click at [953, 440] on div "NUPPU - Magnolia 2 Archived výhodnejšia cena pri vyššej prvej splátke Mlynské n…" at bounding box center [621, 349] width 1242 height 698
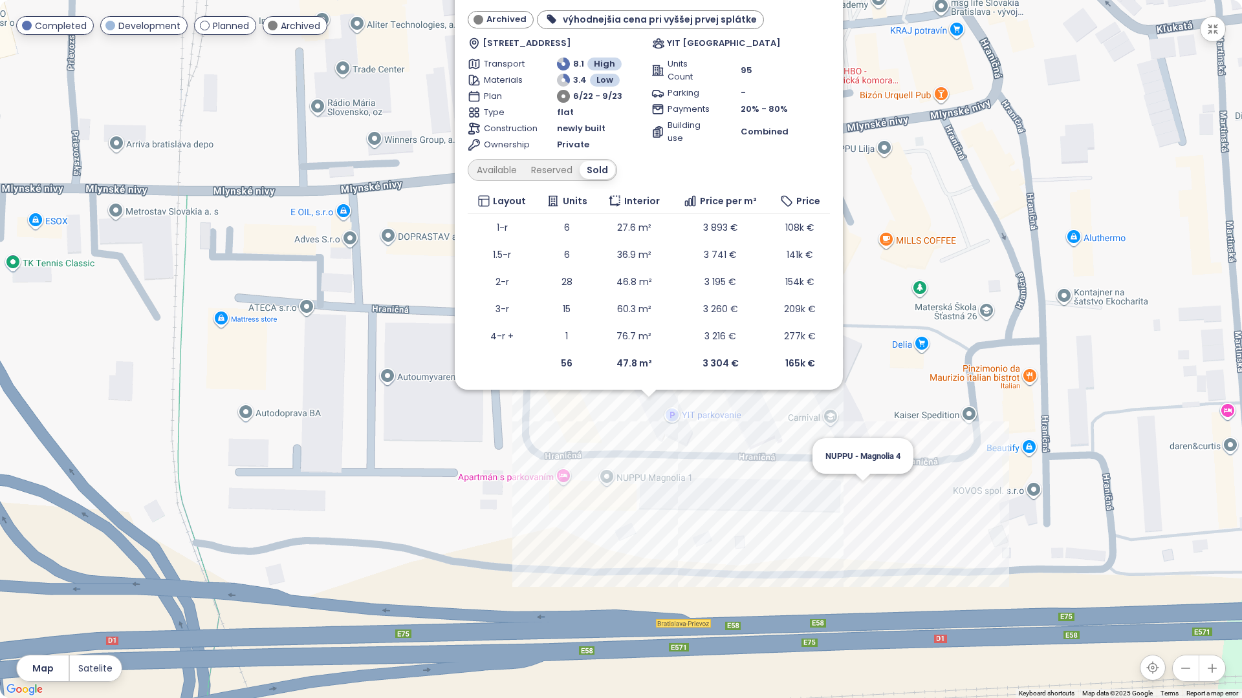
click at [863, 495] on div "NUPPU - Magnolia 2 Archived výhodnejšia cena pri vyššej prvej splátke Mlynské n…" at bounding box center [621, 349] width 1242 height 698
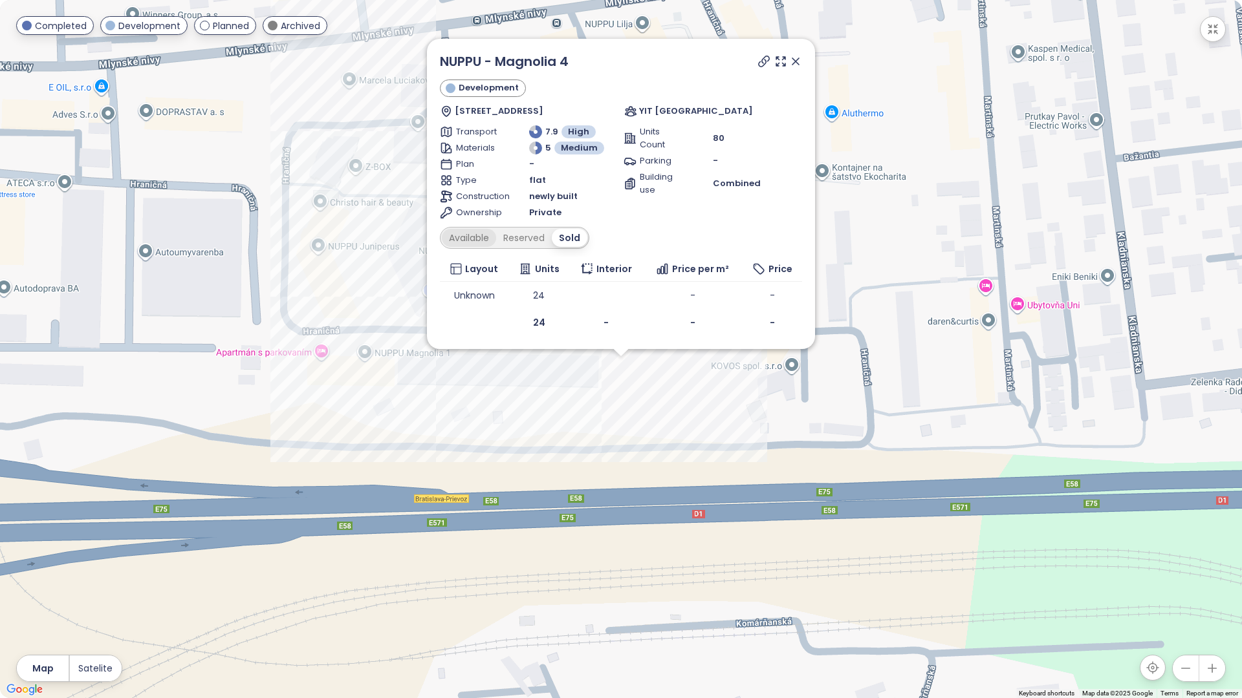
click at [486, 241] on div "Available" at bounding box center [469, 238] width 54 height 18
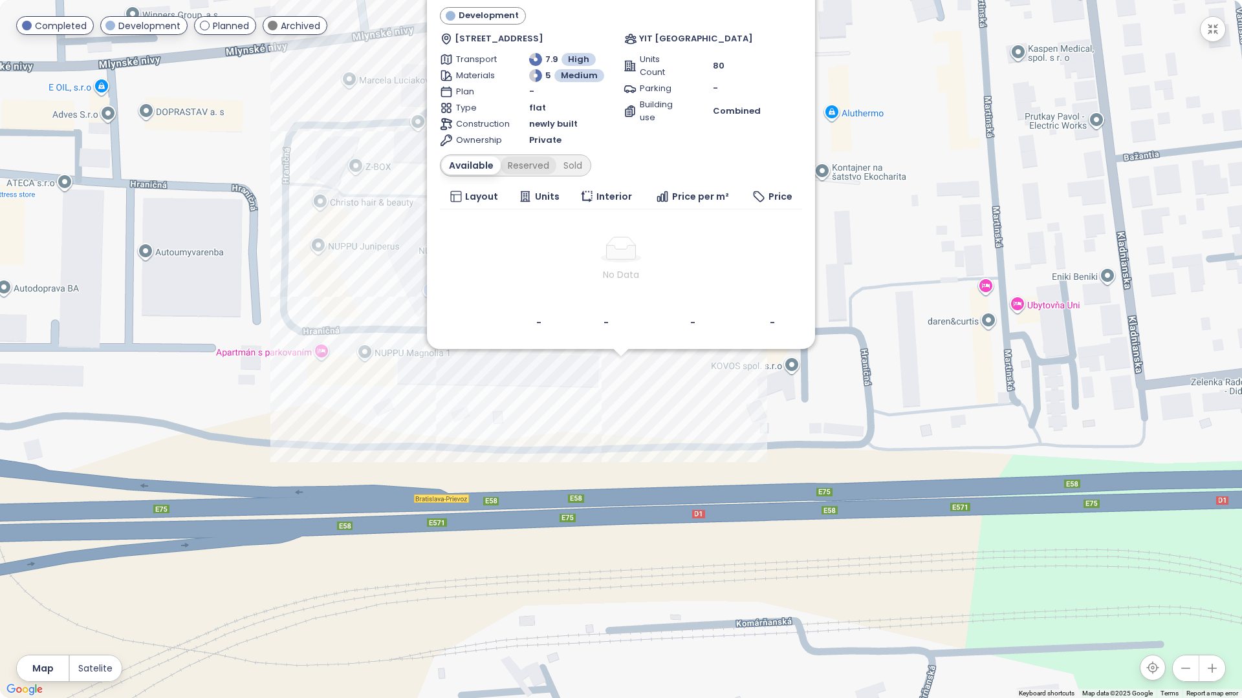
click at [528, 167] on div "Reserved" at bounding box center [528, 165] width 56 height 18
click at [563, 167] on div "Sold" at bounding box center [570, 165] width 33 height 18
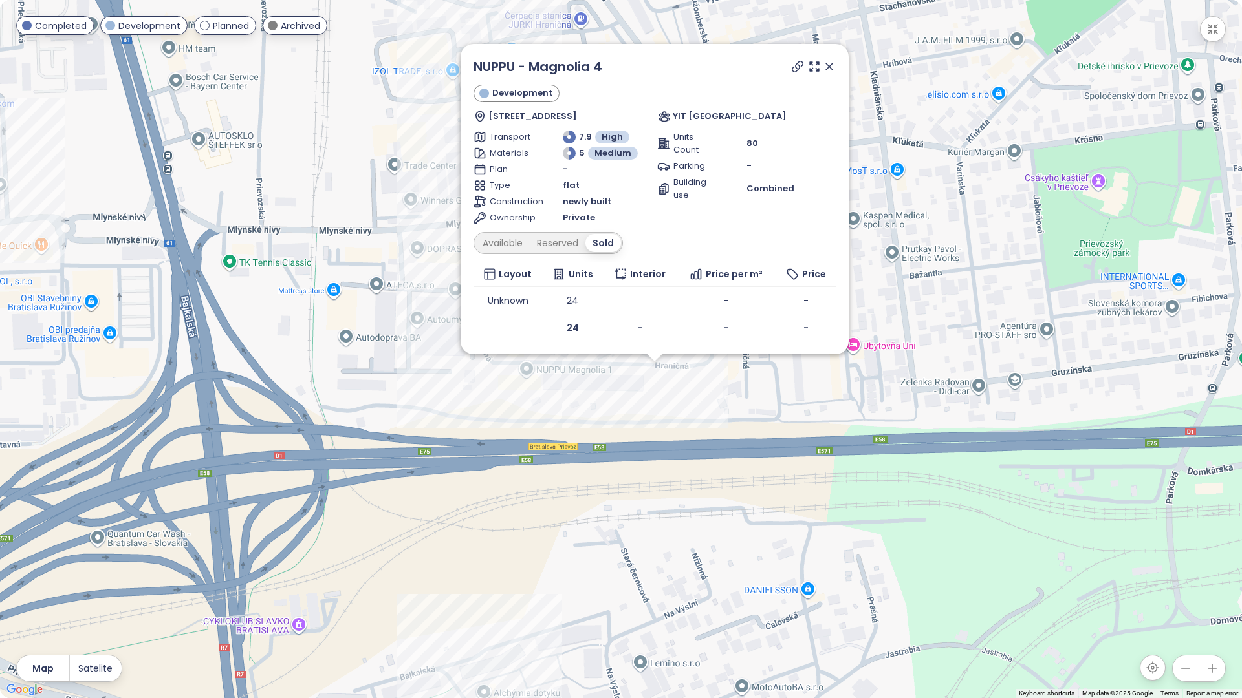
click at [825, 68] on icon at bounding box center [829, 66] width 13 height 13
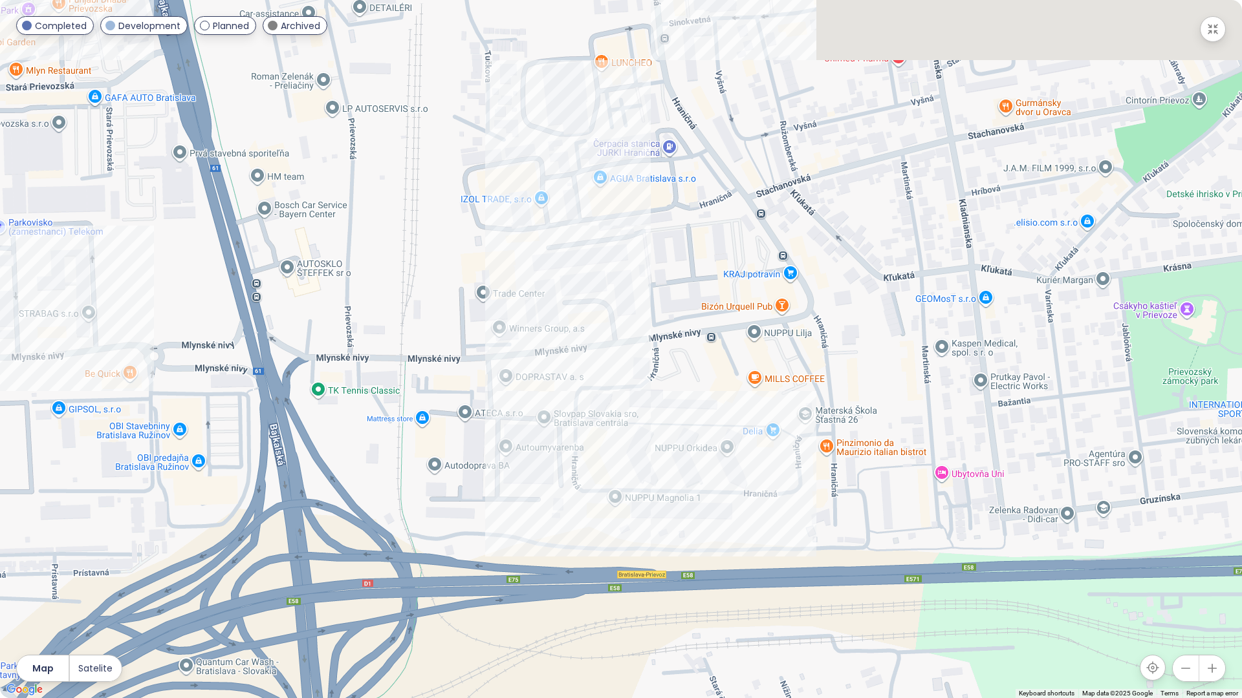
drag, startPoint x: 638, startPoint y: 288, endPoint x: 731, endPoint y: 432, distance: 171.3
click at [731, 432] on div at bounding box center [621, 349] width 1242 height 698
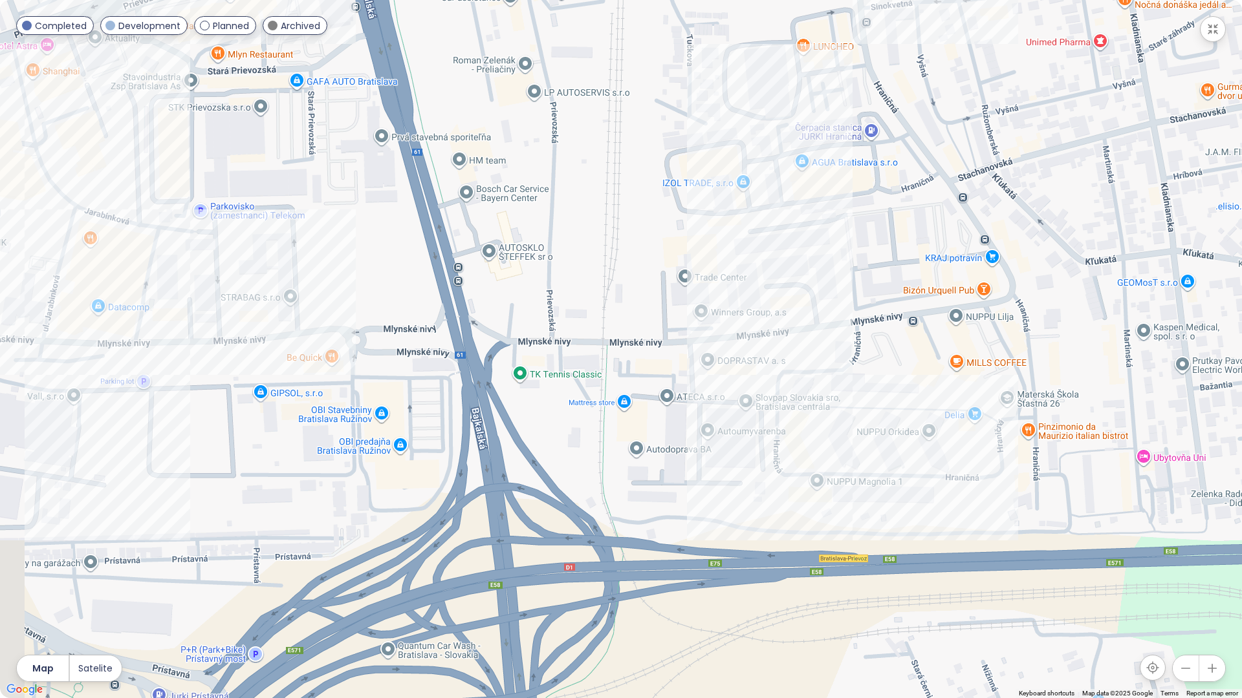
drag, startPoint x: 583, startPoint y: 317, endPoint x: 766, endPoint y: 244, distance: 196.4
click at [766, 244] on div at bounding box center [621, 349] width 1242 height 698
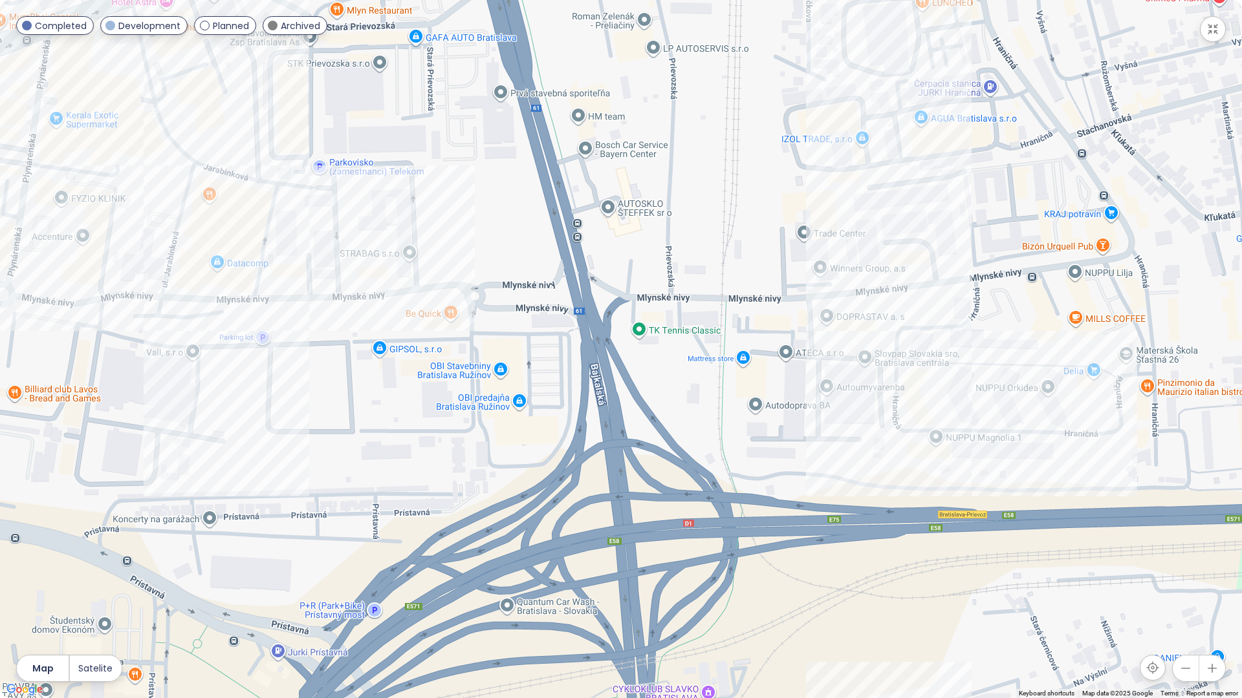
drag, startPoint x: 618, startPoint y: 479, endPoint x: 738, endPoint y: 442, distance: 125.2
click at [738, 442] on div at bounding box center [621, 349] width 1242 height 698
click at [915, 365] on div "NUPPU - Magnolia 3" at bounding box center [621, 349] width 1242 height 698
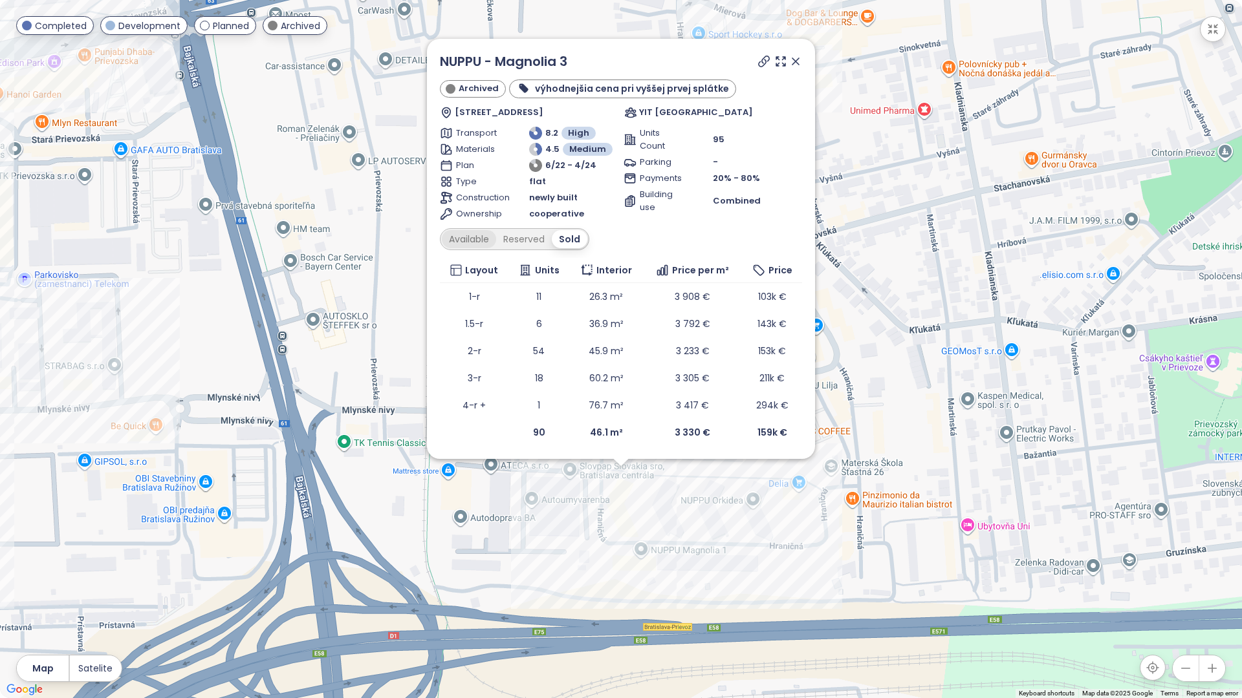
click at [466, 241] on div "Available" at bounding box center [469, 239] width 54 height 18
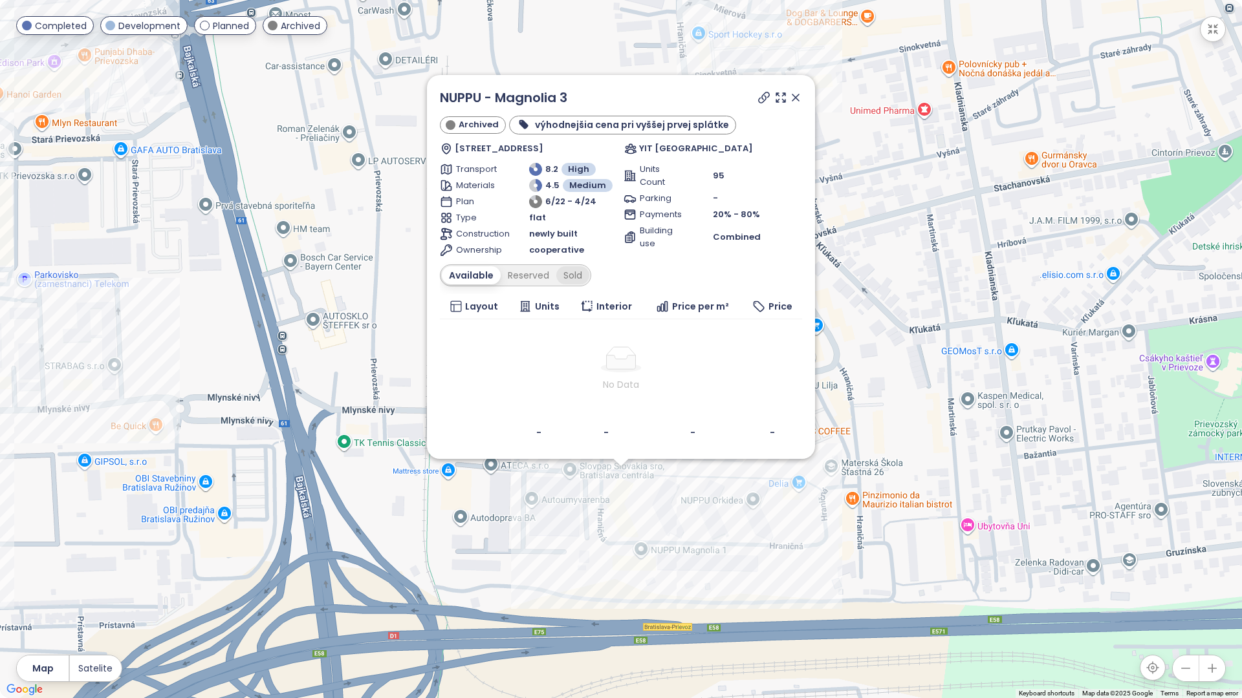
click at [568, 278] on div "Sold" at bounding box center [572, 275] width 33 height 18
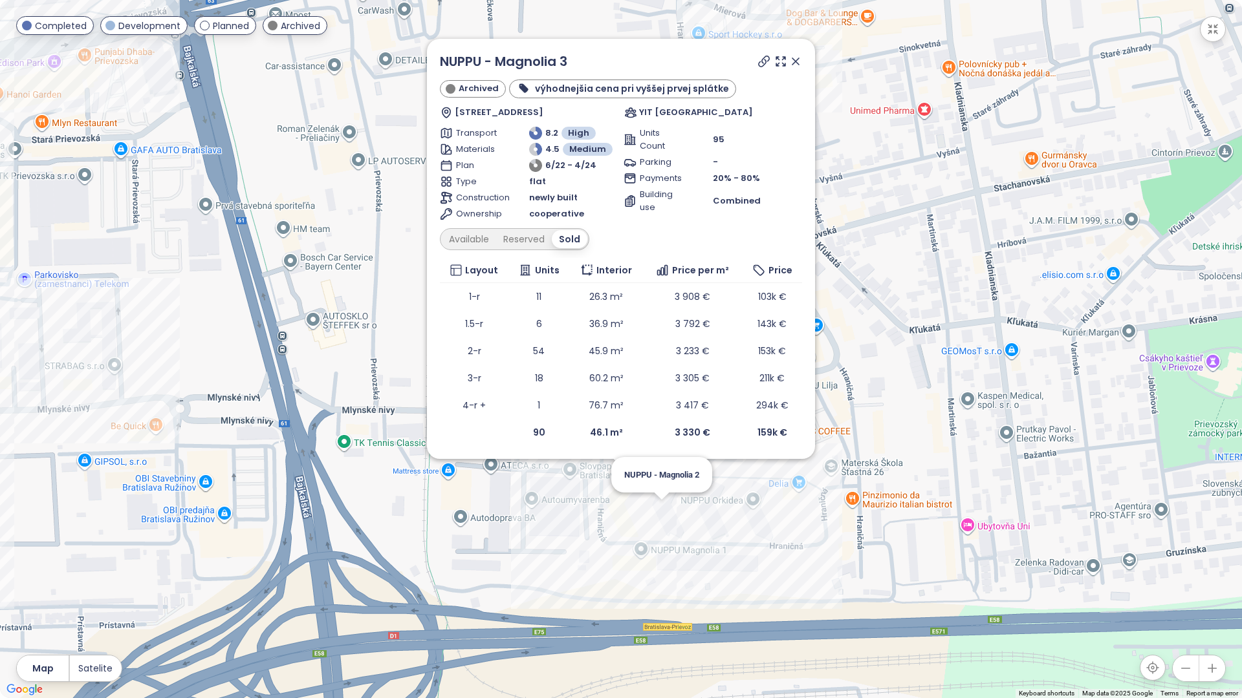
click at [658, 510] on div "NUPPU - Magnolia 3 Archived výhodnejšia cena pri vyššej prvej splátke [STREET_A…" at bounding box center [621, 349] width 1242 height 698
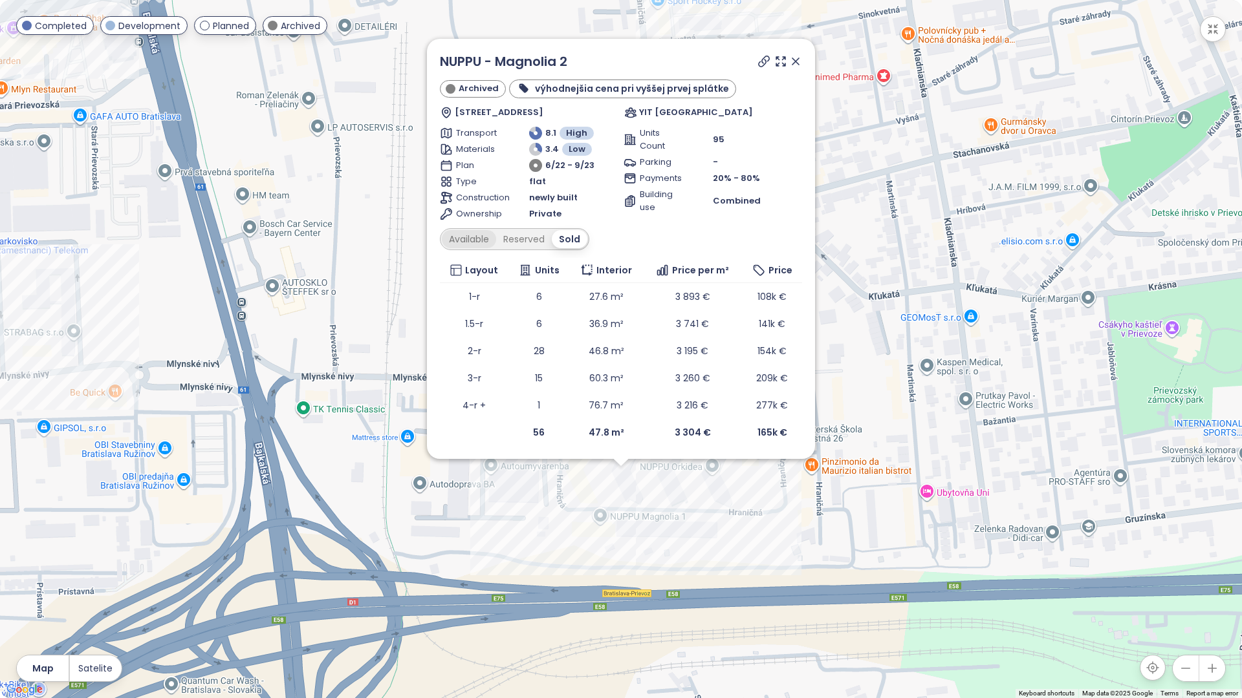
click at [466, 244] on div "Available" at bounding box center [469, 239] width 54 height 18
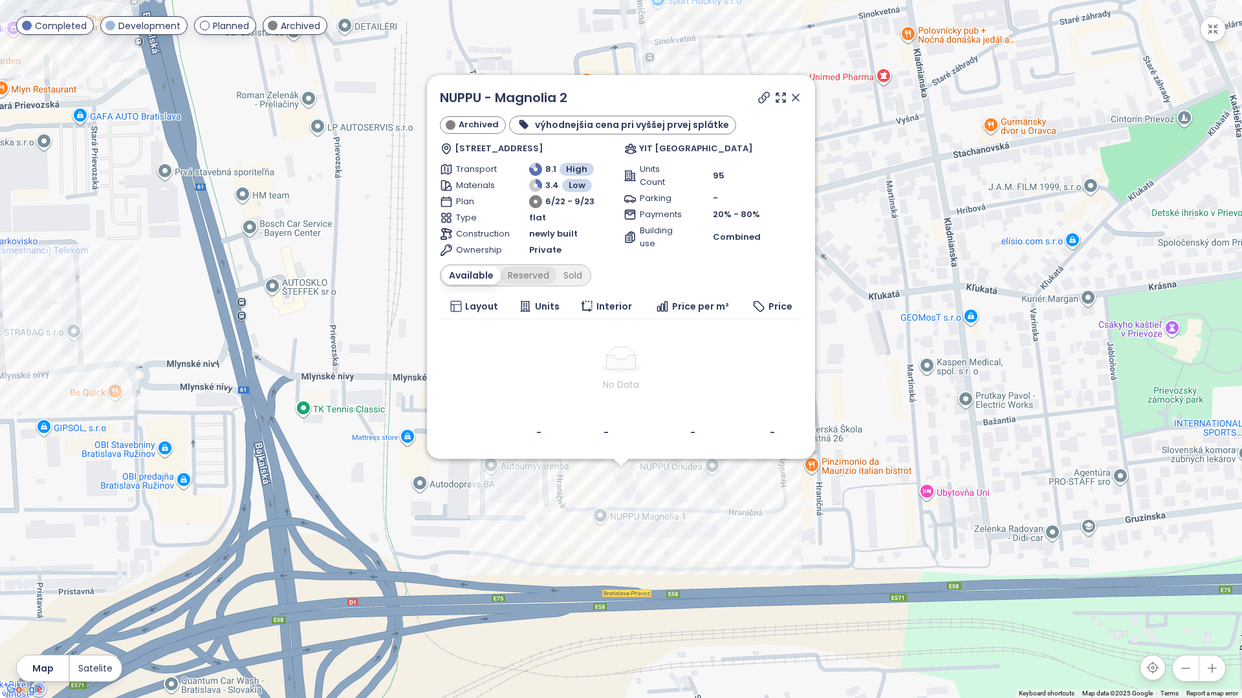
click at [519, 280] on div "Reserved" at bounding box center [528, 275] width 56 height 18
click at [473, 278] on div "Available" at bounding box center [469, 275] width 54 height 18
click at [797, 98] on icon at bounding box center [795, 97] width 13 height 13
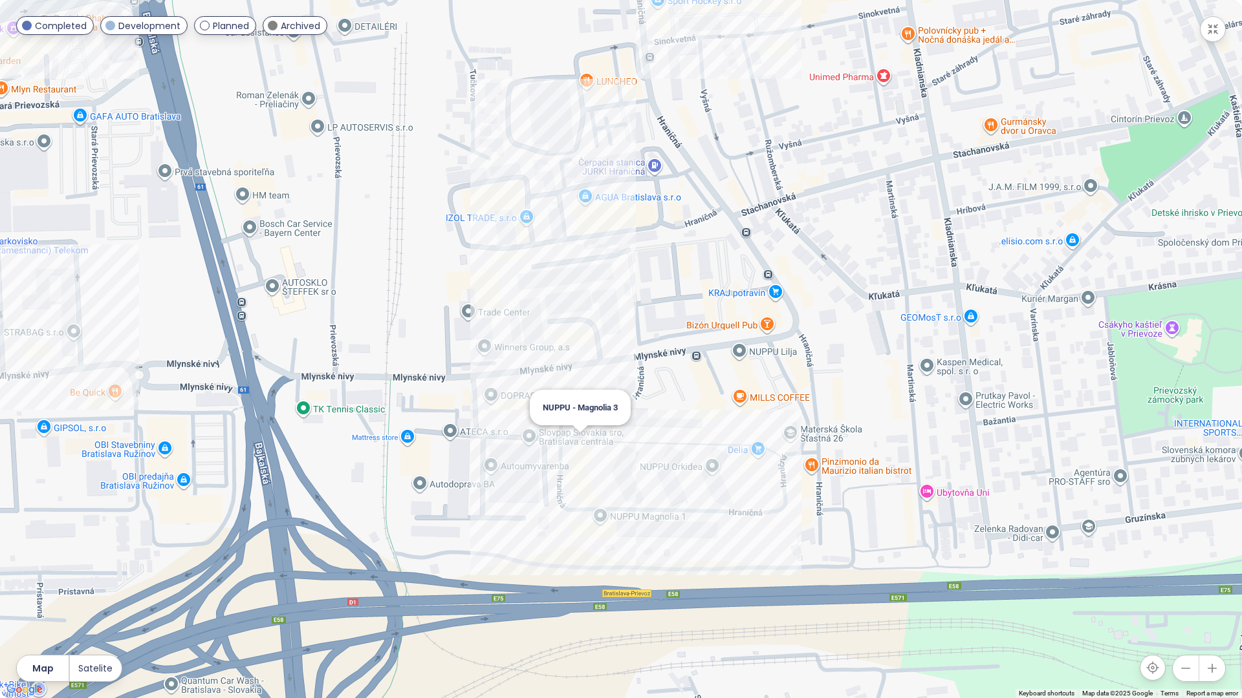
click at [577, 442] on div "NUPPU - Magnolia 3" at bounding box center [621, 349] width 1242 height 698
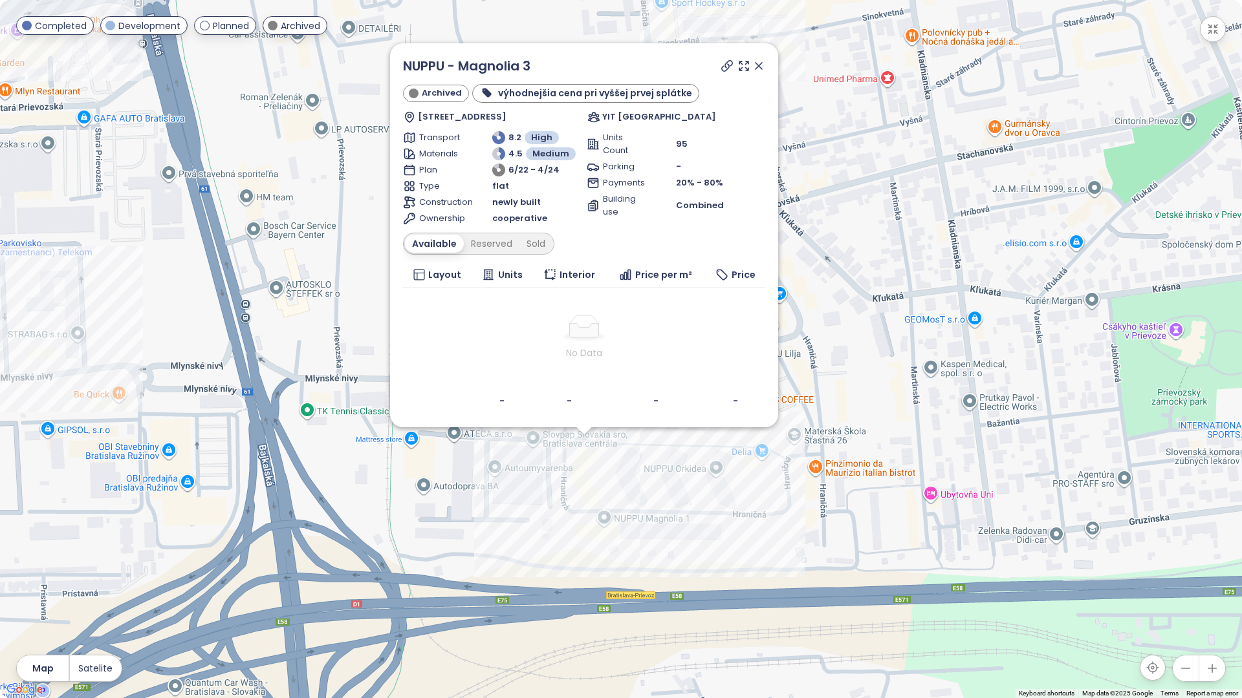
drag, startPoint x: 718, startPoint y: 370, endPoint x: 681, endPoint y: 487, distance: 122.7
click at [681, 487] on div "NUPPU - Magnolia 3 Archived výhodnejšia cena pri vyššej prvej splátke [STREET_A…" at bounding box center [621, 349] width 1242 height 698
click at [732, 528] on div "NUPPU - Magnolia 3 Archived výhodnejšia cena pri vyššej prvej splátke [STREET_A…" at bounding box center [621, 349] width 1242 height 698
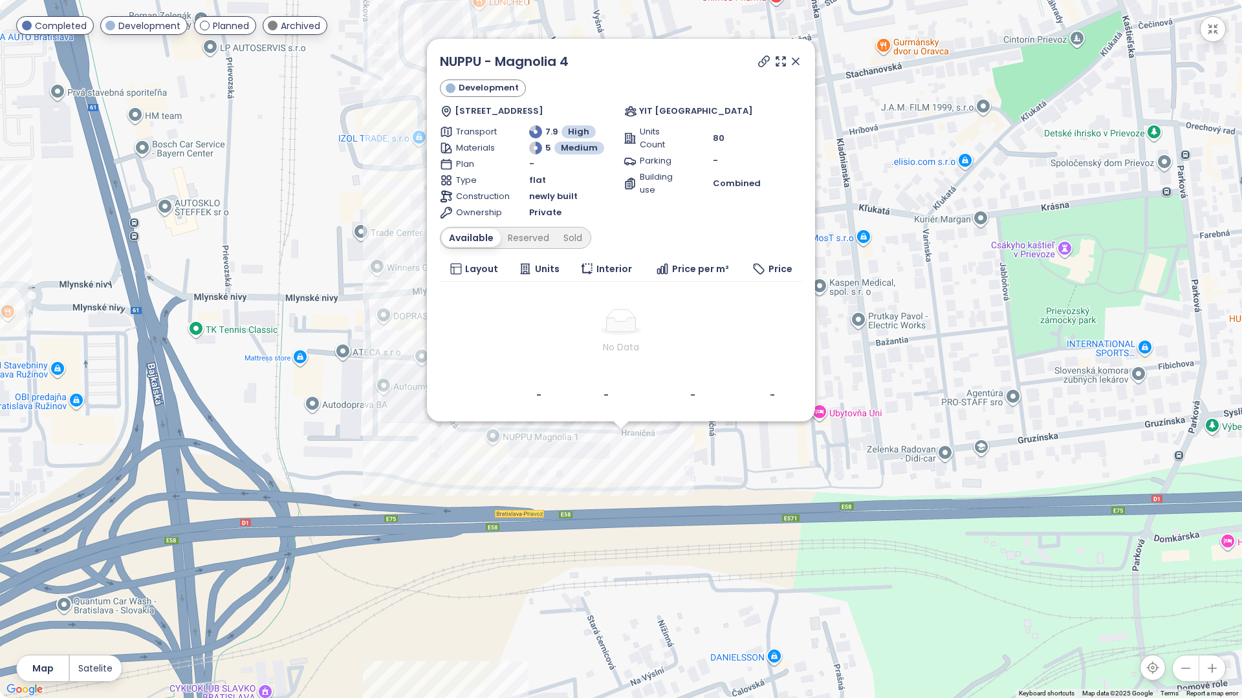
drag, startPoint x: 793, startPoint y: 58, endPoint x: 758, endPoint y: 180, distance: 127.1
click at [793, 58] on icon at bounding box center [795, 61] width 13 height 13
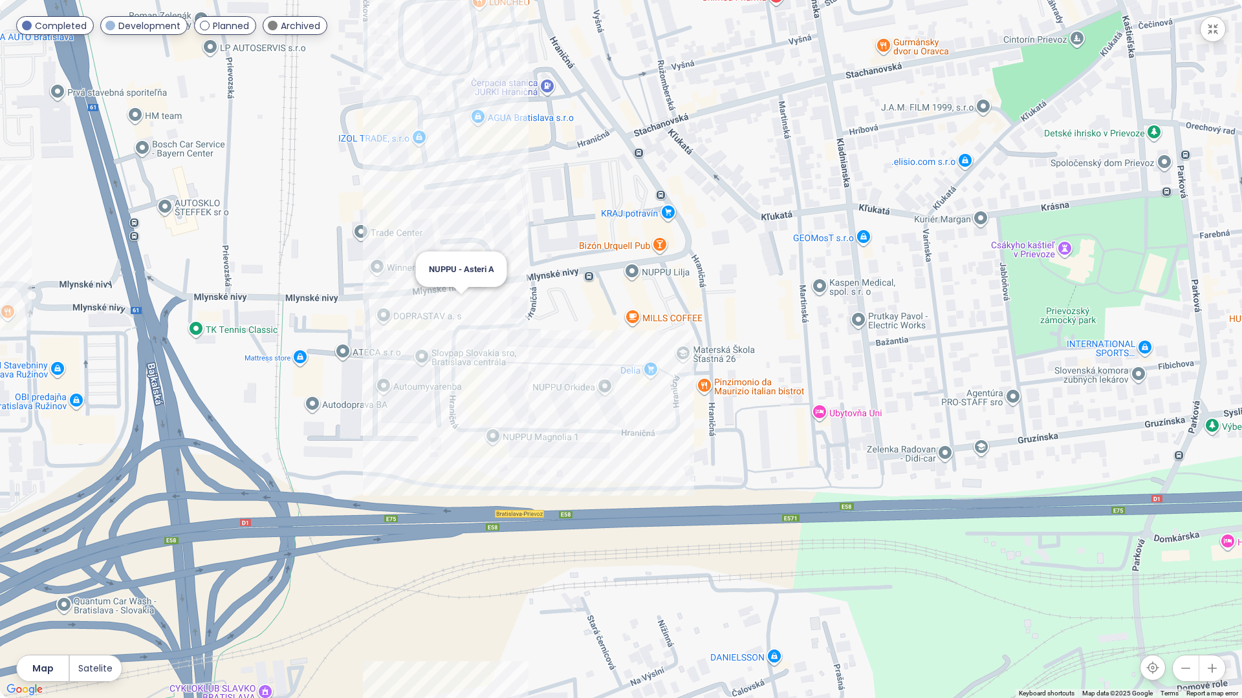
click at [458, 303] on div "NUPPU - Asteri A" at bounding box center [621, 349] width 1242 height 698
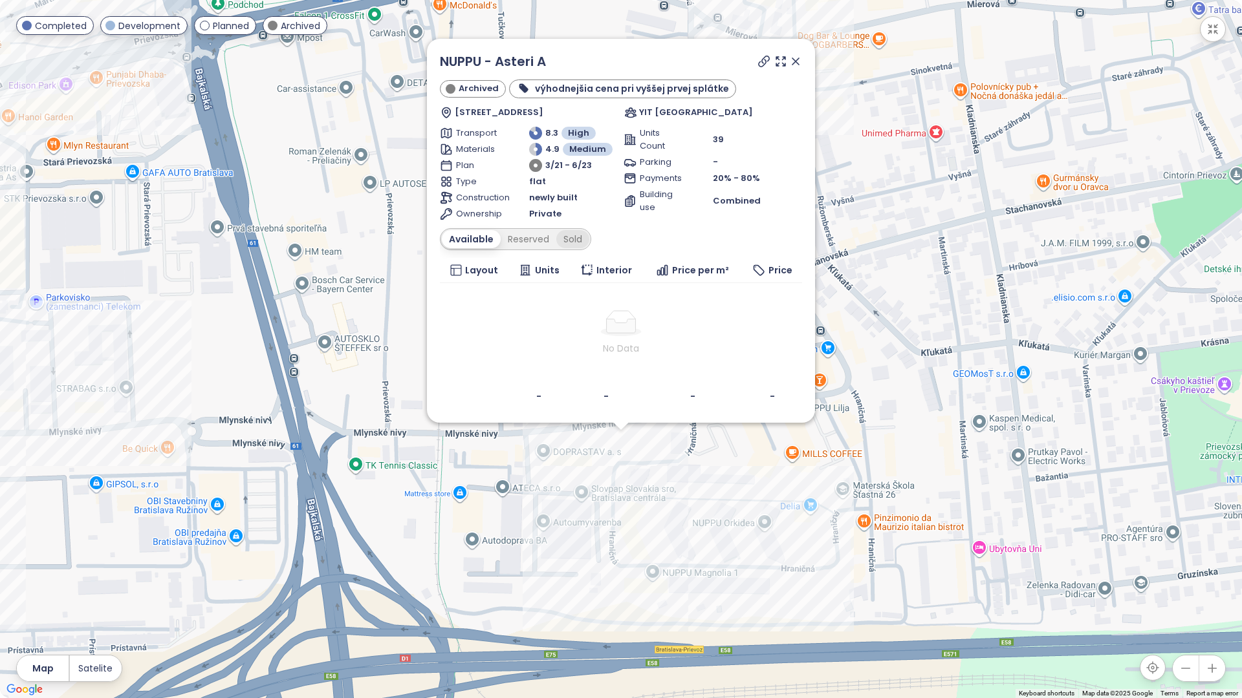
click at [571, 237] on div "Sold" at bounding box center [572, 239] width 33 height 18
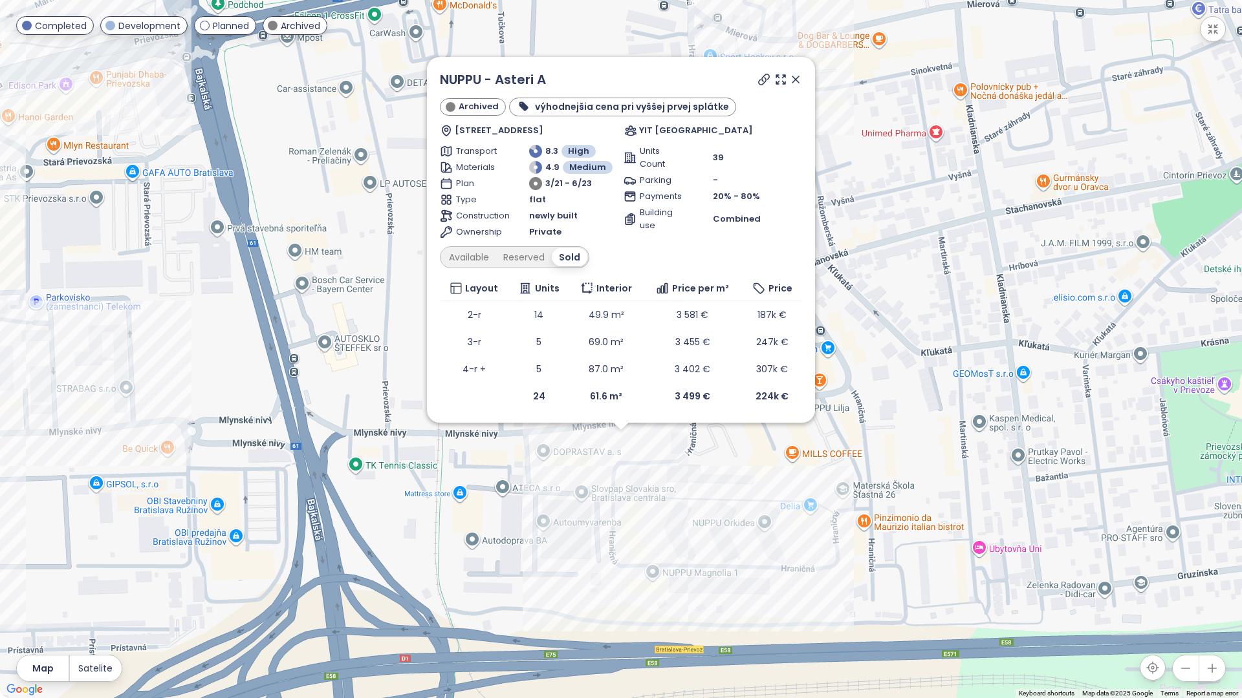
click at [792, 80] on icon at bounding box center [795, 79] width 13 height 13
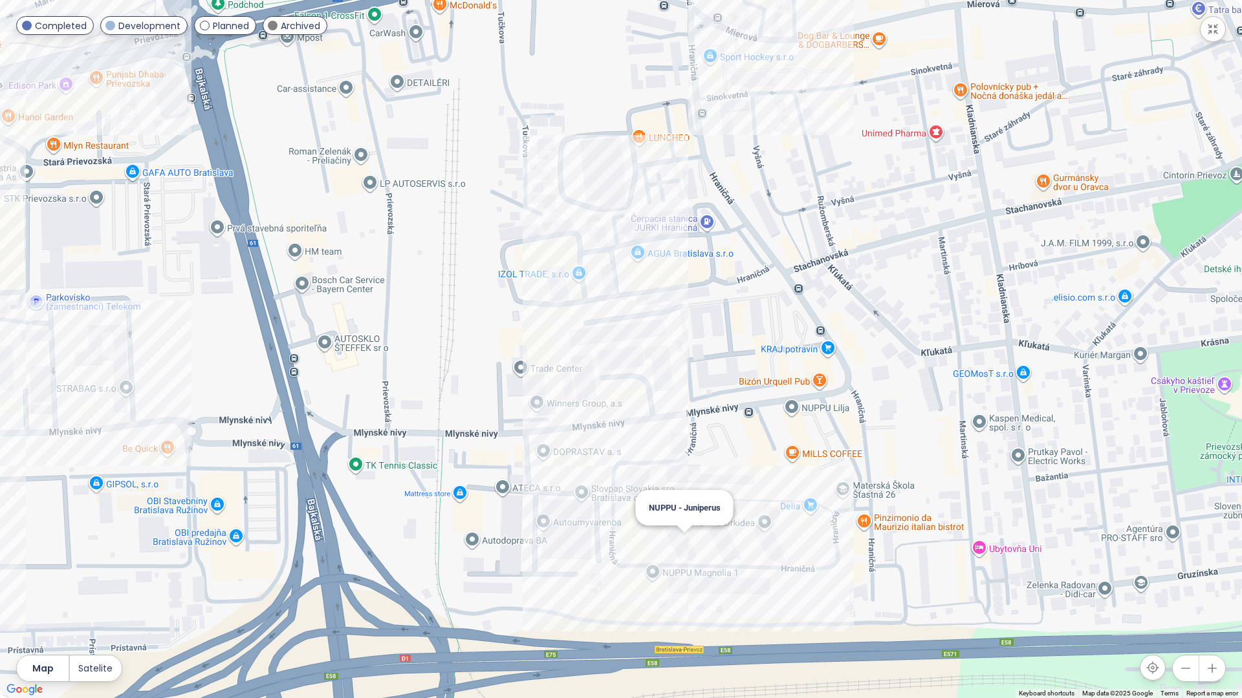
click at [686, 550] on div "NUPPU - Juniperus" at bounding box center [621, 349] width 1242 height 698
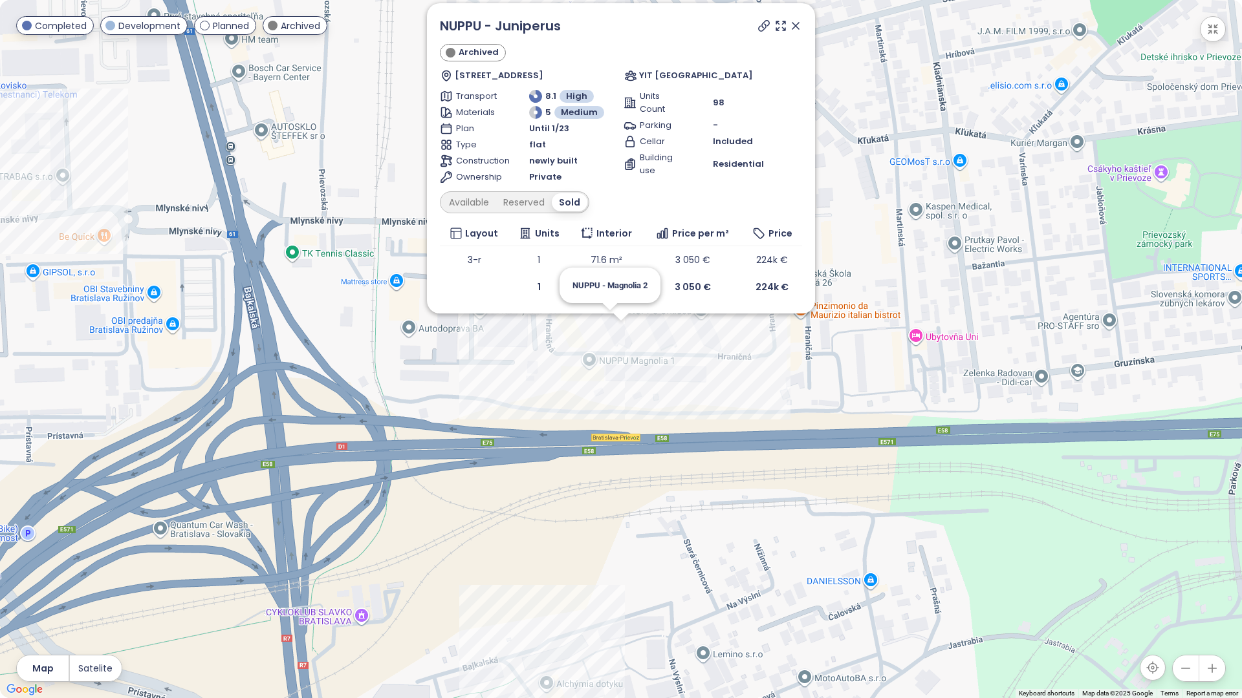
click at [605, 323] on div "NUPPU - Juniperus Archived [STREET_ADDRESS] YIT [GEOGRAPHIC_DATA] Transport 8.1…" at bounding box center [621, 349] width 1242 height 698
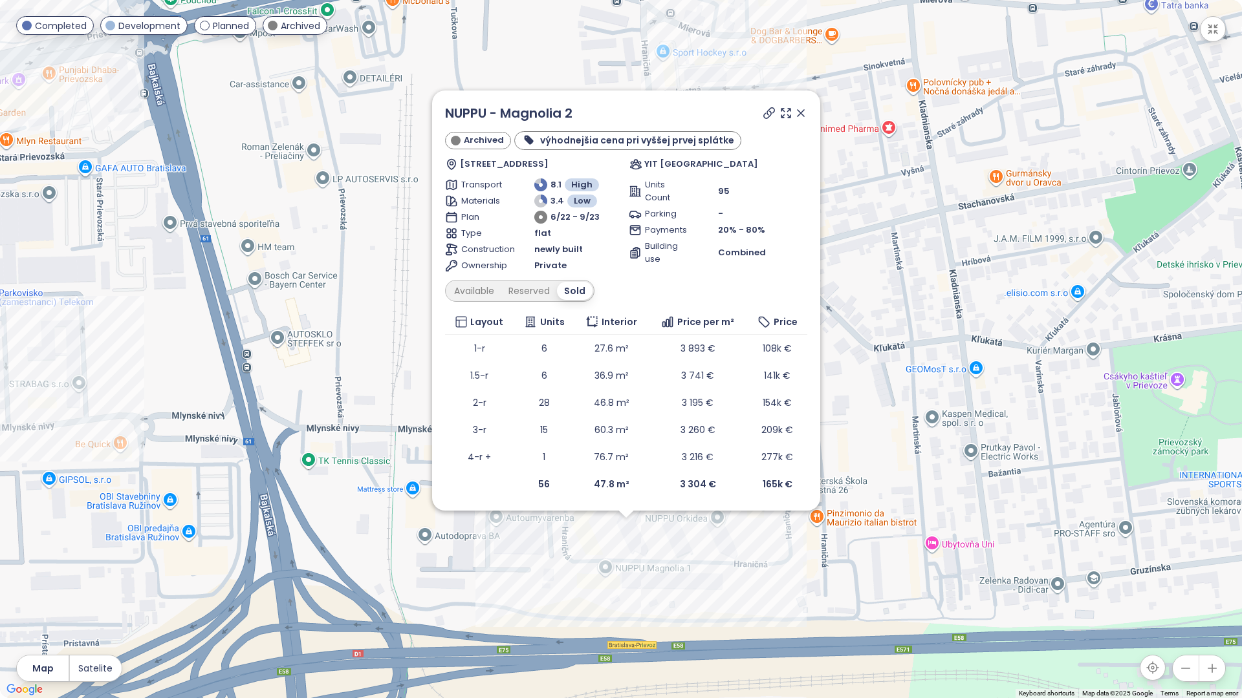
drag, startPoint x: 749, startPoint y: 354, endPoint x: 757, endPoint y: 554, distance: 199.3
click at [756, 554] on div "NUPPU - Magnolia 2 Archived výhodnejšia cena pri vyššej prvej splátke Mlynské n…" at bounding box center [621, 349] width 1242 height 698
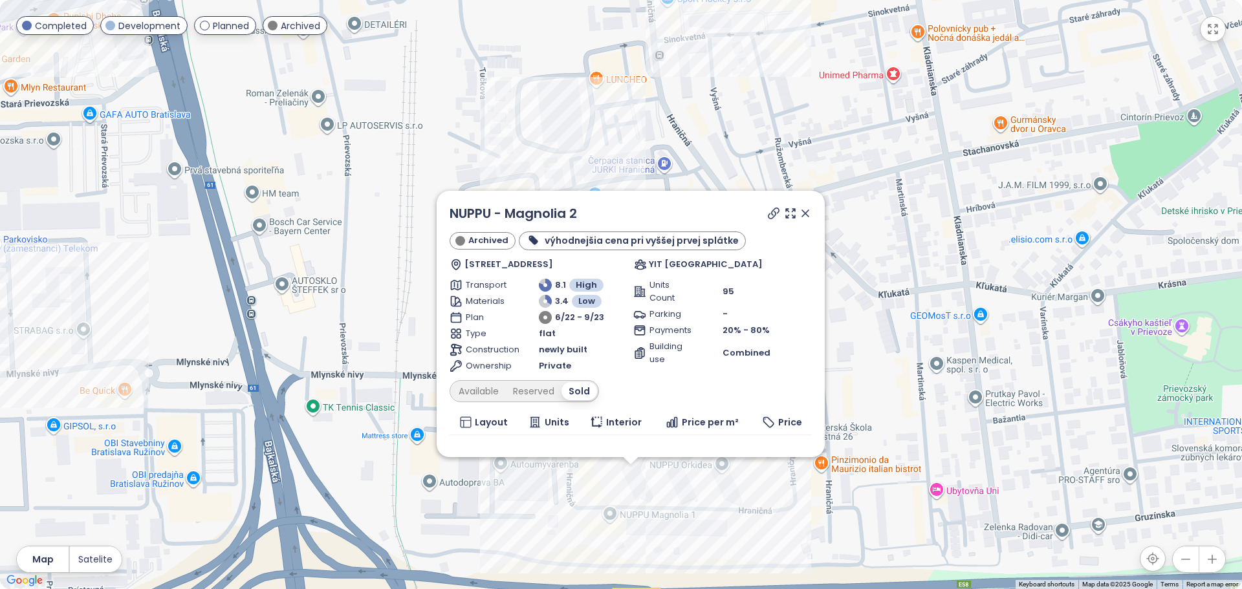
click at [812, 220] on icon at bounding box center [805, 213] width 13 height 13
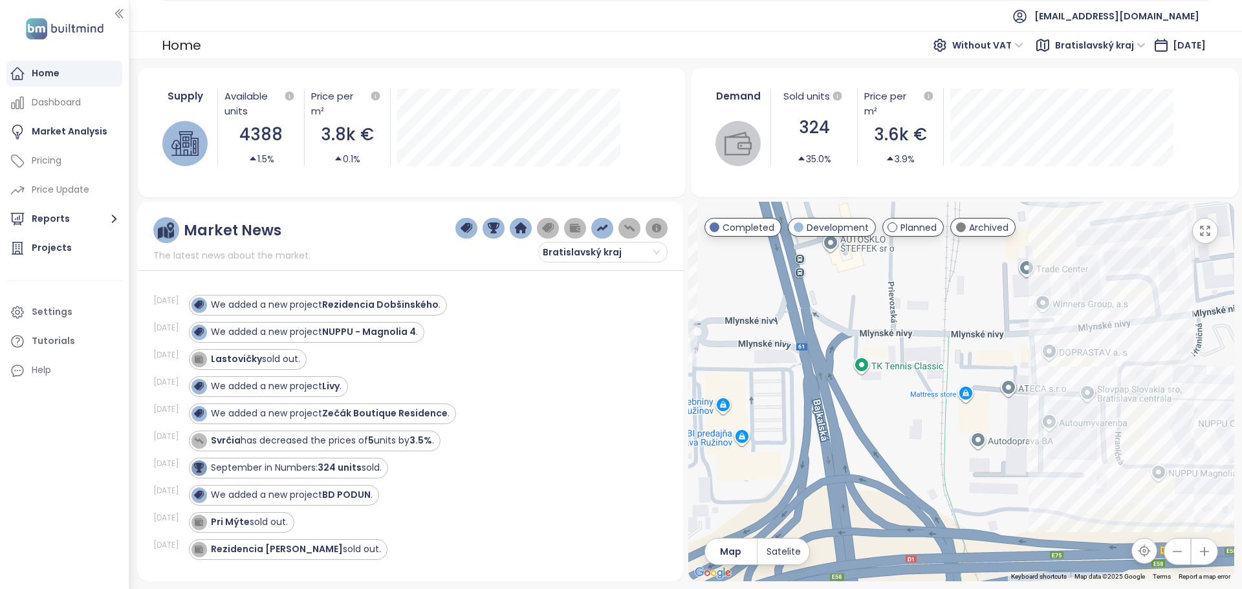
drag, startPoint x: 920, startPoint y: 424, endPoint x: 1134, endPoint y: 281, distance: 257.0
click at [1134, 281] on div at bounding box center [961, 392] width 546 height 380
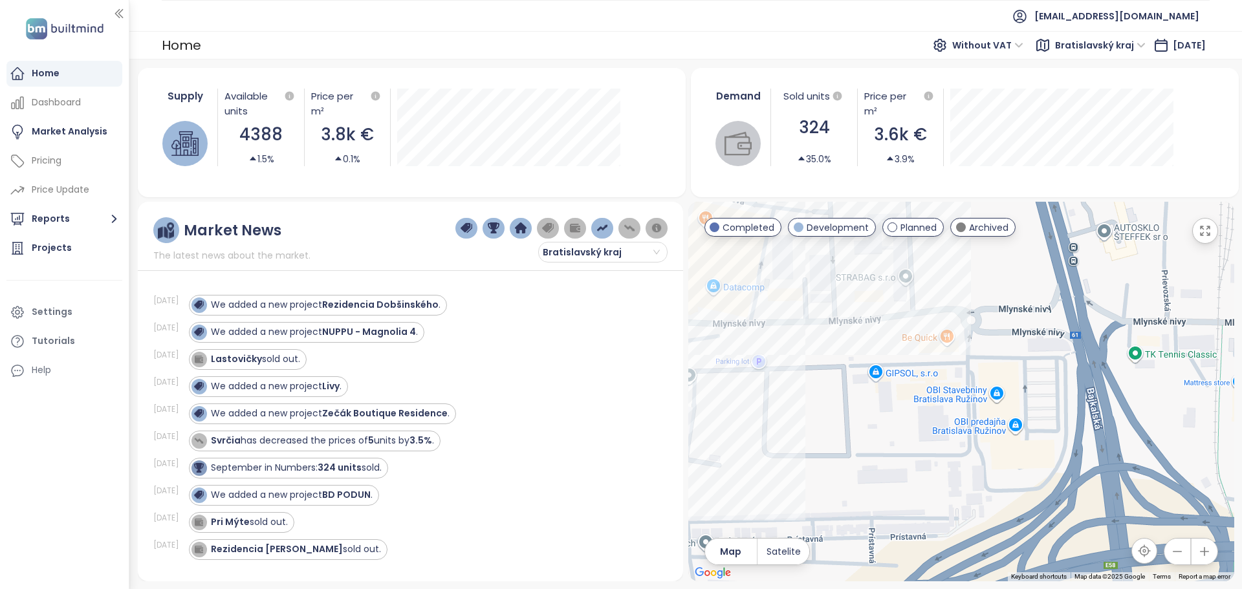
drag, startPoint x: 859, startPoint y: 399, endPoint x: 1119, endPoint y: 400, distance: 259.3
click at [1119, 400] on div at bounding box center [961, 392] width 546 height 380
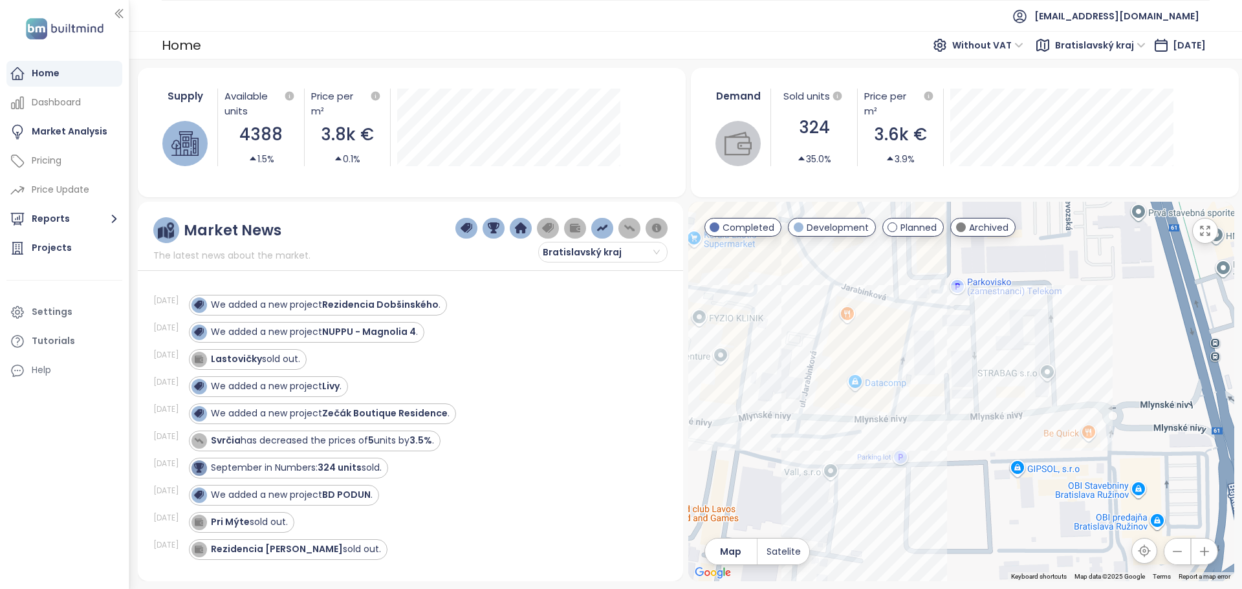
drag, startPoint x: 890, startPoint y: 317, endPoint x: 980, endPoint y: 416, distance: 134.1
click at [980, 416] on div at bounding box center [961, 392] width 546 height 380
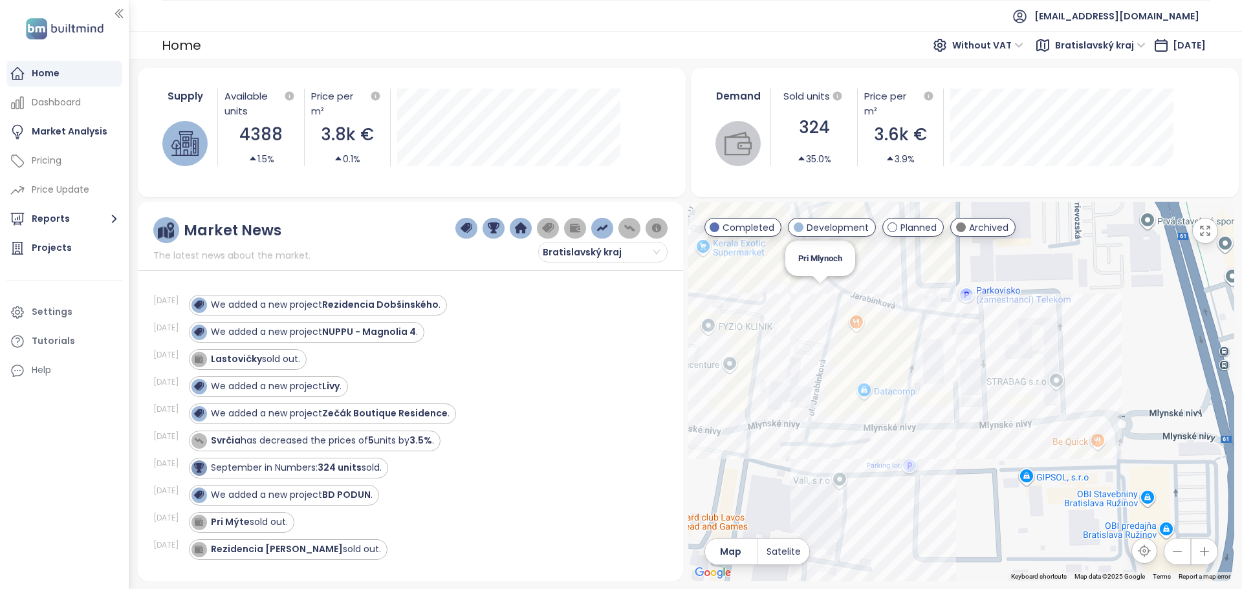
click at [822, 293] on div "Pri Mlynoch" at bounding box center [961, 392] width 546 height 380
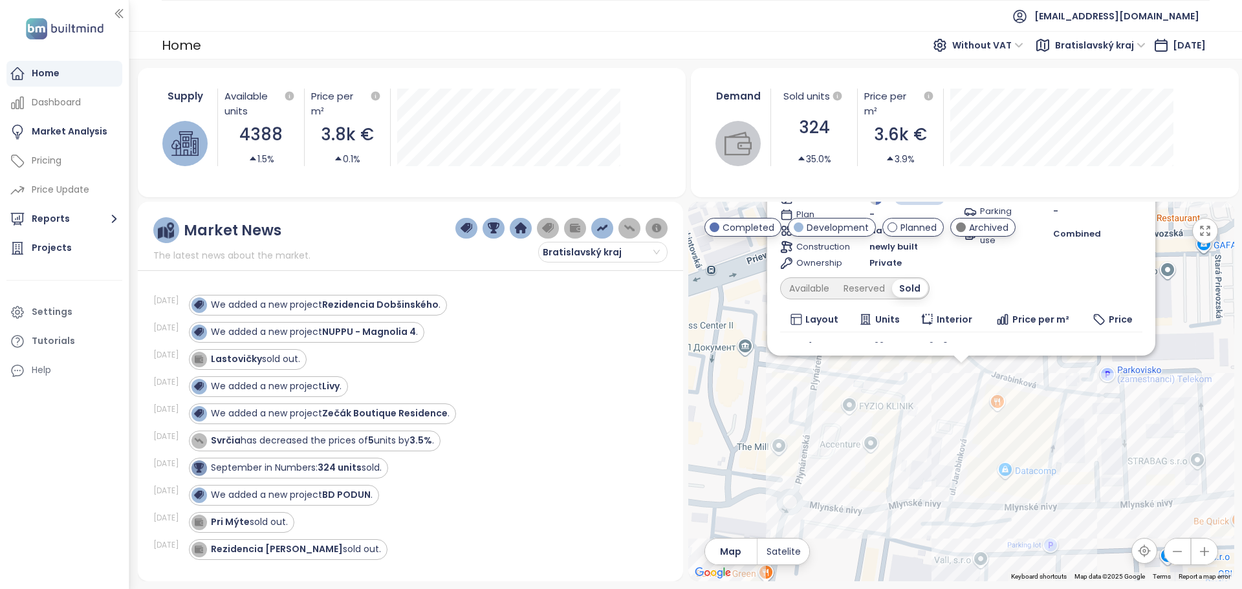
click at [1208, 234] on icon "button" at bounding box center [1204, 230] width 9 height 9
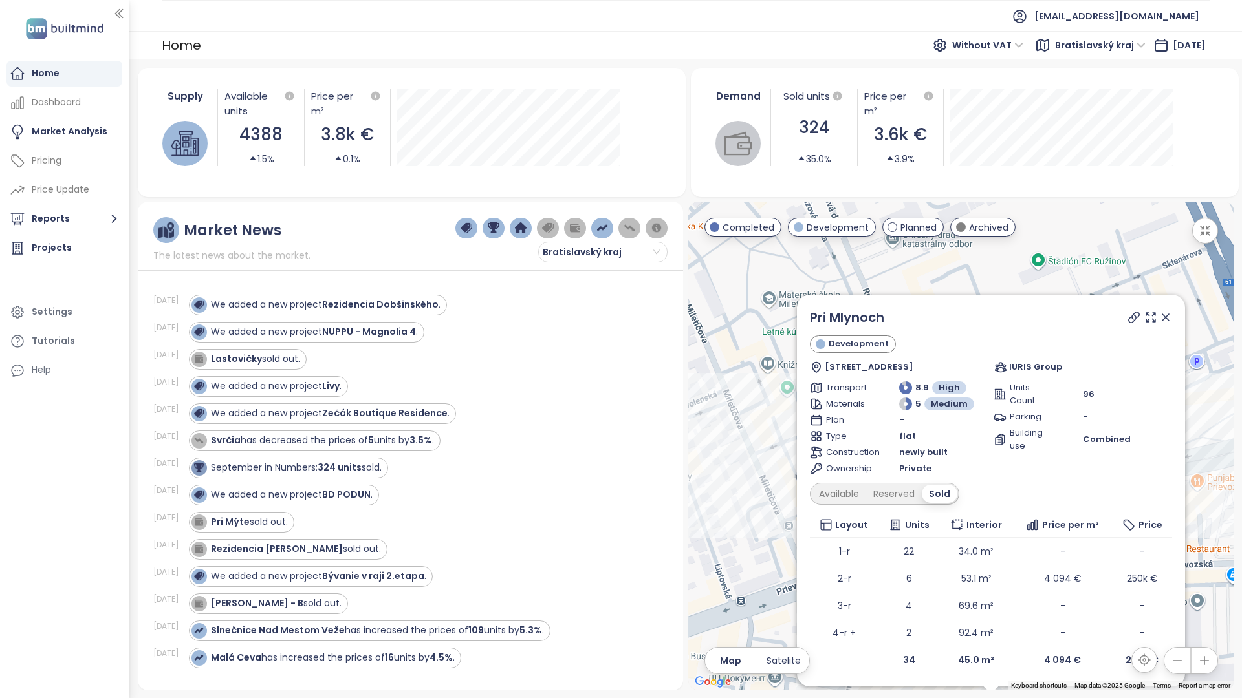
drag, startPoint x: 855, startPoint y: 287, endPoint x: 882, endPoint y: 555, distance: 269.0
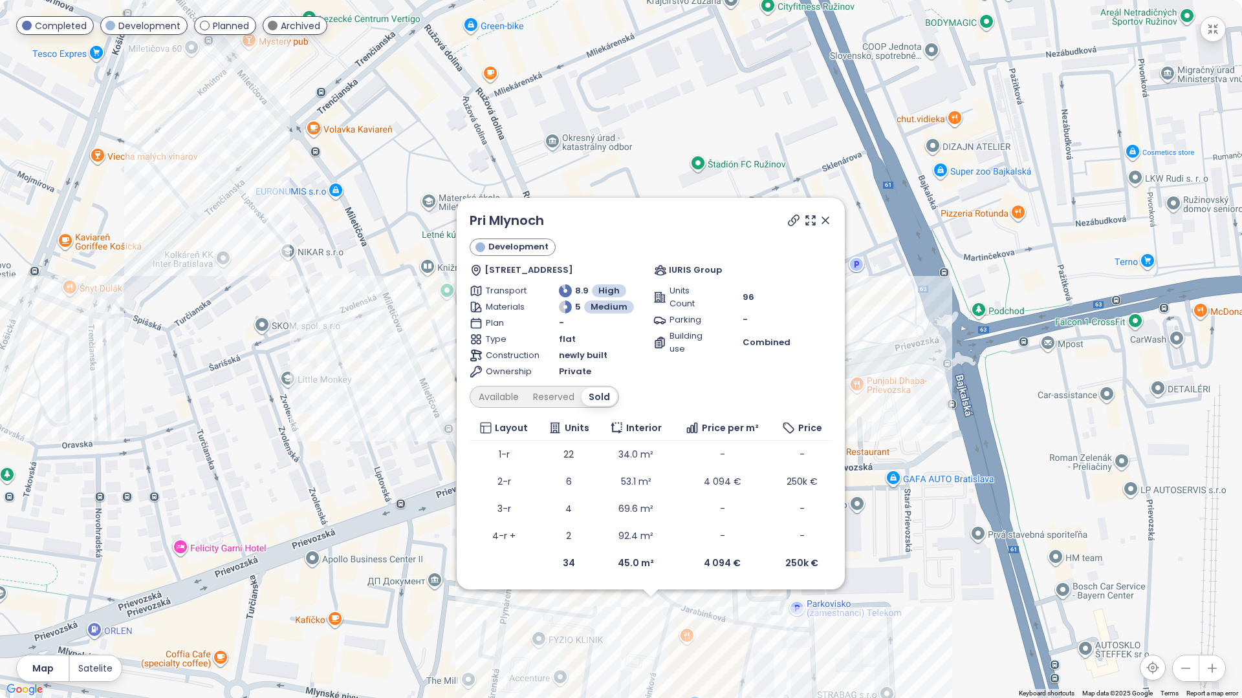
click at [882, 555] on div "Pri Mlynoch Development Jarabinková 6, 821 09 [GEOGRAPHIC_DATA], [GEOGRAPHIC_DA…" at bounding box center [621, 349] width 1242 height 698
click at [799, 485] on span "250k €" at bounding box center [801, 481] width 31 height 13
click at [632, 566] on b "45.0 m²" at bounding box center [636, 563] width 36 height 13
click at [640, 485] on td "53.1 m²" at bounding box center [636, 481] width 74 height 27
click at [723, 490] on td "4 094 €" at bounding box center [721, 481] width 99 height 27
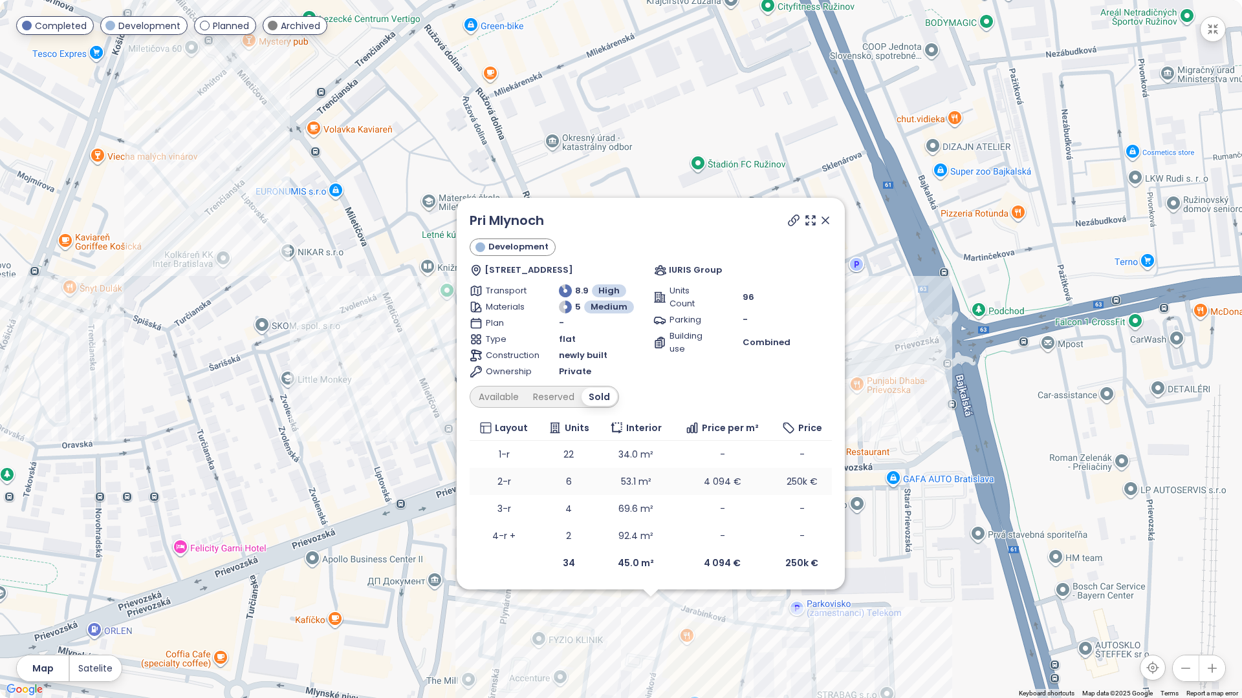
click at [718, 481] on span "4 094 €" at bounding box center [723, 481] width 38 height 13
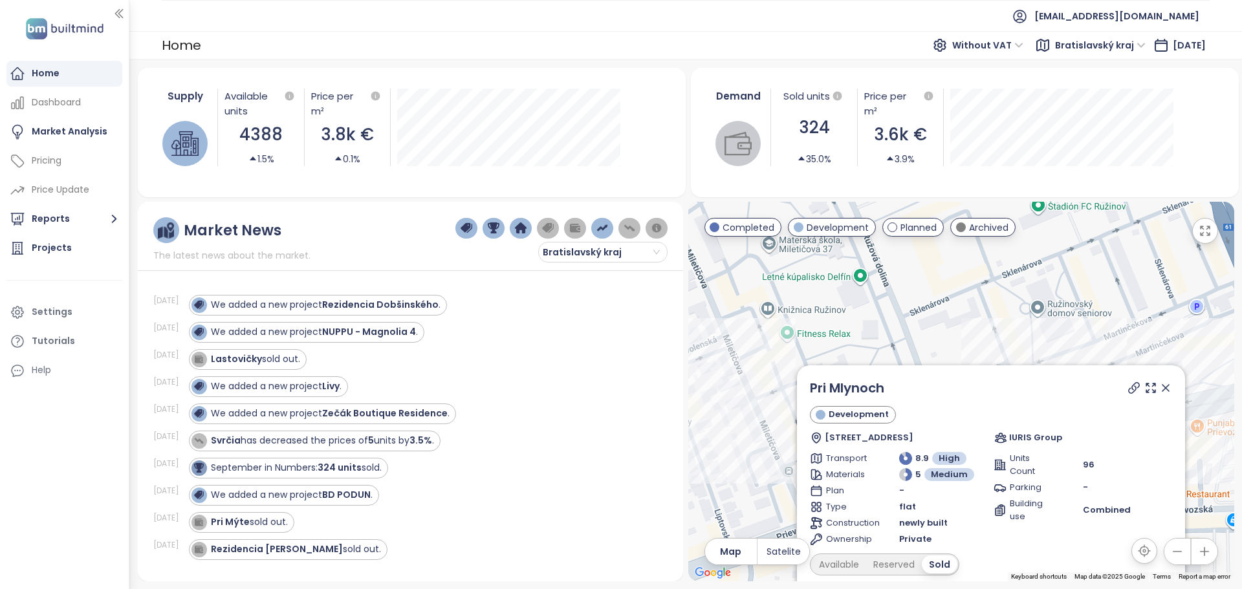
drag, startPoint x: 1155, startPoint y: 393, endPoint x: 942, endPoint y: 340, distance: 219.1
click at [1159, 393] on icon at bounding box center [1165, 388] width 13 height 13
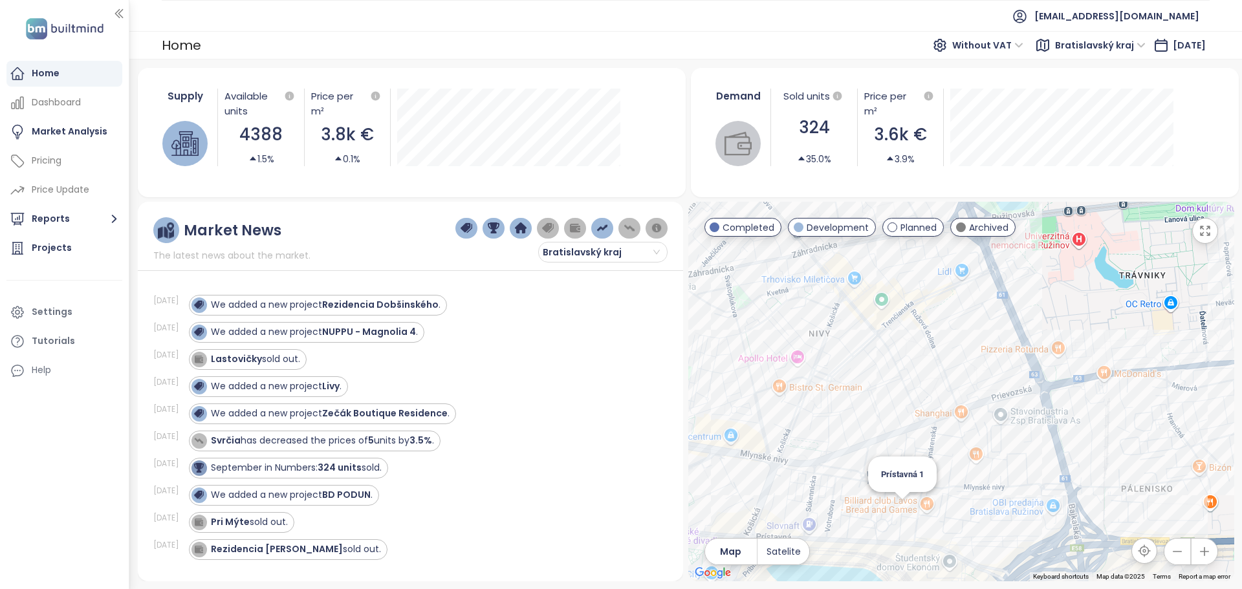
click at [899, 515] on div "Prístavná 1" at bounding box center [961, 392] width 546 height 380
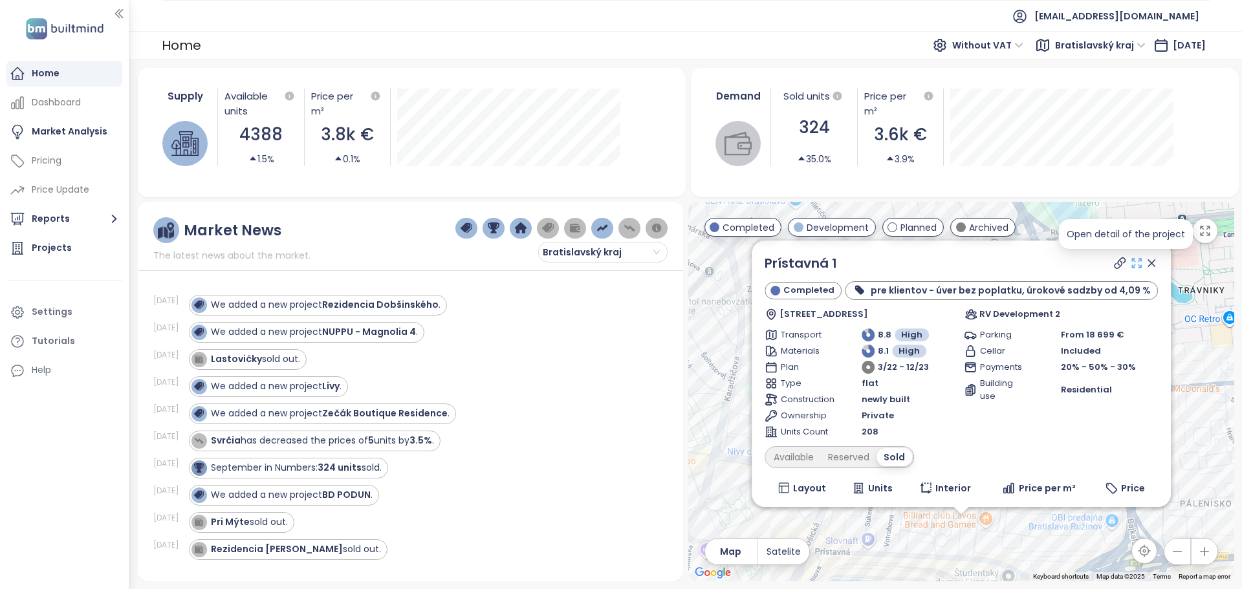
click at [1129, 265] on icon at bounding box center [1135, 263] width 13 height 13
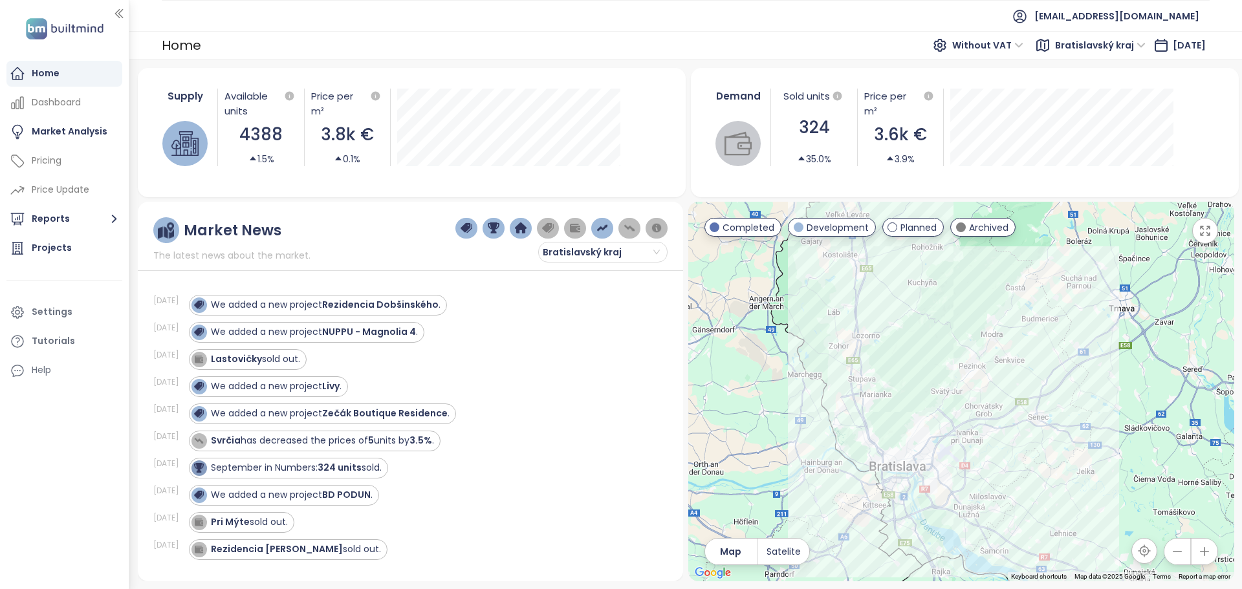
click at [1208, 232] on icon "button" at bounding box center [1204, 230] width 13 height 13
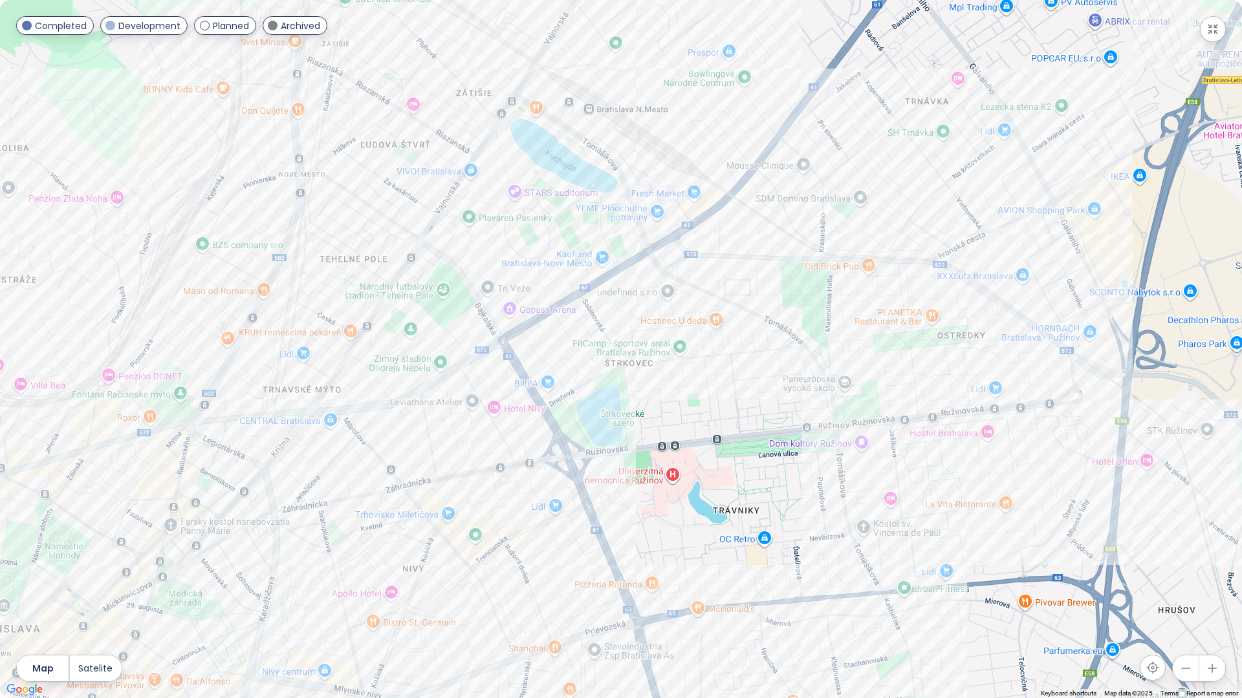
drag, startPoint x: 608, startPoint y: 570, endPoint x: 770, endPoint y: 327, distance: 291.4
click at [770, 327] on div at bounding box center [621, 349] width 1242 height 698
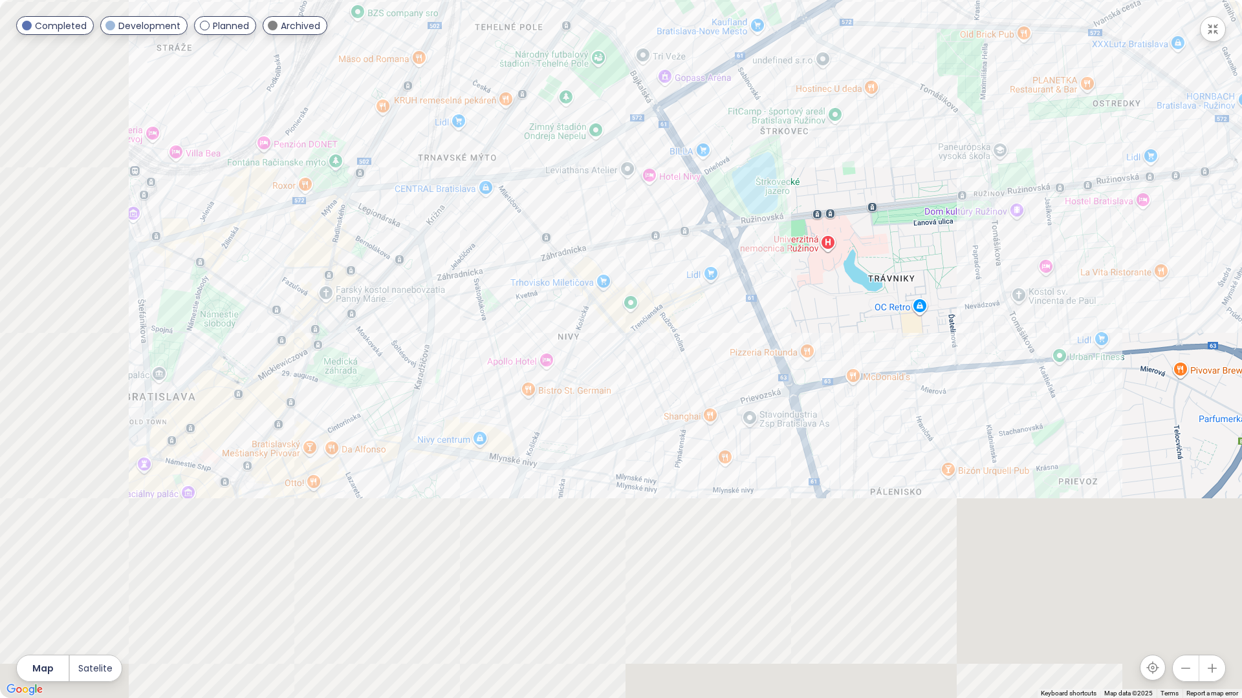
drag, startPoint x: 731, startPoint y: 532, endPoint x: 888, endPoint y: 301, distance: 278.7
click at [888, 301] on div at bounding box center [621, 349] width 1242 height 698
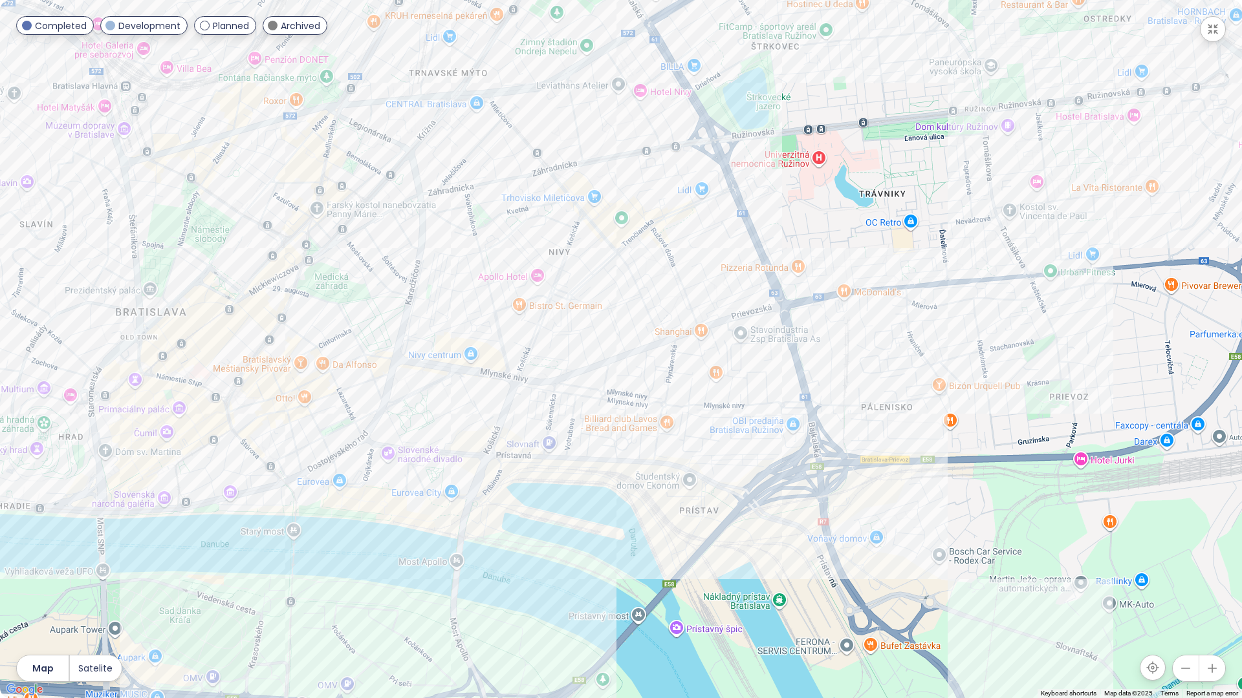
drag, startPoint x: 856, startPoint y: 527, endPoint x: 778, endPoint y: 418, distance: 133.9
click at [778, 418] on div at bounding box center [621, 349] width 1242 height 698
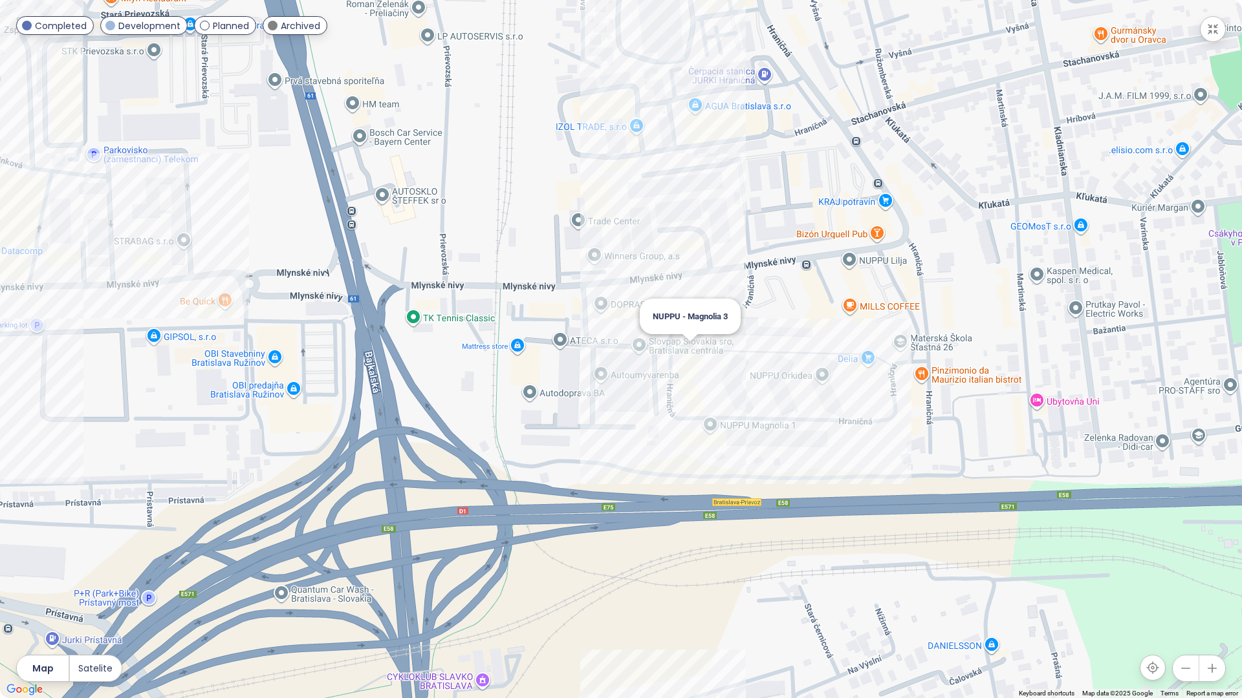
click at [691, 357] on div "NUPPU - Magnolia 3" at bounding box center [621, 349] width 1242 height 698
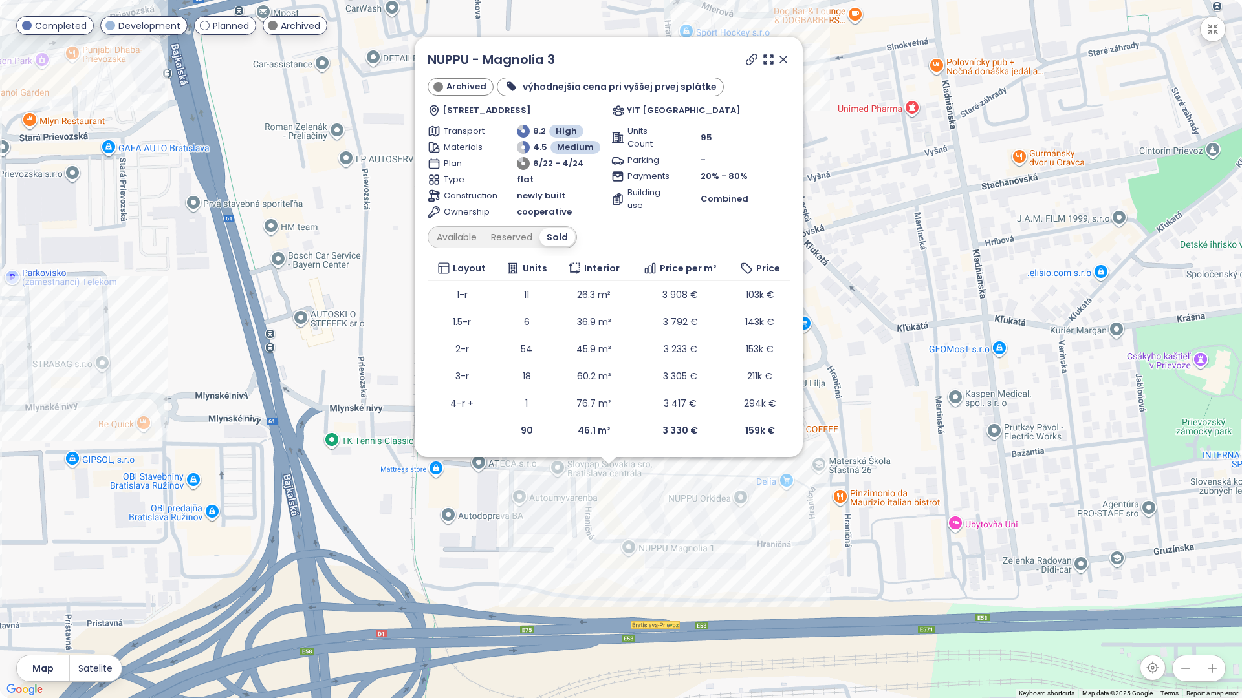
drag, startPoint x: 711, startPoint y: 435, endPoint x: 696, endPoint y: 552, distance: 117.9
click at [696, 552] on div "NUPPU - Magnolia 3 Archived výhodnejšia cena pri vyššej prvej splátke [STREET_A…" at bounding box center [621, 349] width 1242 height 698
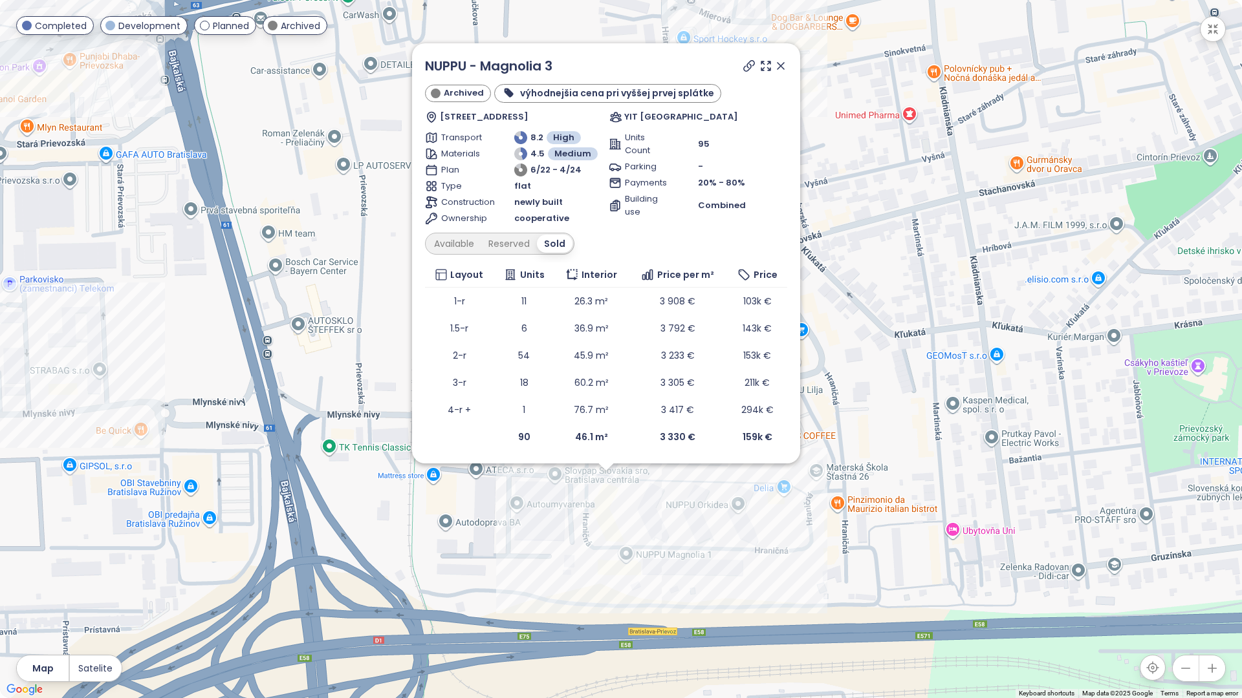
click at [780, 66] on icon at bounding box center [780, 66] width 6 height 6
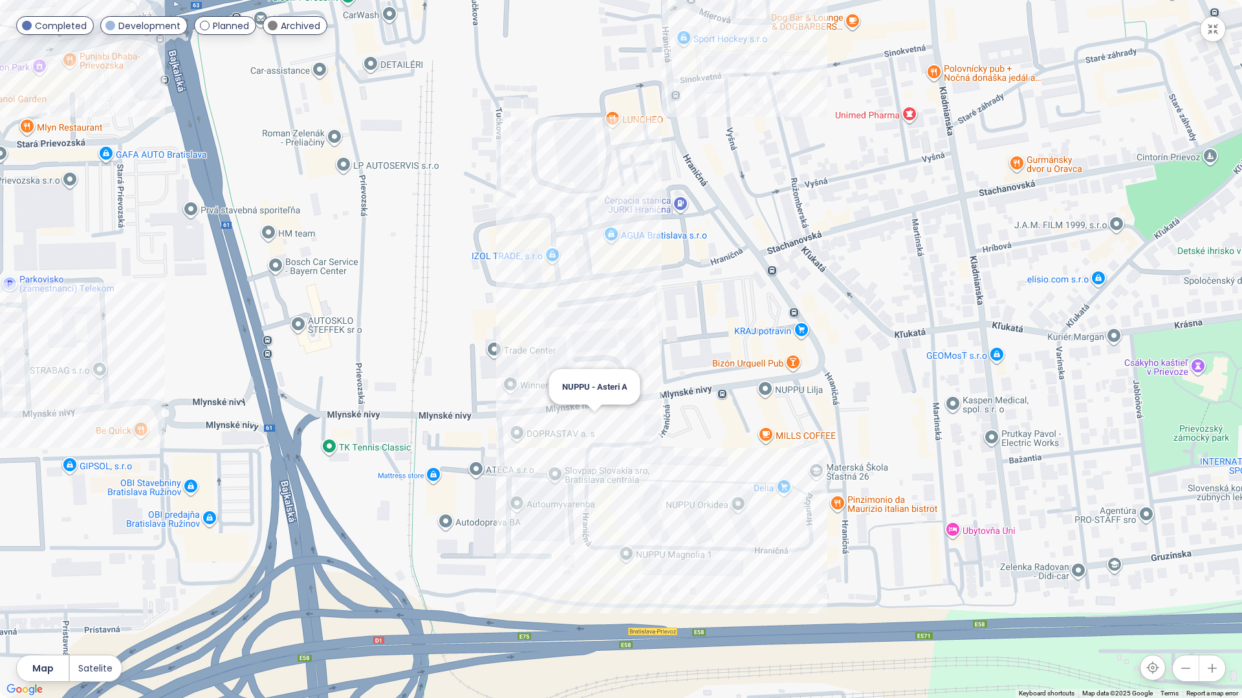
click at [597, 427] on div "NUPPU - Asteri A" at bounding box center [621, 349] width 1242 height 698
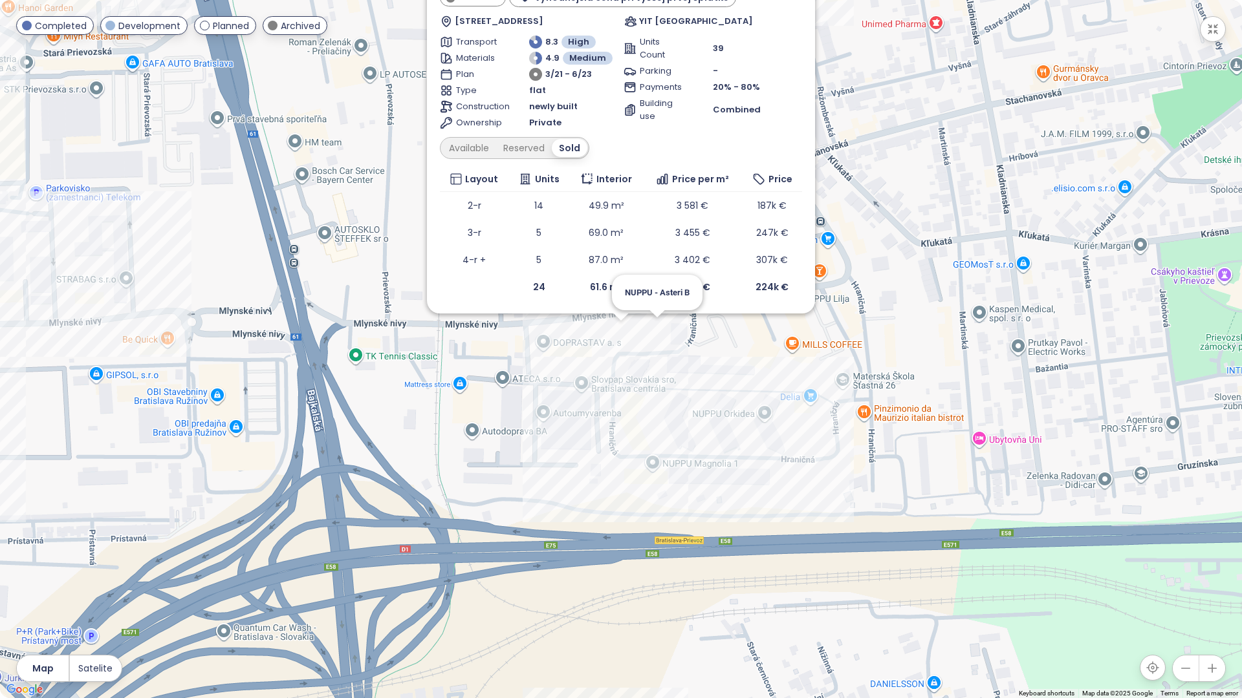
click at [659, 334] on div "NUPPU - Asteri A Archived výhodnejšia cena pri vyššej prvej splátke [STREET_ADD…" at bounding box center [621, 349] width 1242 height 698
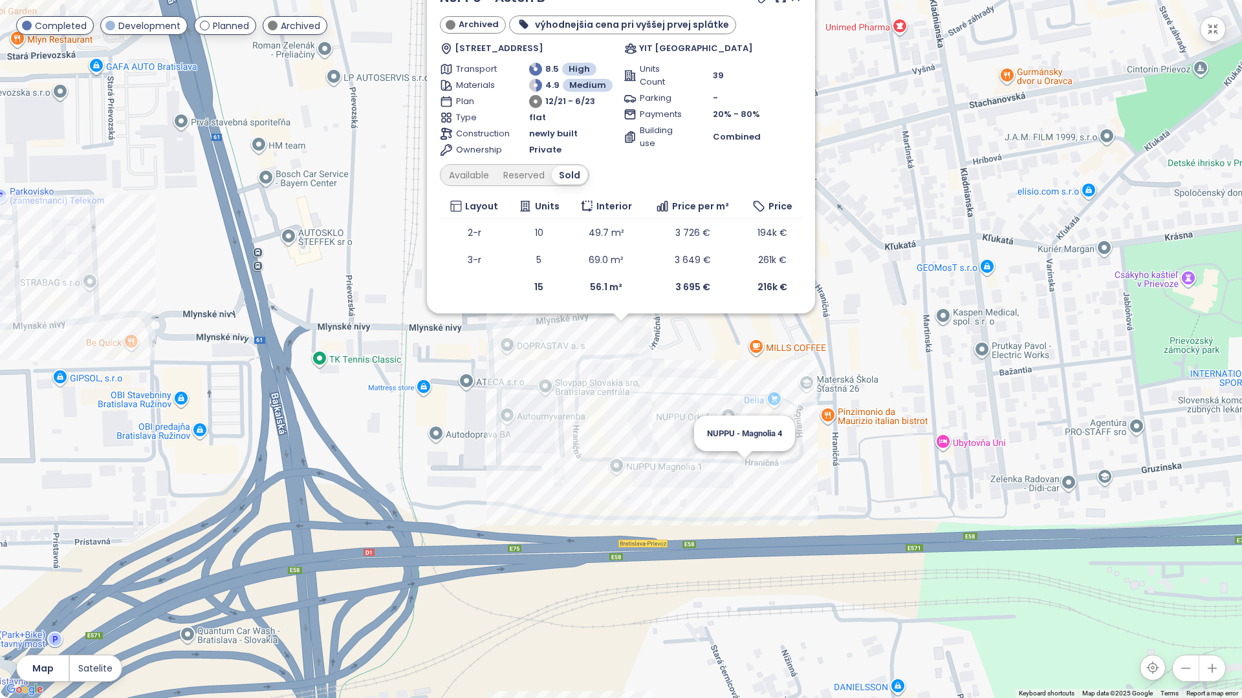
click at [746, 468] on div "NUPPU - Asteri B Archived výhodnejšia cena pri vyššej prvej splátke Mlynské niv…" at bounding box center [621, 349] width 1242 height 698
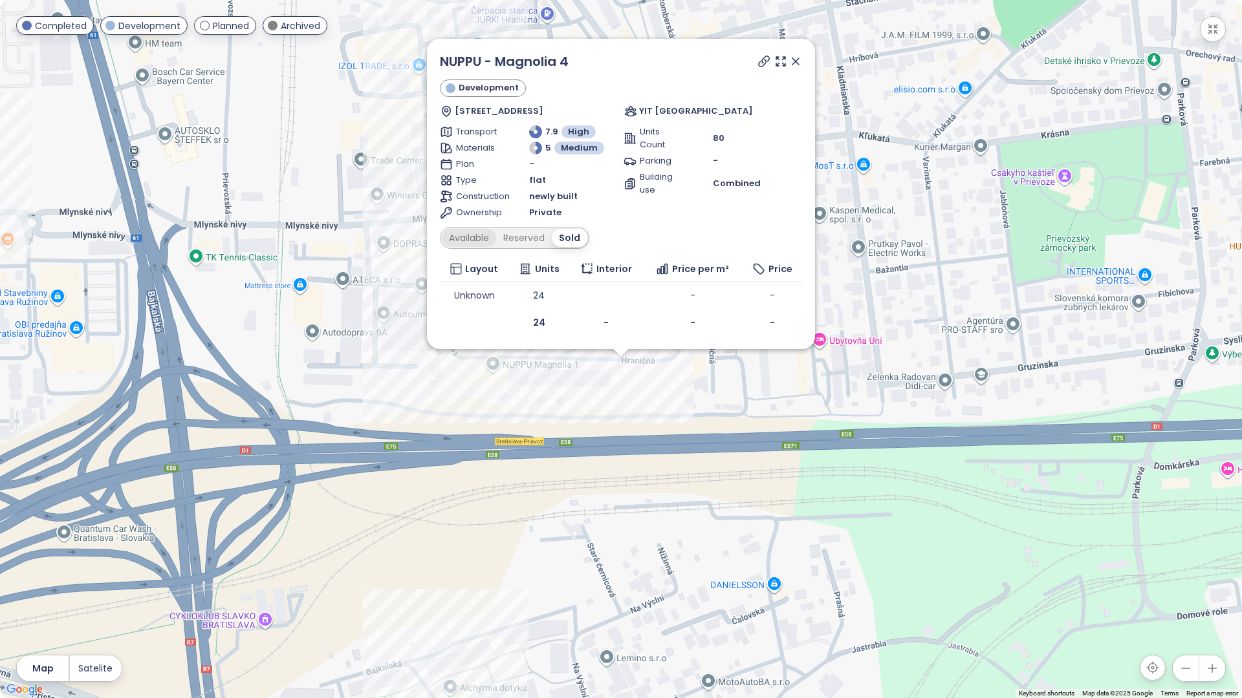
click at [472, 242] on div "Available" at bounding box center [469, 238] width 54 height 18
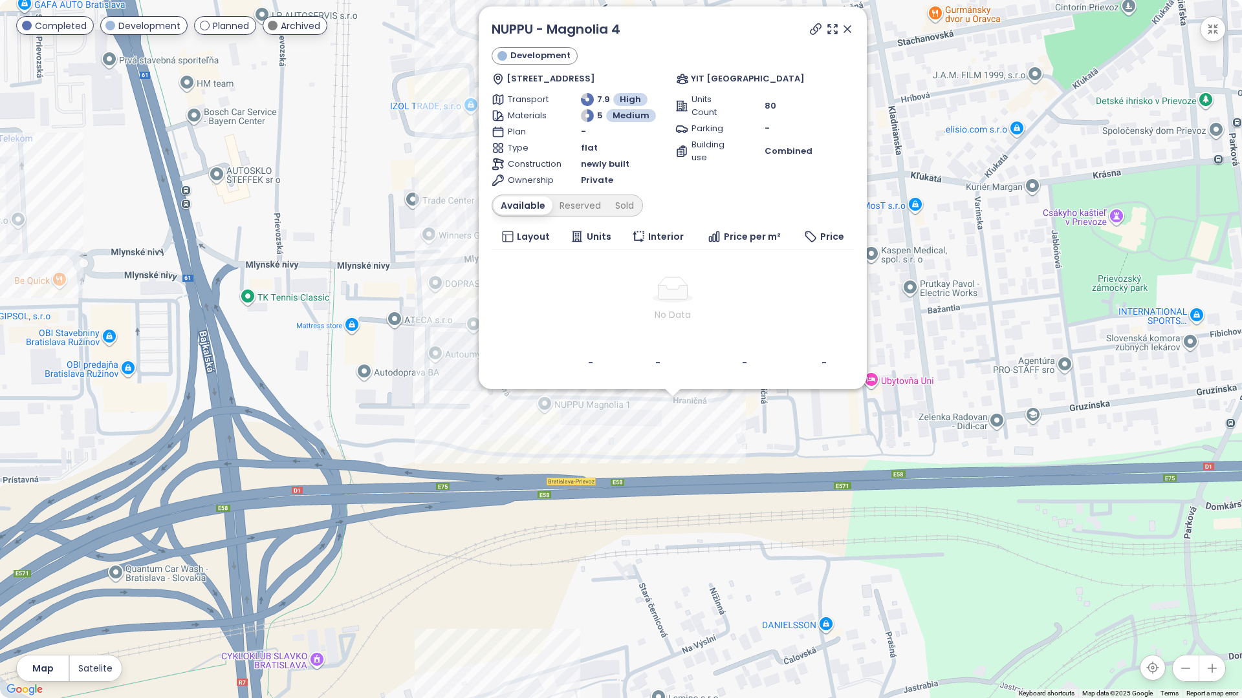
drag, startPoint x: 368, startPoint y: 337, endPoint x: 464, endPoint y: 438, distance: 139.5
click at [464, 438] on div "NUPPU - Magnolia 4 Development [STREET_ADDRESS] YIT [GEOGRAPHIC_DATA] Transport…" at bounding box center [621, 349] width 1242 height 698
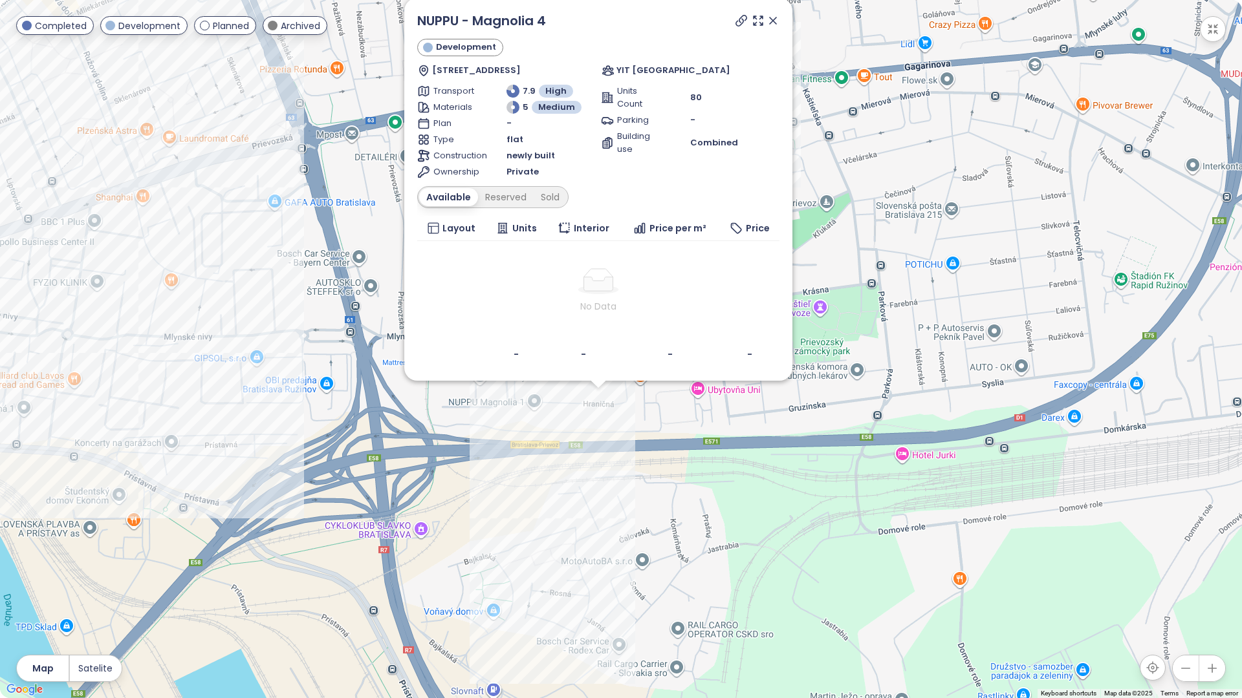
click at [769, 20] on icon at bounding box center [772, 20] width 13 height 13
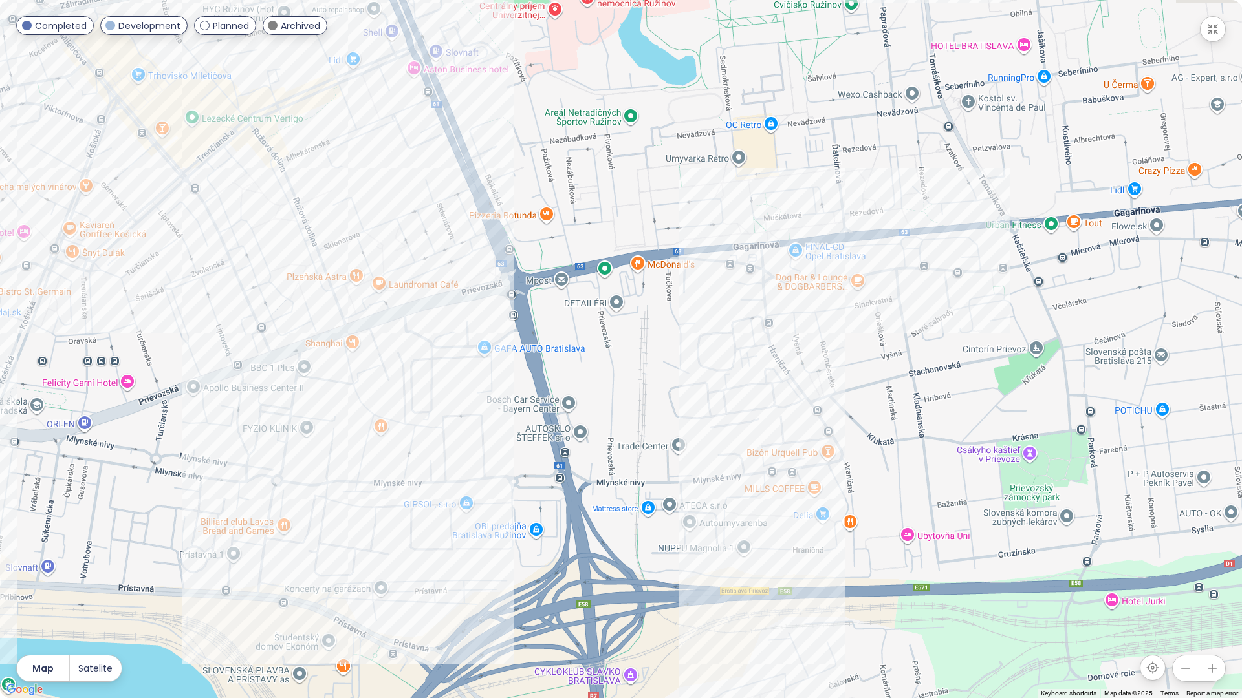
drag, startPoint x: 432, startPoint y: 327, endPoint x: 652, endPoint y: 480, distance: 267.6
click at [652, 480] on div at bounding box center [621, 349] width 1242 height 698
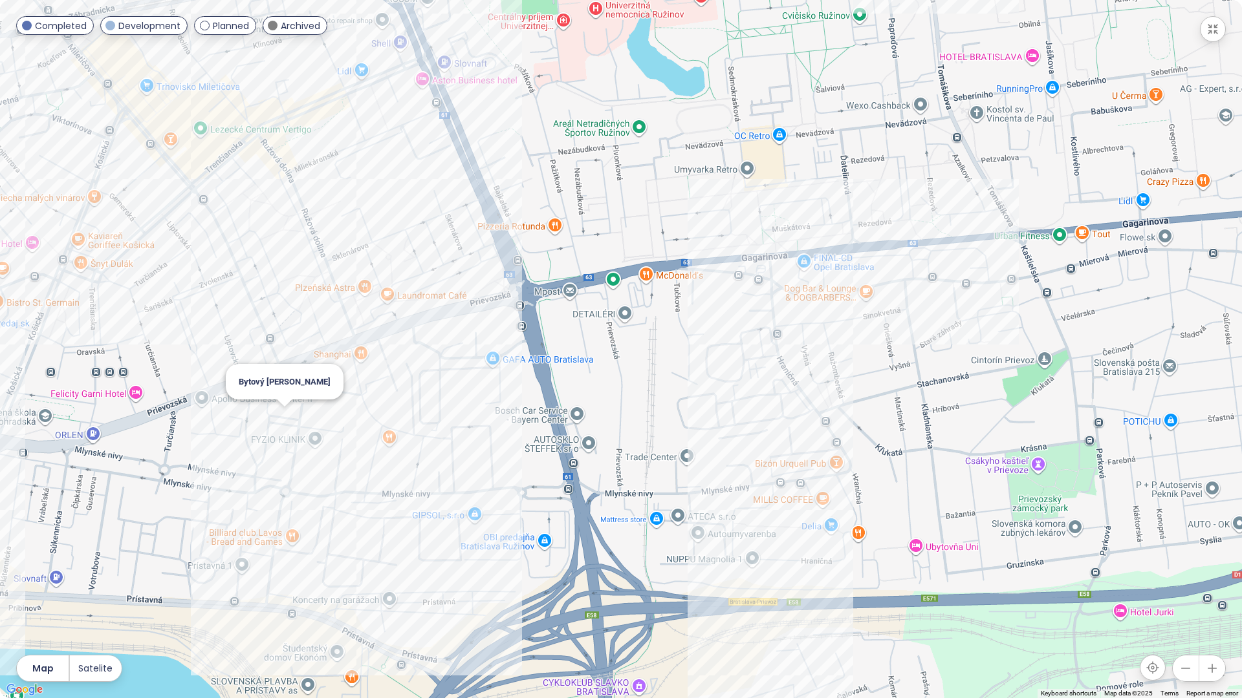
click at [286, 426] on div "Bytový [PERSON_NAME]" at bounding box center [621, 349] width 1242 height 698
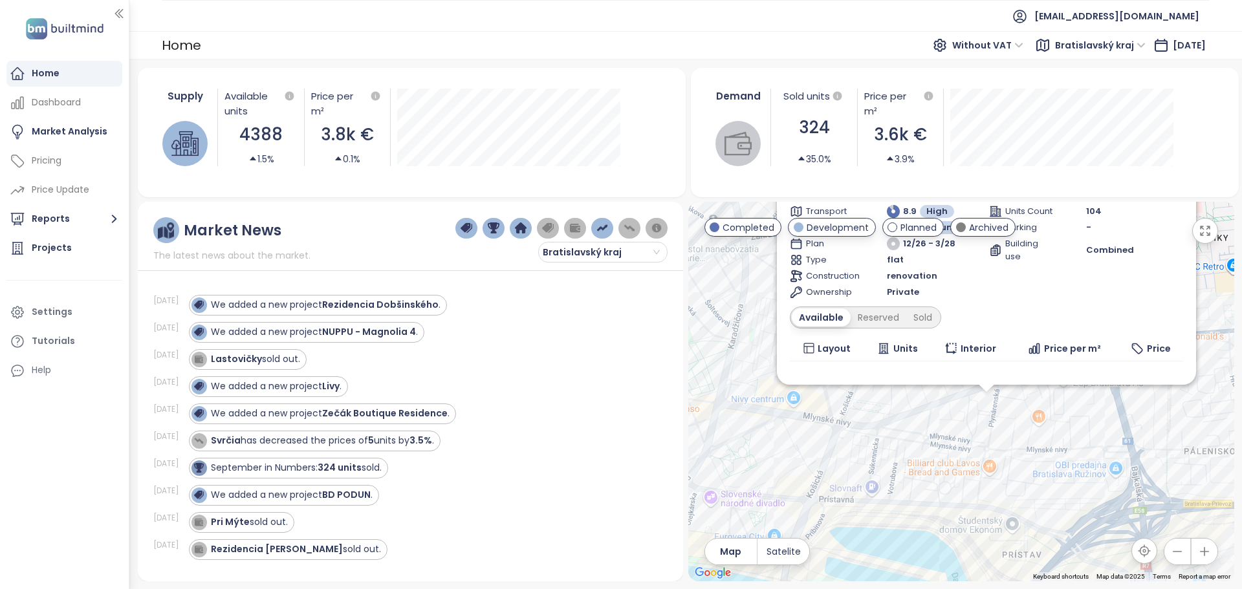
click at [1211, 234] on button "button" at bounding box center [1205, 231] width 26 height 26
click at [1210, 239] on button "button" at bounding box center [1205, 231] width 26 height 26
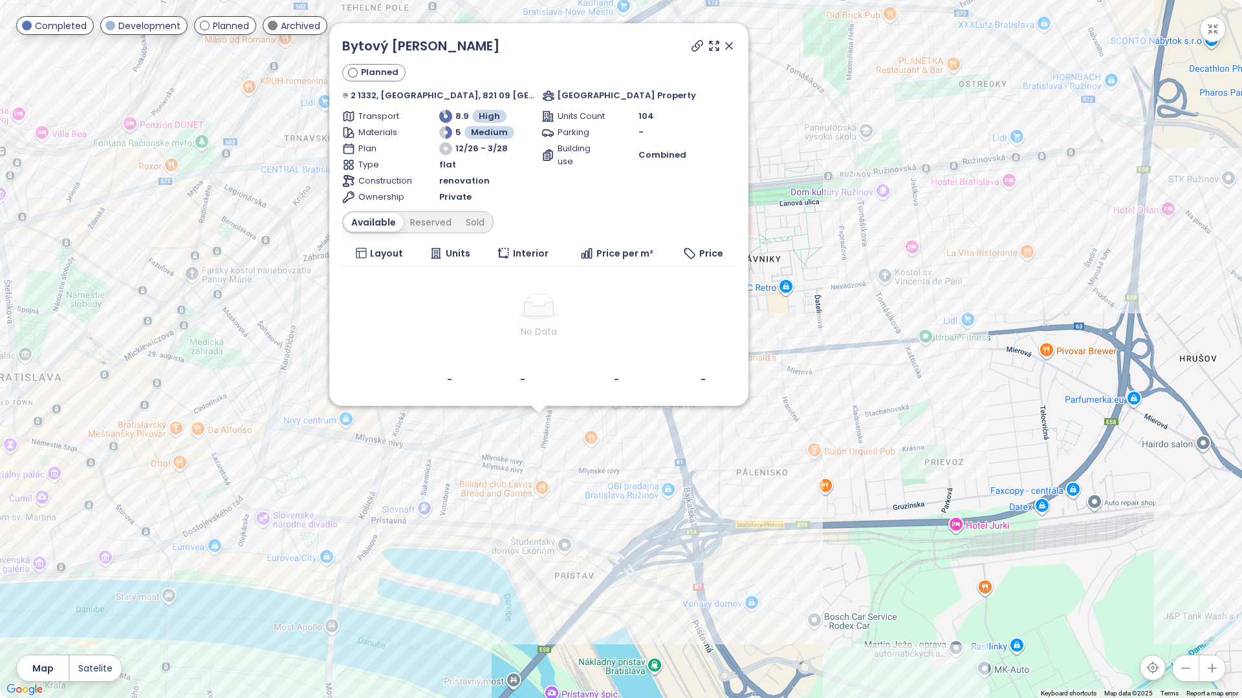
drag, startPoint x: 648, startPoint y: 525, endPoint x: 491, endPoint y: 610, distance: 178.5
click at [491, 588] on div "Bytový dom Lemon Planned 2 1332, Plynárenská, 821 09 [GEOGRAPHIC_DATA], [GEOGRA…" at bounding box center [621, 349] width 1242 height 698
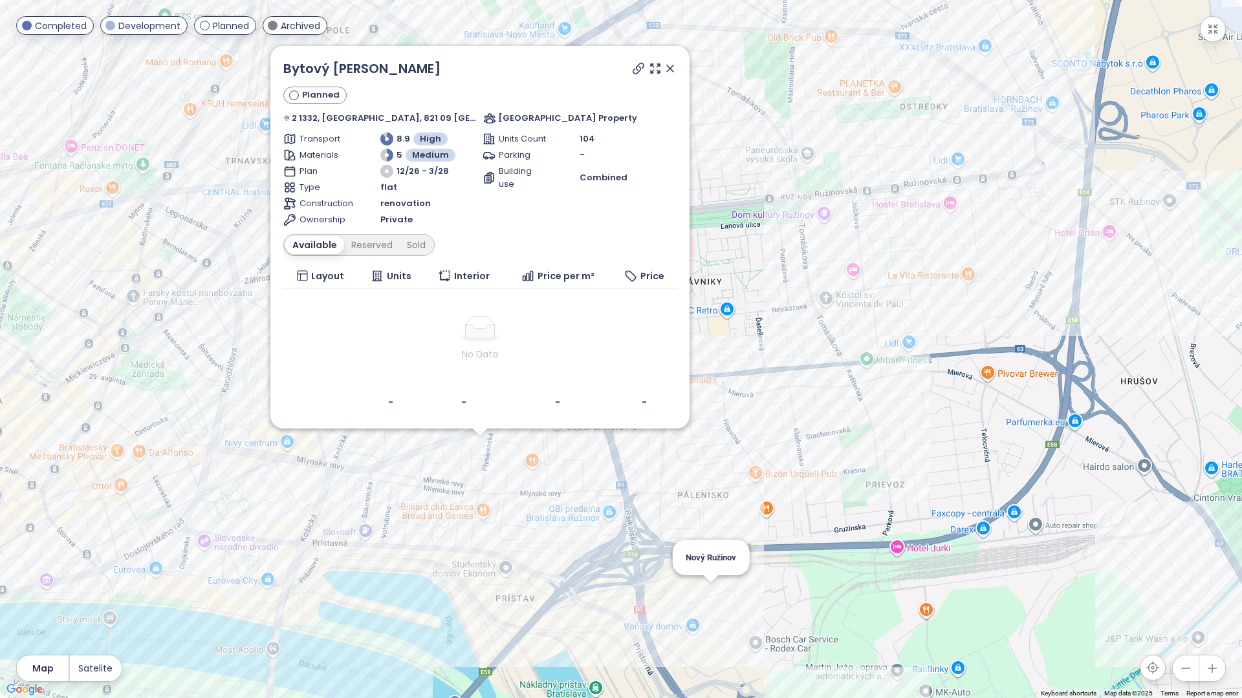
click at [709, 588] on div "Bytový dom Lemon Planned 2 1332, Plynárenská, 821 09 [GEOGRAPHIC_DATA], [GEOGRA…" at bounding box center [621, 349] width 1242 height 698
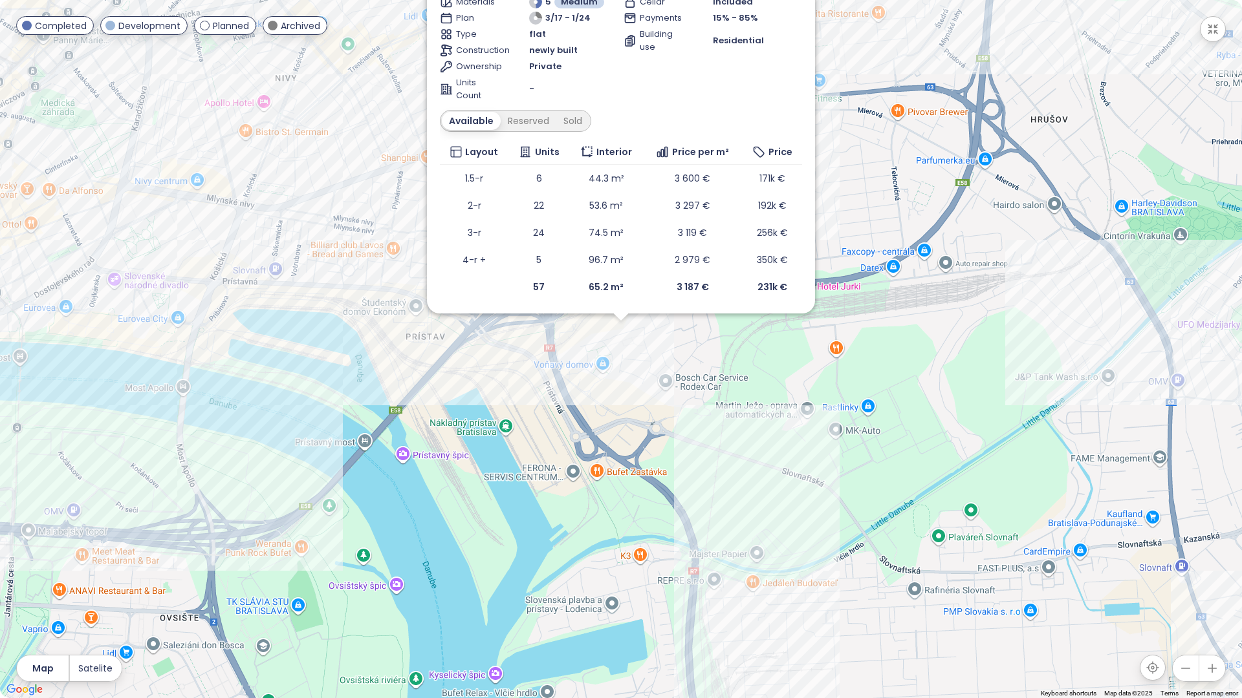
drag, startPoint x: 701, startPoint y: 372, endPoint x: 702, endPoint y: 499, distance: 126.7
click at [702, 499] on div "Nový Ružinov Completed stabilné úroky 0,49% na 3 roky [STREET_ADDRESS] Transpor…" at bounding box center [621, 349] width 1242 height 698
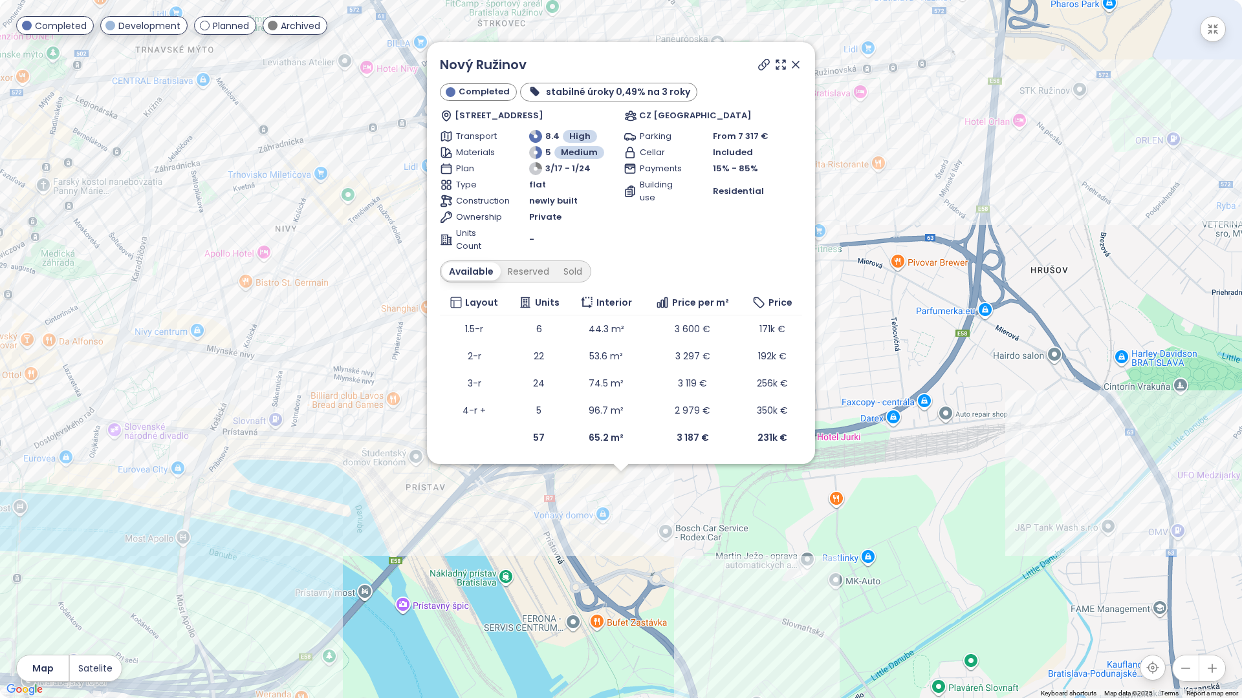
drag, startPoint x: 798, startPoint y: 67, endPoint x: 792, endPoint y: 131, distance: 63.6
click at [798, 67] on icon at bounding box center [795, 64] width 6 height 6
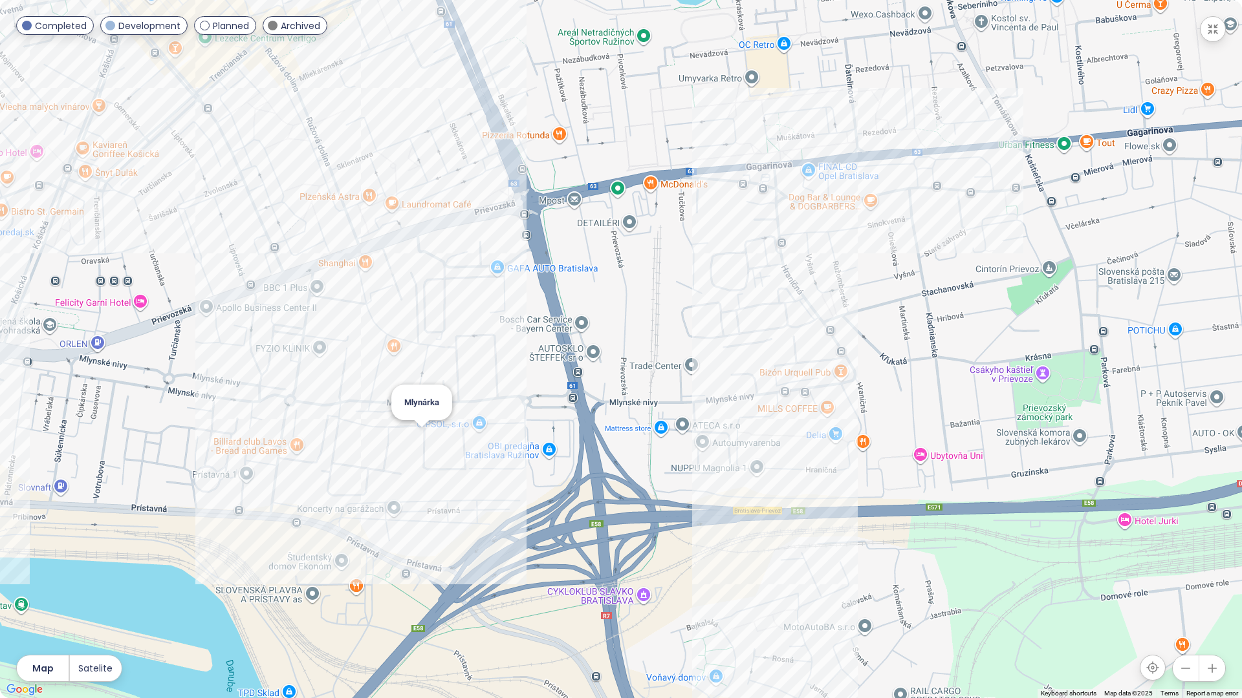
click at [422, 443] on div "Mlynárka" at bounding box center [621, 349] width 1242 height 698
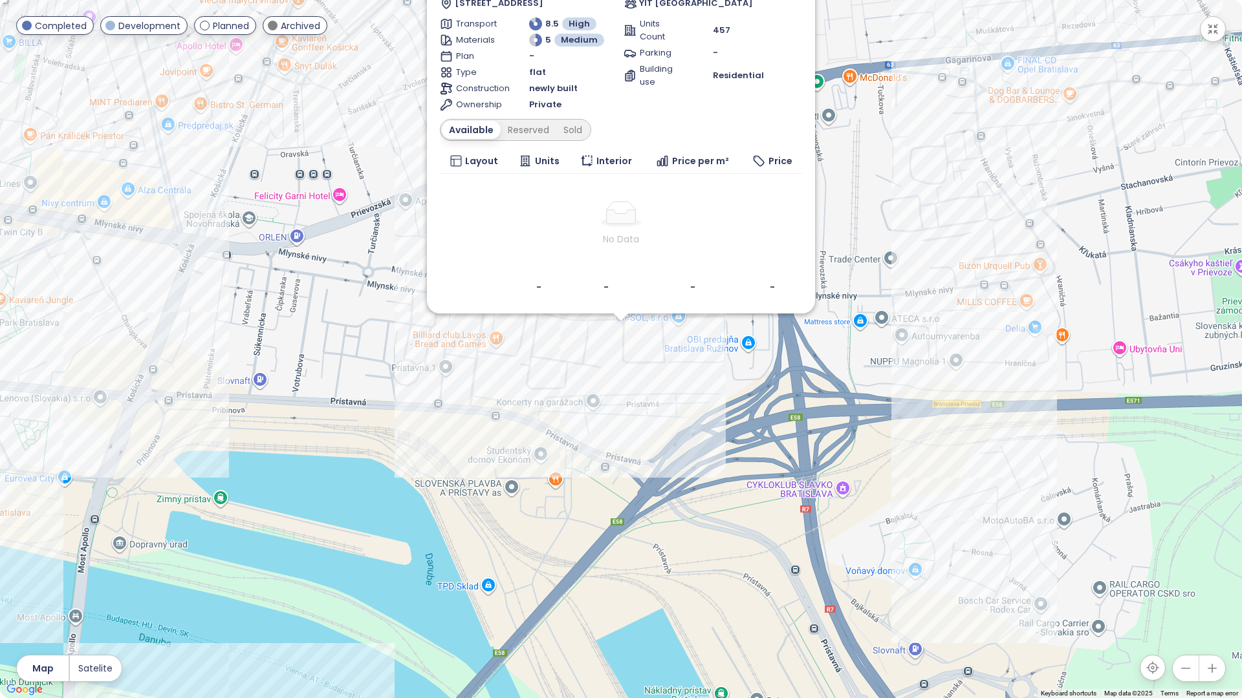
click at [618, 339] on div "Mlynárka Planned [STREET_ADDRESS] YIT [GEOGRAPHIC_DATA] Transport 8.5 High Mate…" at bounding box center [621, 349] width 1242 height 698
click at [440, 366] on div "Mlynárka Planned [STREET_ADDRESS] YIT [GEOGRAPHIC_DATA] Transport 8.5 High Mate…" at bounding box center [621, 349] width 1242 height 698
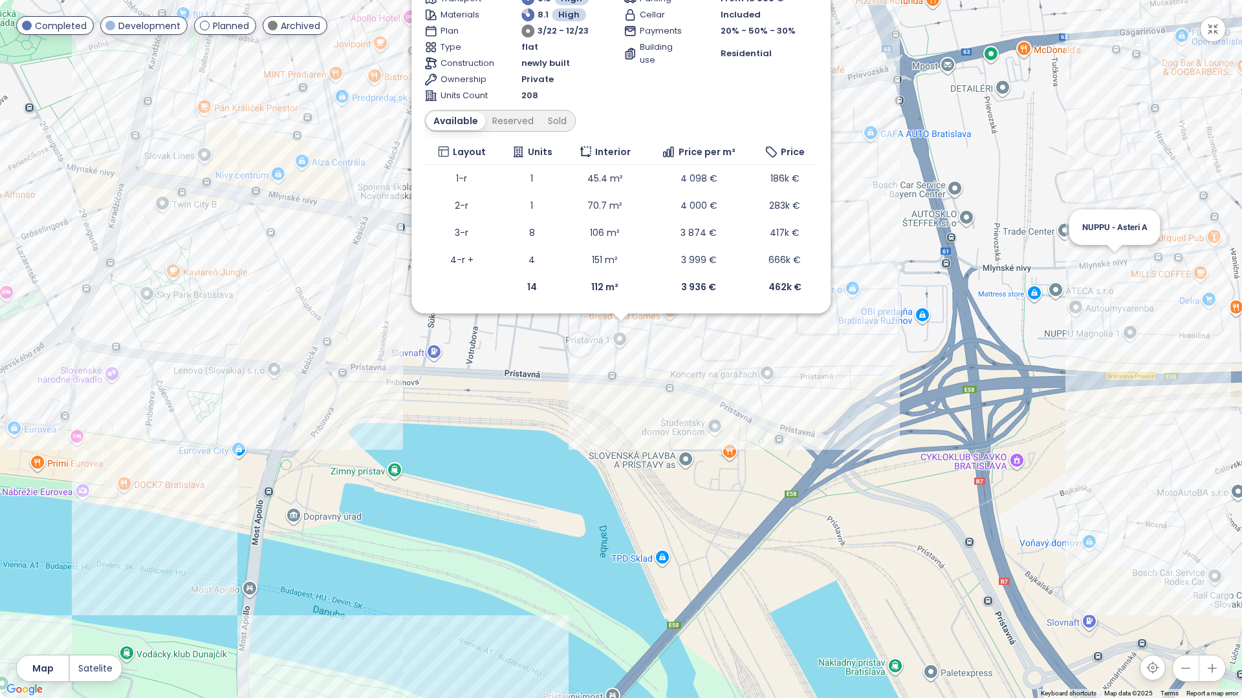
click at [1111, 269] on div "Prístavná 1 Completed pre klientov - úver bez poplatku, úrokové sadzby od 4,09 …" at bounding box center [621, 349] width 1242 height 698
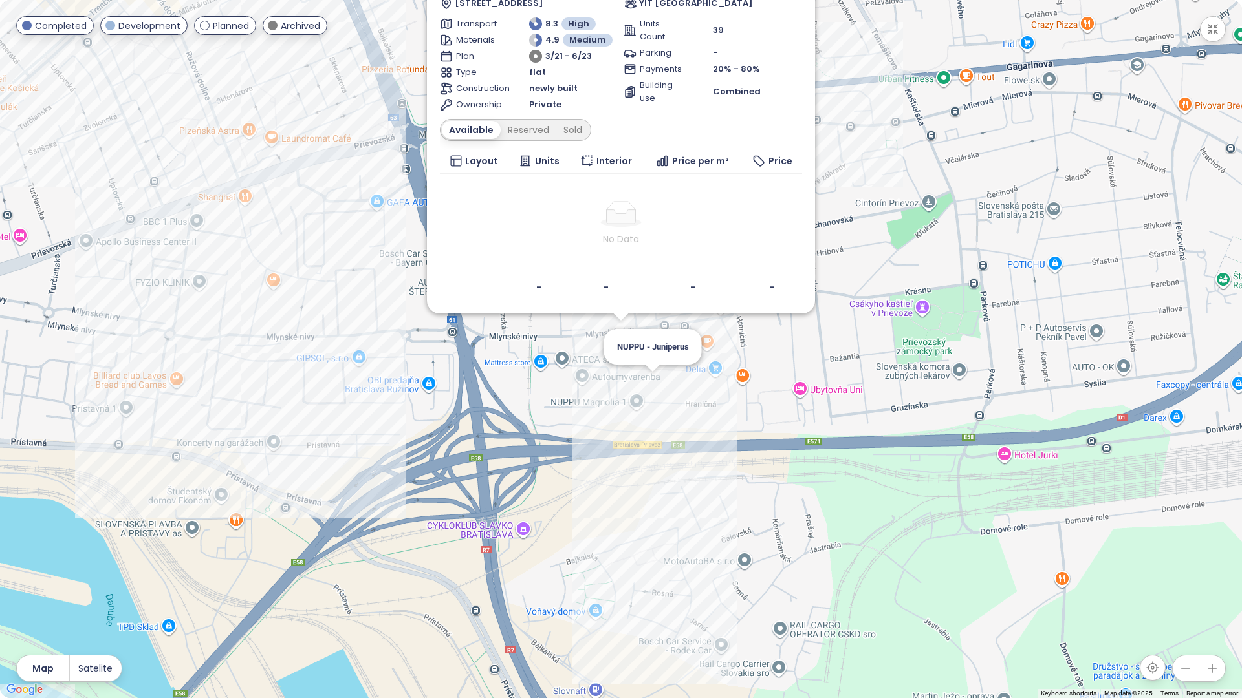
click at [649, 385] on div "NUPPU - Asteri A Archived výhodnejšia cena pri vyššej prvej splátke [STREET_ADD…" at bounding box center [621, 349] width 1242 height 698
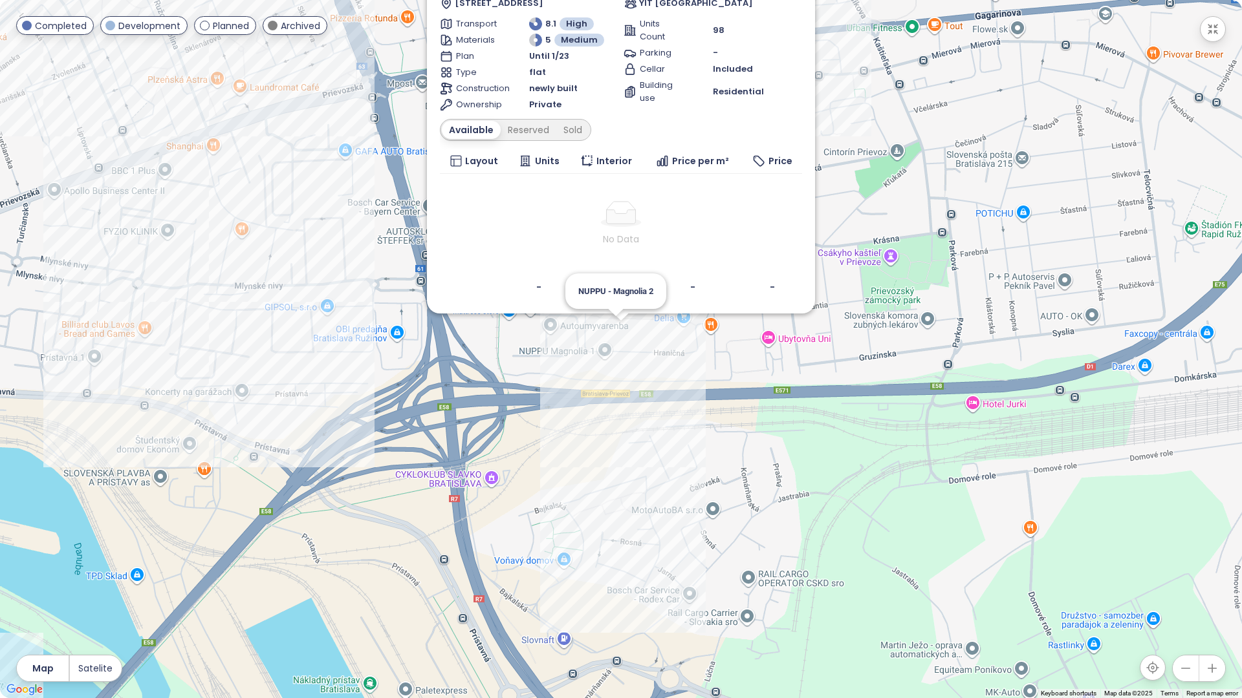
click at [610, 321] on div "NUPPU - Juniperus Archived [STREET_ADDRESS] YIT [GEOGRAPHIC_DATA] Transport 8.1…" at bounding box center [621, 349] width 1242 height 698
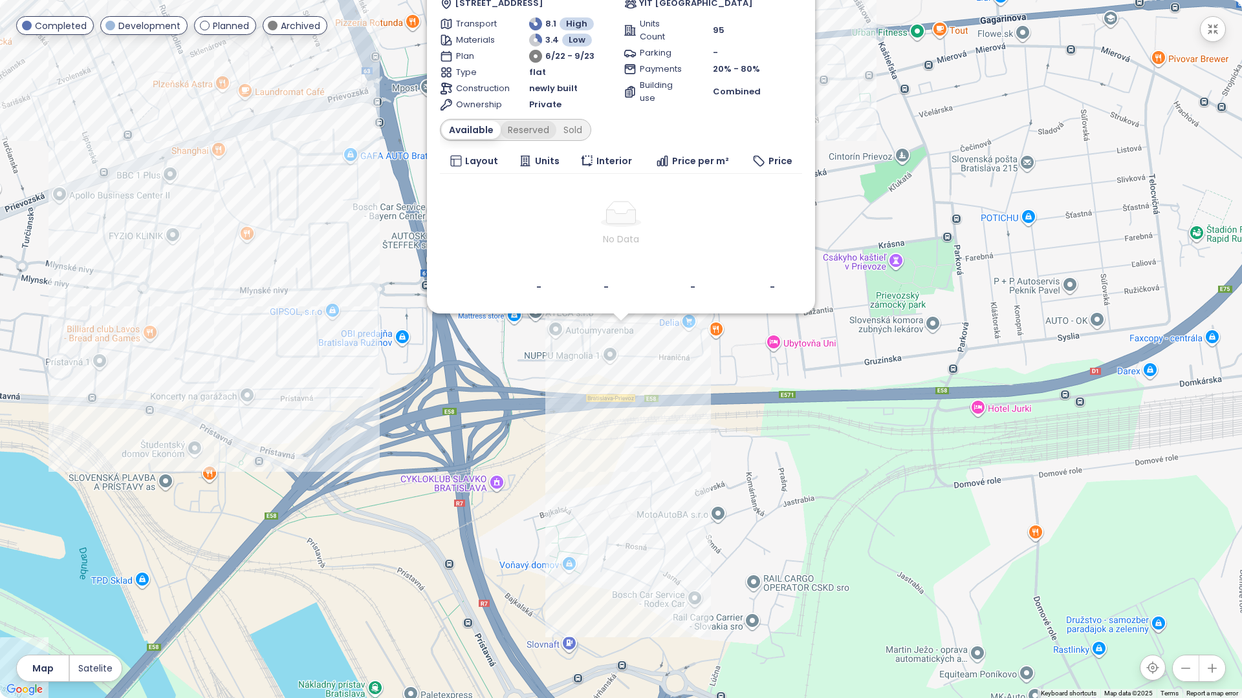
click at [549, 125] on div "Reserved" at bounding box center [528, 130] width 56 height 18
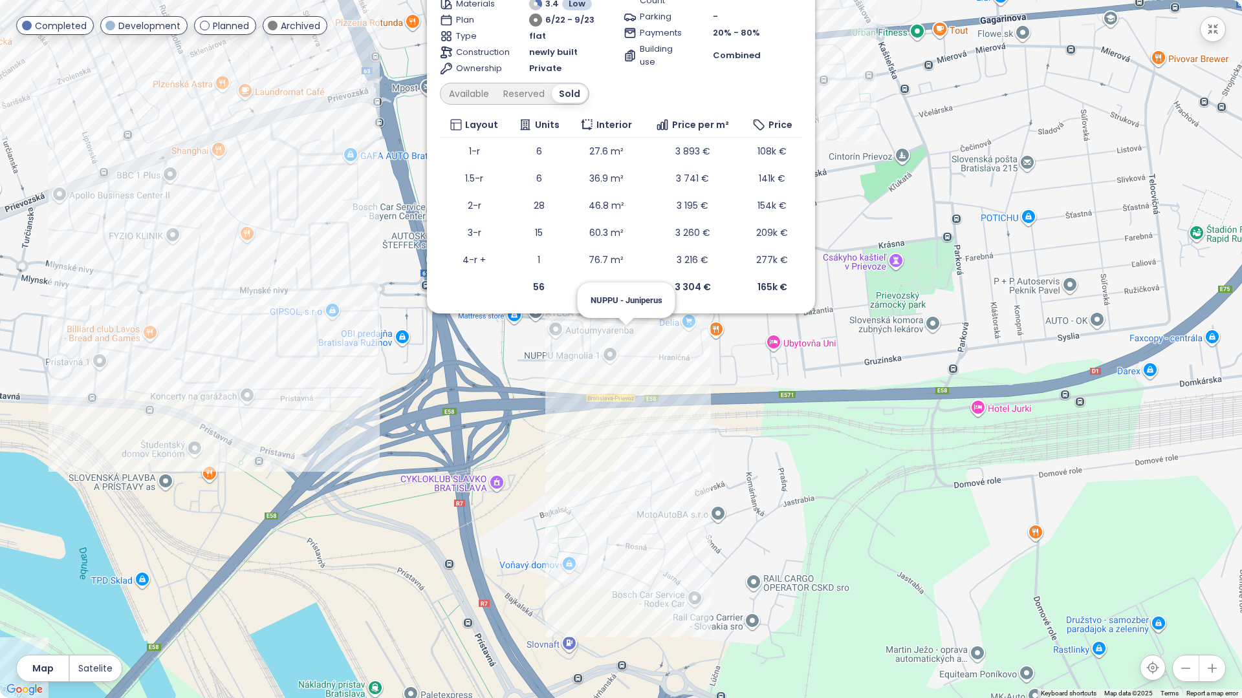
click at [625, 338] on div "NUPPU - Magnolia 2 Archived výhodnejšia cena pri vyššej prvej splátke Mlynské n…" at bounding box center [621, 349] width 1242 height 698
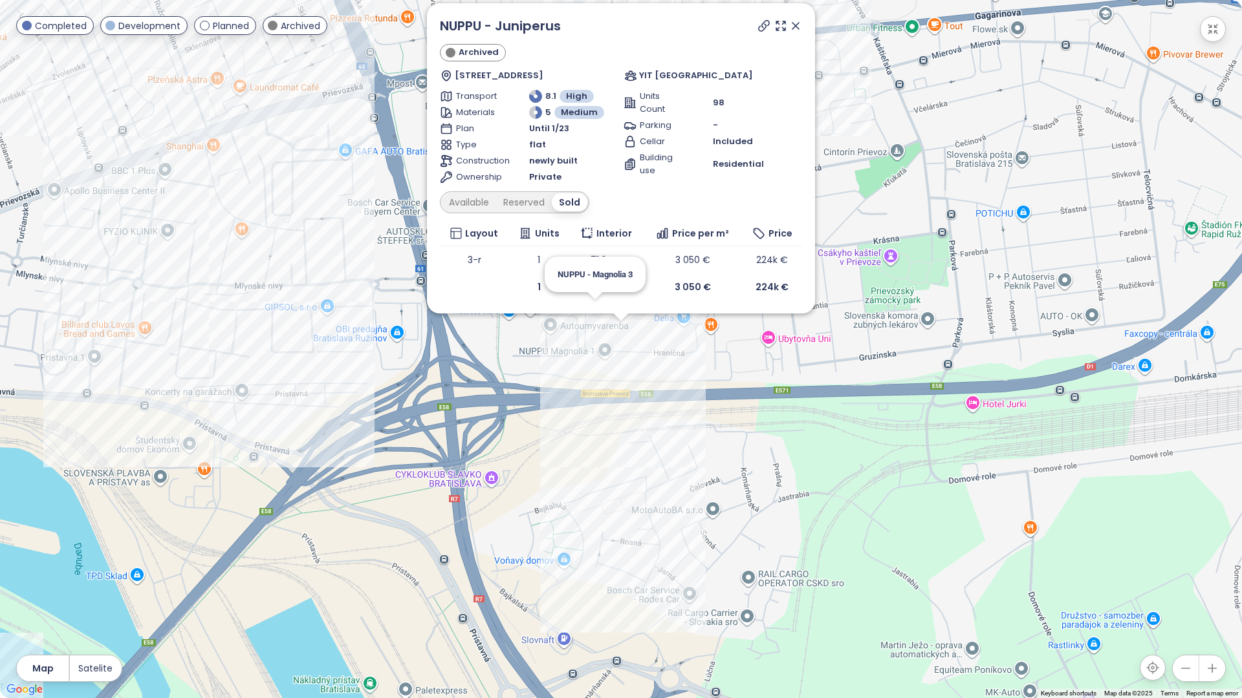
click at [597, 319] on div "NUPPU - Juniperus Archived [STREET_ADDRESS] YIT [GEOGRAPHIC_DATA] Transport 8.1…" at bounding box center [621, 349] width 1242 height 698
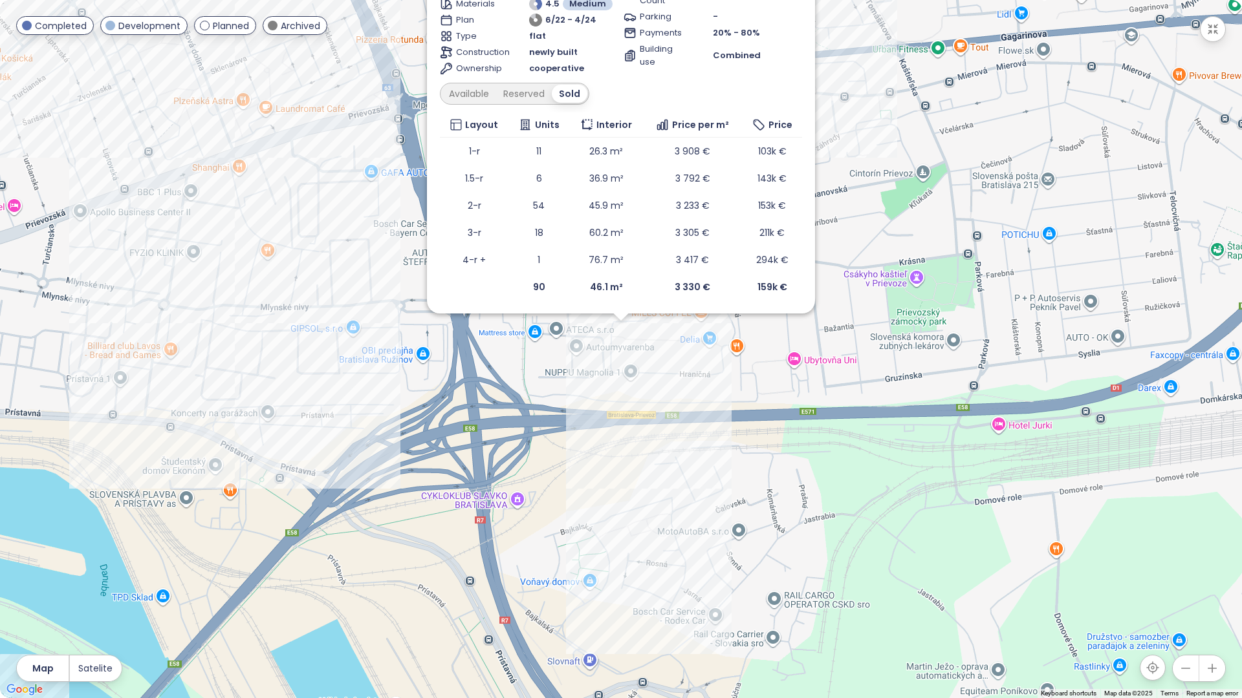
drag, startPoint x: 676, startPoint y: 307, endPoint x: 650, endPoint y: 372, distance: 70.2
click at [650, 372] on div "NUPPU - Magnolia 3 Archived výhodnejšia cena pri vyššej prvej splátke [STREET_A…" at bounding box center [621, 349] width 1242 height 698
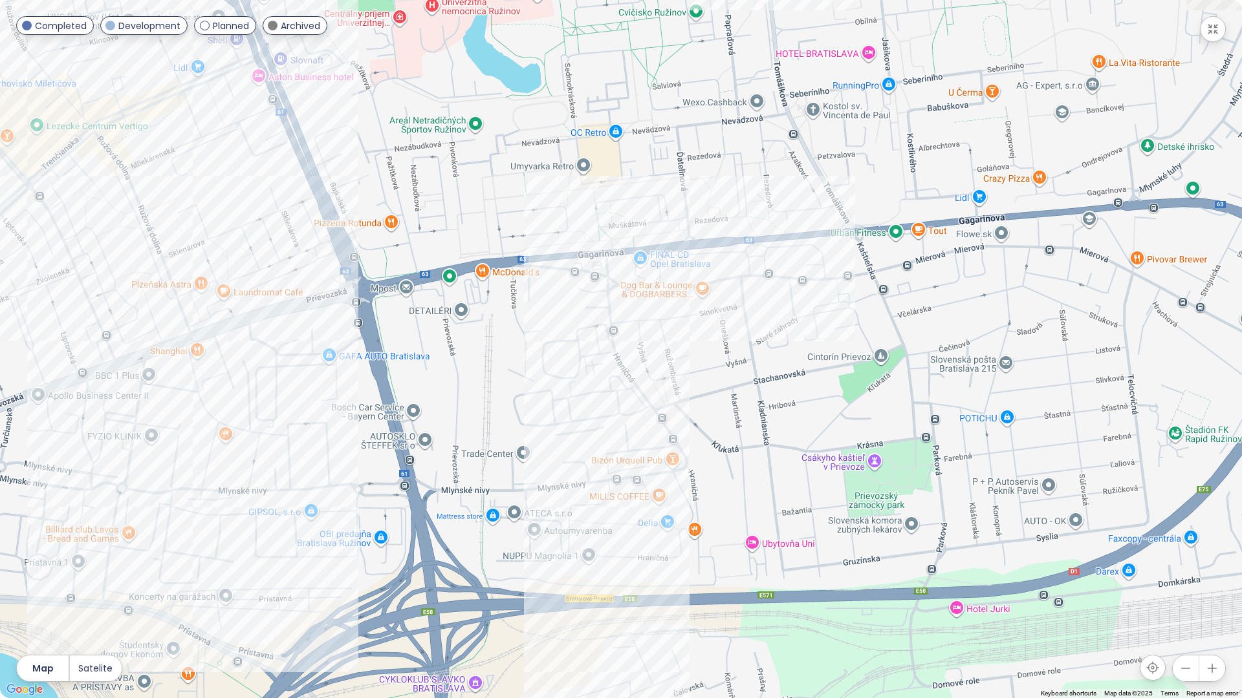
drag, startPoint x: 663, startPoint y: 350, endPoint x: 614, endPoint y: 522, distance: 178.1
click at [620, 532] on div at bounding box center [621, 349] width 1242 height 698
click at [596, 493] on div "NUPPU - Asteri B" at bounding box center [621, 349] width 1242 height 698
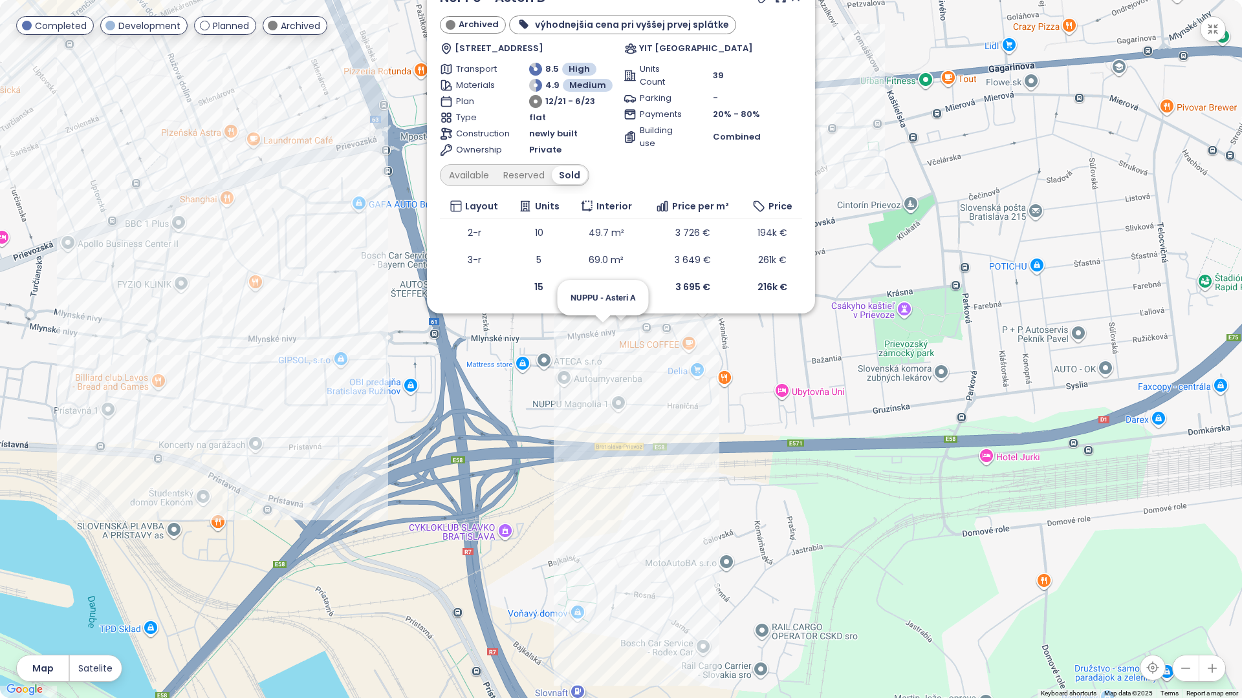
click at [602, 333] on div "NUPPU - Asteri B Archived výhodnejšia cena pri vyššej prvej splátke Mlynské niv…" at bounding box center [621, 349] width 1242 height 698
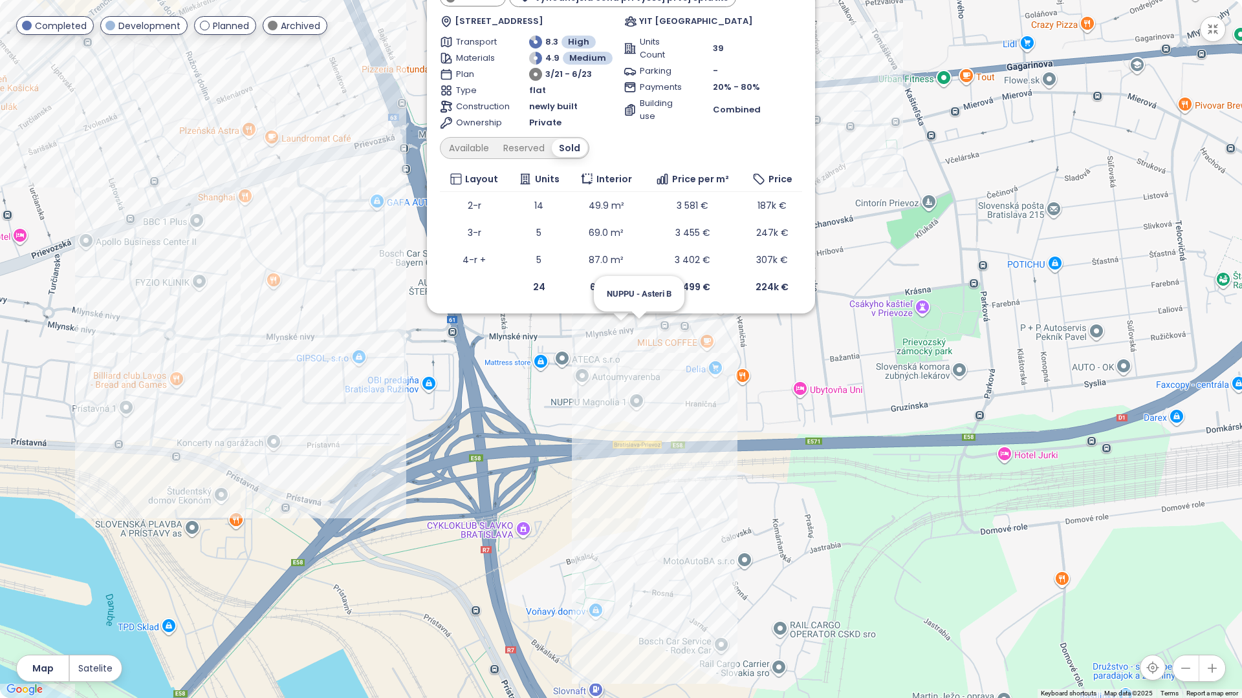
click at [640, 327] on div "NUPPU - Asteri A Archived výhodnejšia cena pri vyššej prvej splátke [STREET_ADD…" at bounding box center [621, 349] width 1242 height 698
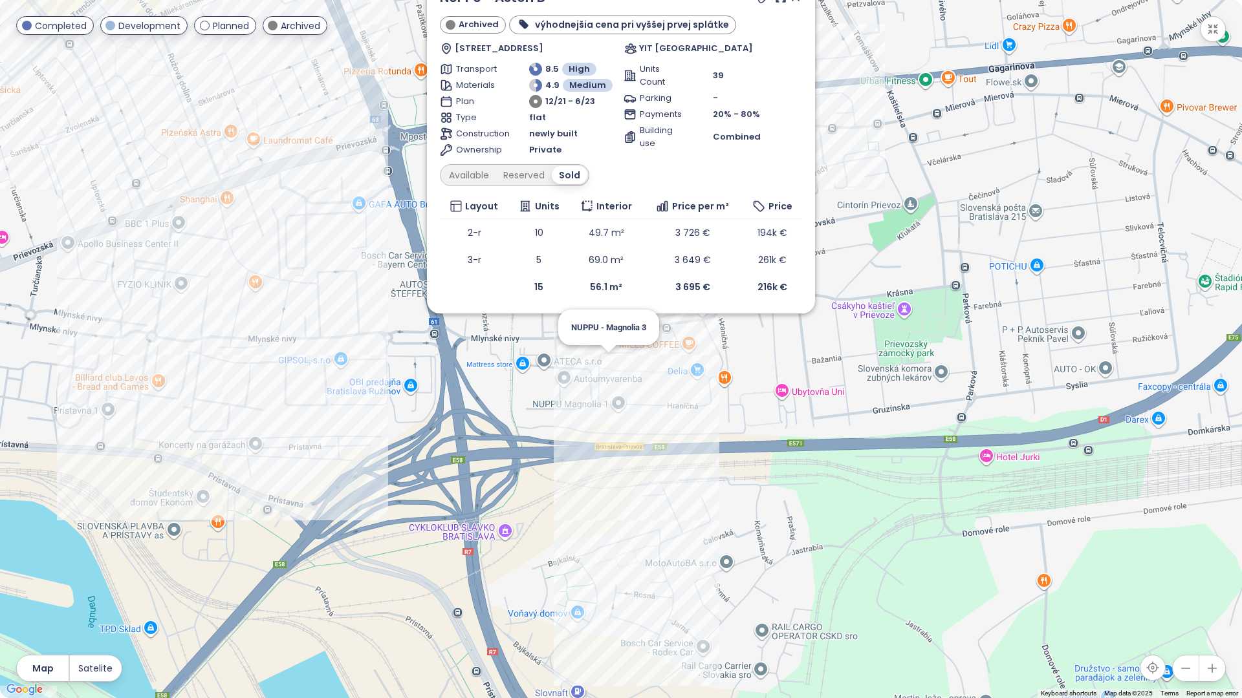
click at [608, 363] on div "NUPPU - Asteri B Archived výhodnejšia cena pri vyššej prvej splátke Mlynské niv…" at bounding box center [621, 349] width 1242 height 698
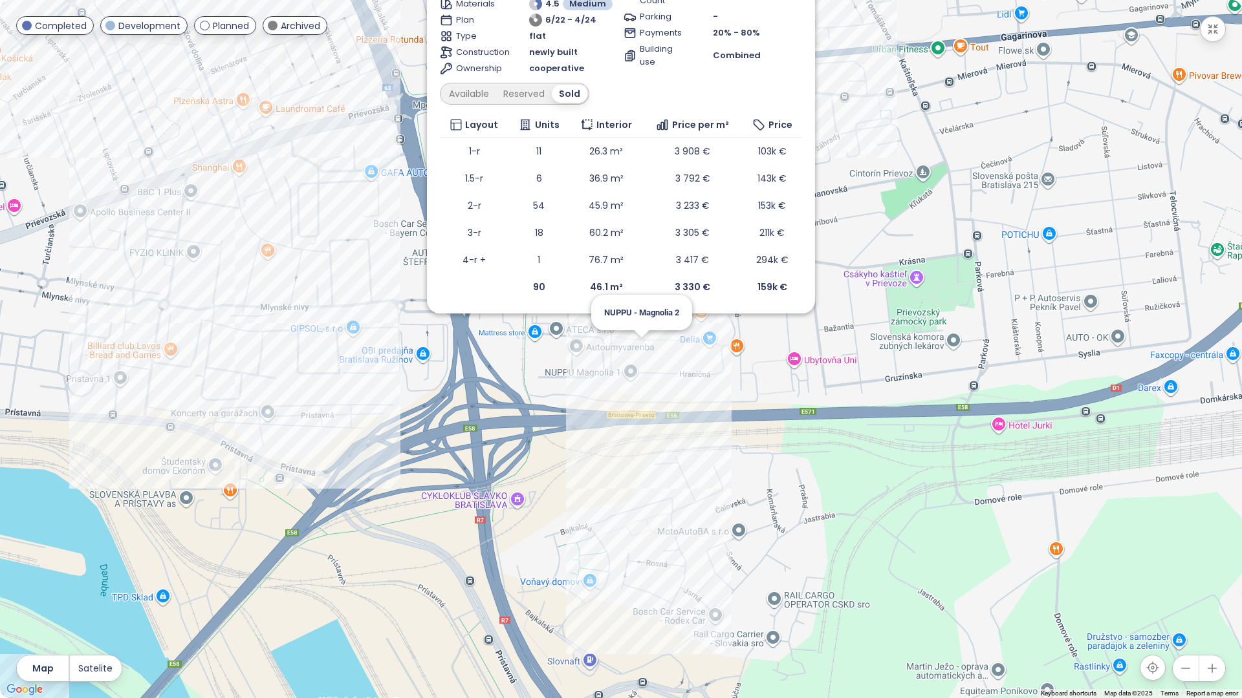
click at [636, 343] on div "NUPPU - Magnolia 3 Archived výhodnejšia cena pri vyššej prvej splátke [STREET_A…" at bounding box center [621, 349] width 1242 height 698
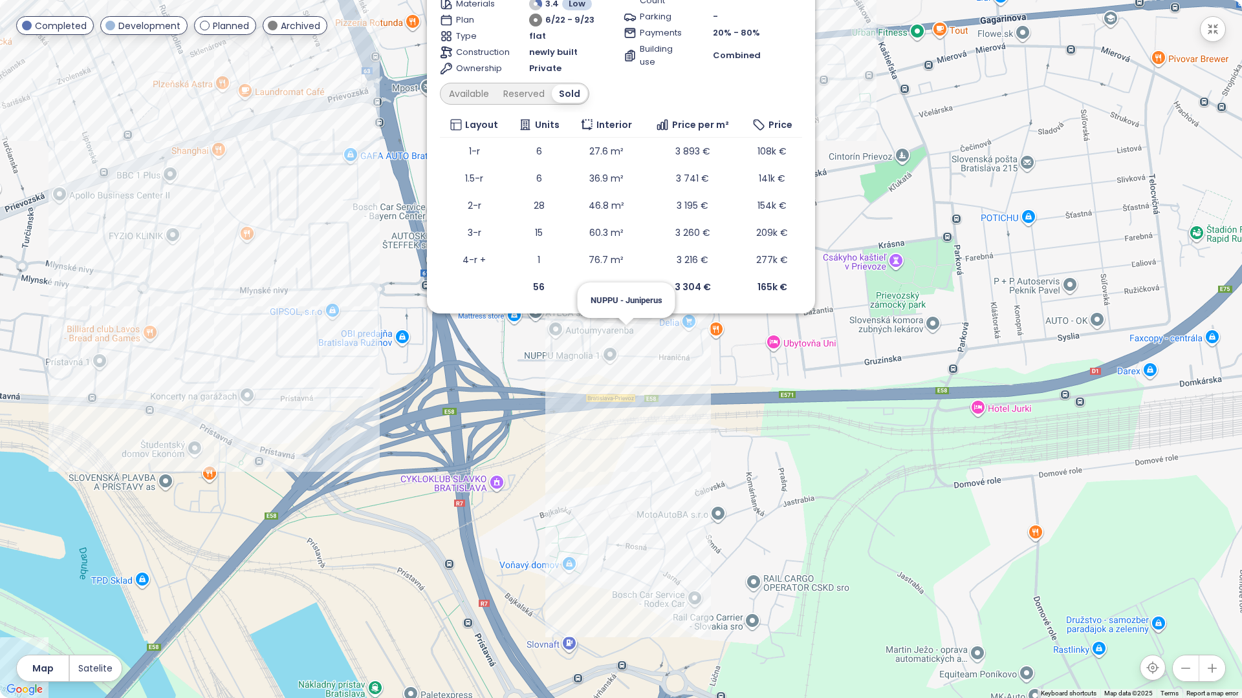
click at [627, 339] on div "NUPPU - Magnolia 2 Archived výhodnejšia cena pri vyššej prvej splátke Mlynské n…" at bounding box center [621, 349] width 1242 height 698
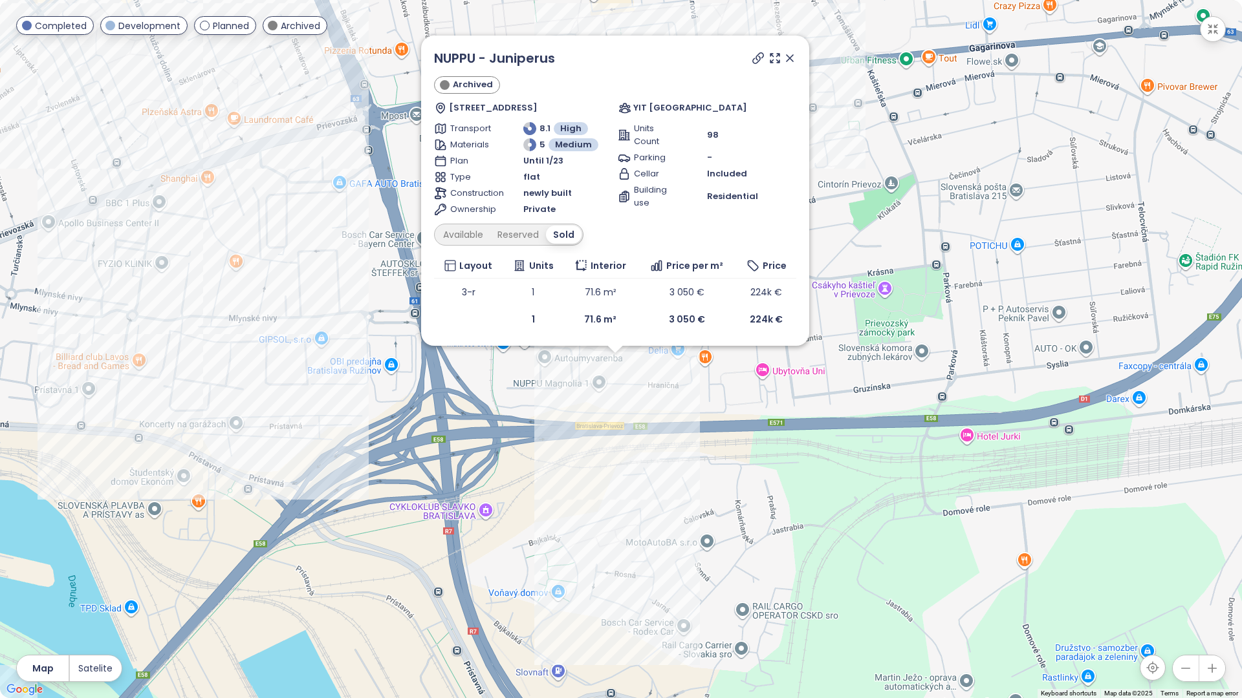
drag, startPoint x: 643, startPoint y: 335, endPoint x: 627, endPoint y: 407, distance: 74.2
click at [627, 407] on div "NUPPU - Juniperus Archived [STREET_ADDRESS] YIT [GEOGRAPHIC_DATA] Transport 8.1…" at bounding box center [621, 349] width 1242 height 698
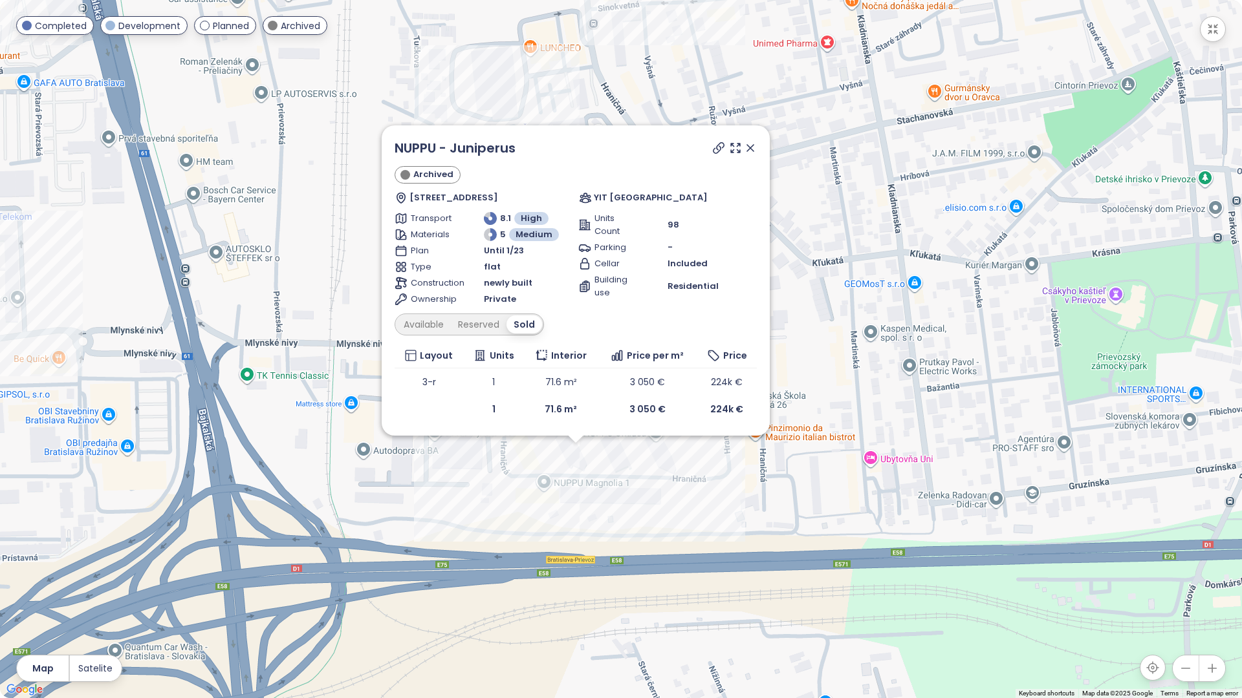
click at [747, 152] on icon at bounding box center [750, 148] width 13 height 13
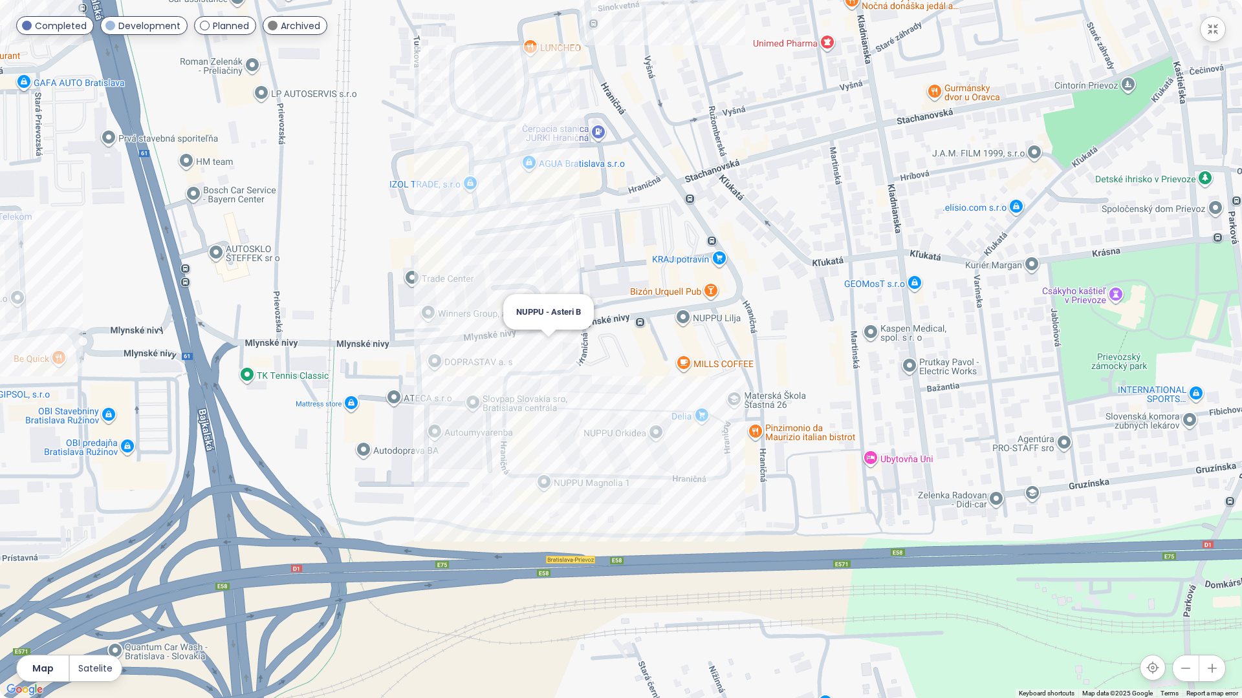
click at [551, 349] on div "NUPPU - Asteri B" at bounding box center [621, 349] width 1242 height 698
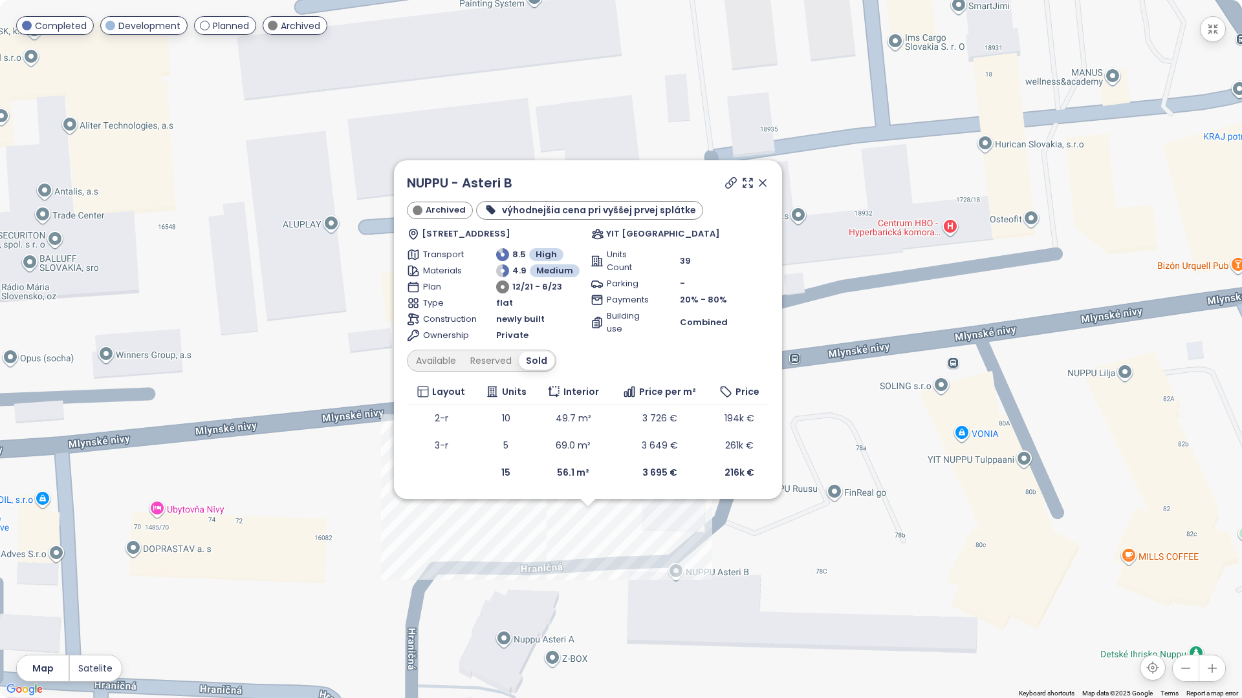
drag, startPoint x: 546, startPoint y: 348, endPoint x: 955, endPoint y: 348, distance: 408.7
click at [955, 348] on div "NUPPU - Asteri B Archived výhodnejšia cena pri vyššej prvej splátke Mlynské niv…" at bounding box center [621, 349] width 1242 height 698
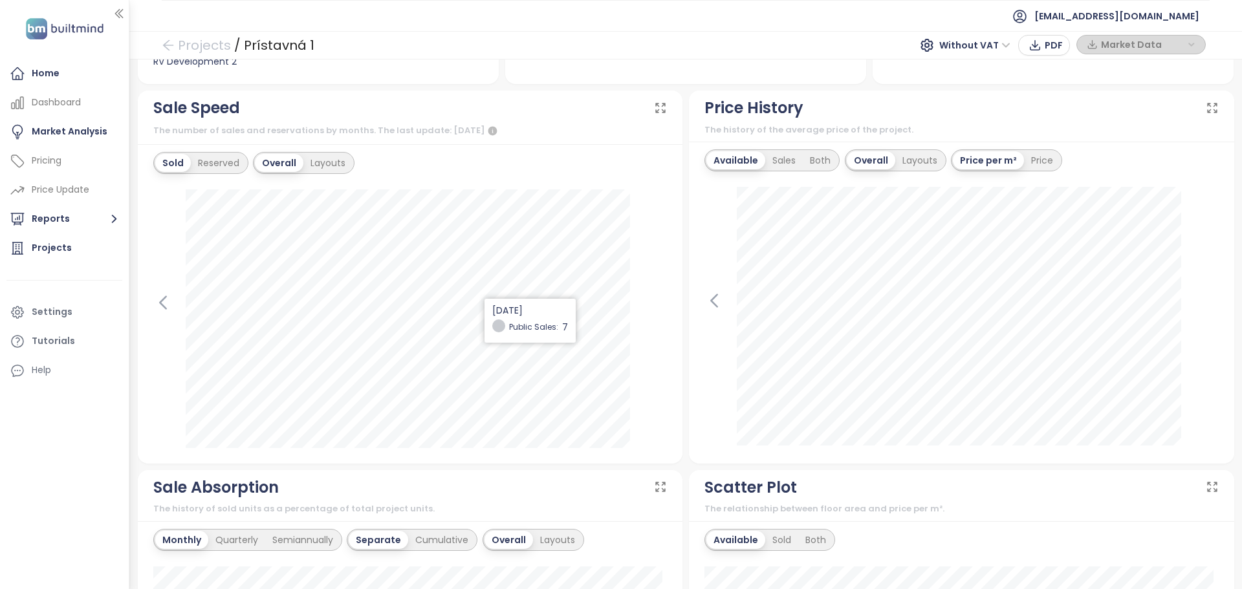
scroll to position [453, 0]
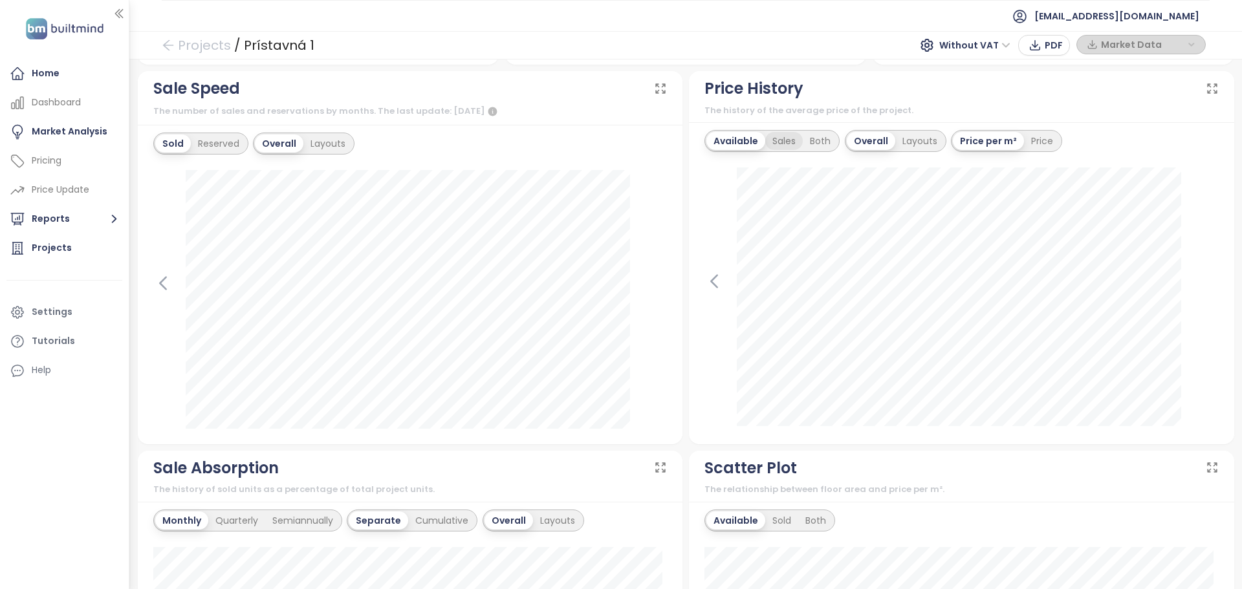
click at [773, 146] on div "Sales" at bounding box center [784, 141] width 38 height 18
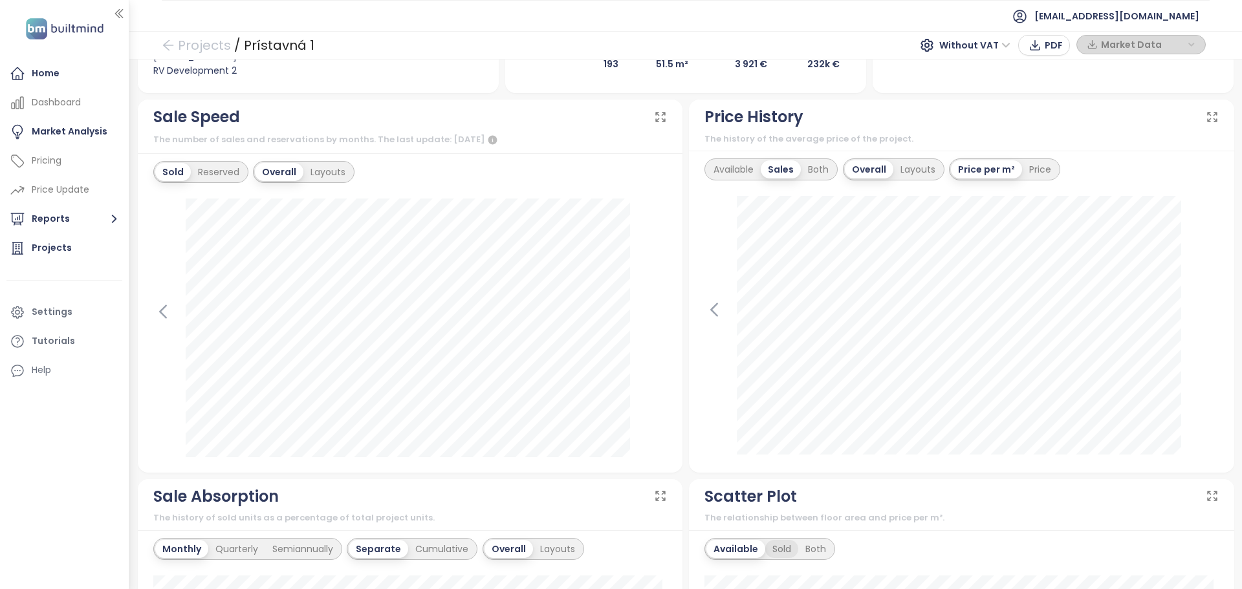
scroll to position [423, 0]
click at [736, 173] on div "Available" at bounding box center [733, 171] width 54 height 18
click at [765, 173] on div "Sales" at bounding box center [784, 171] width 38 height 18
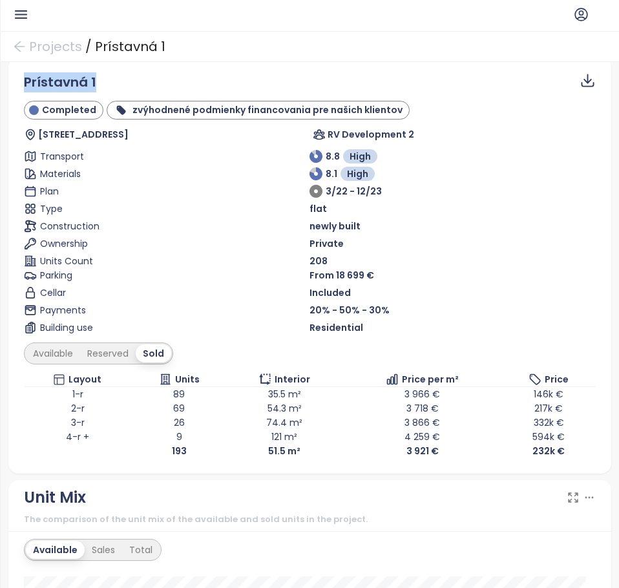
drag, startPoint x: 109, startPoint y: 80, endPoint x: 1, endPoint y: 87, distance: 108.2
click at [1, 87] on div "Preview Prístavná 1 Prístavná 205/1, 821 09 [GEOGRAPHIC_DATA], [GEOGRAPHIC_DATA…" at bounding box center [309, 325] width 619 height 526
copy span "Prístavná 1"
